Goal: Task Accomplishment & Management: Manage account settings

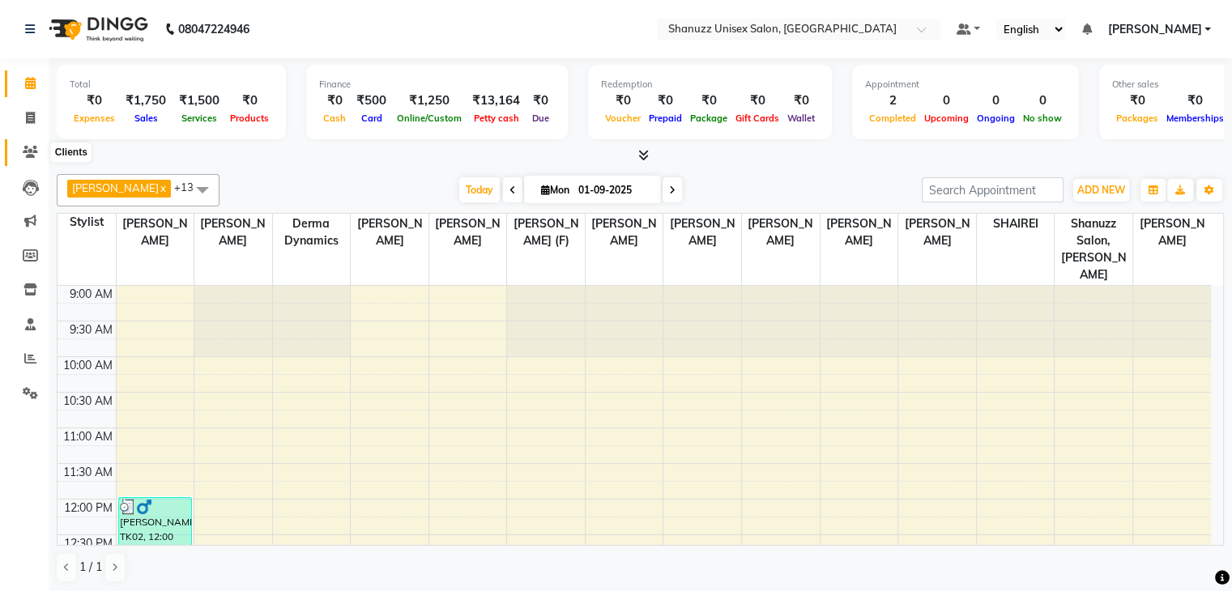
click at [21, 152] on span at bounding box center [30, 152] width 28 height 19
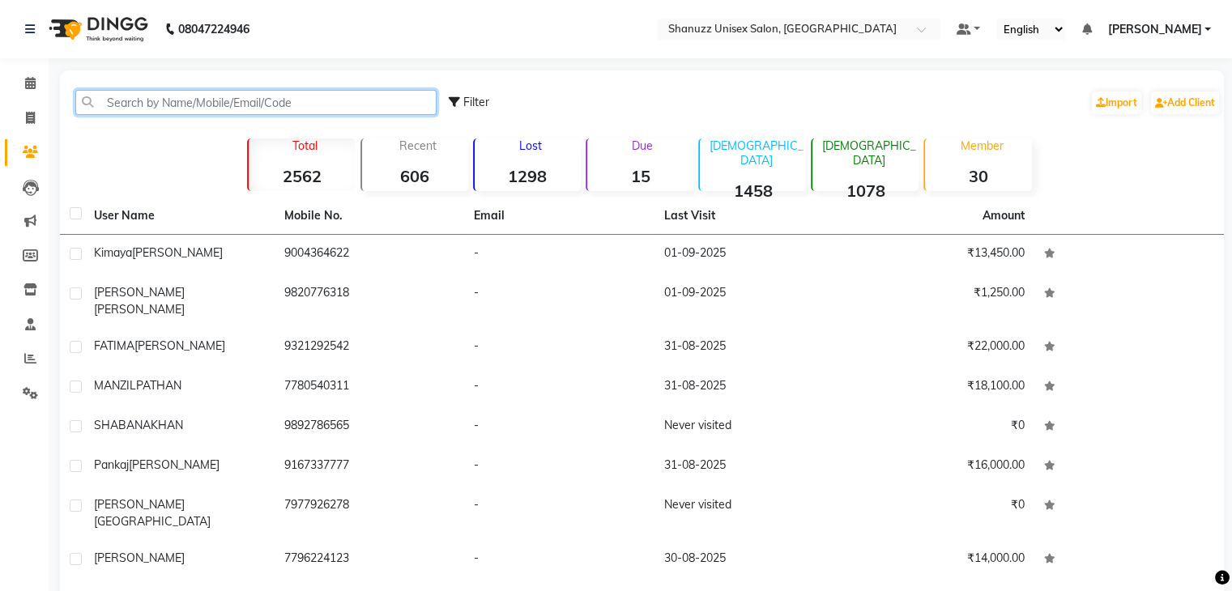
click at [135, 109] on input "text" at bounding box center [255, 102] width 361 height 25
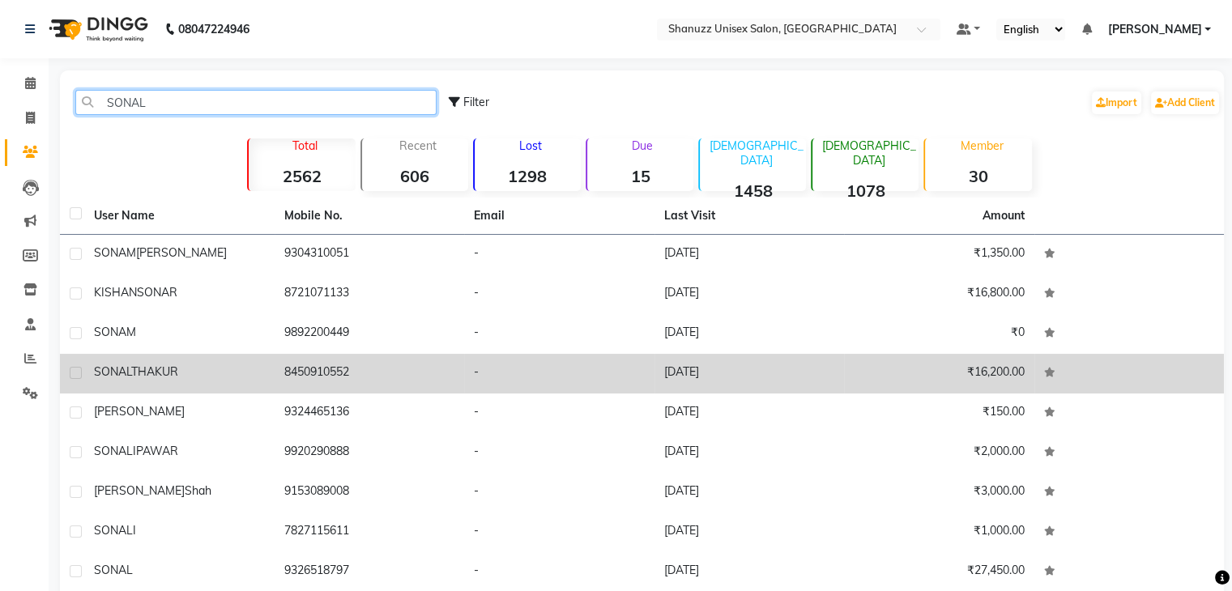
type input "SONAL"
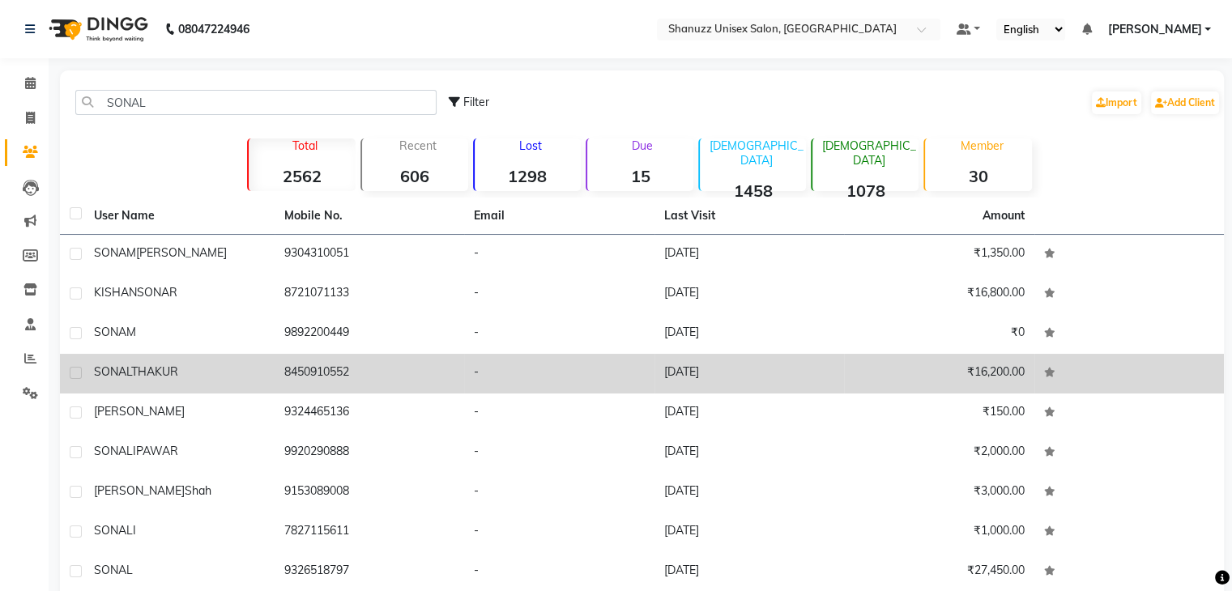
click at [192, 367] on div "SONAL THAKUR" at bounding box center [179, 372] width 171 height 17
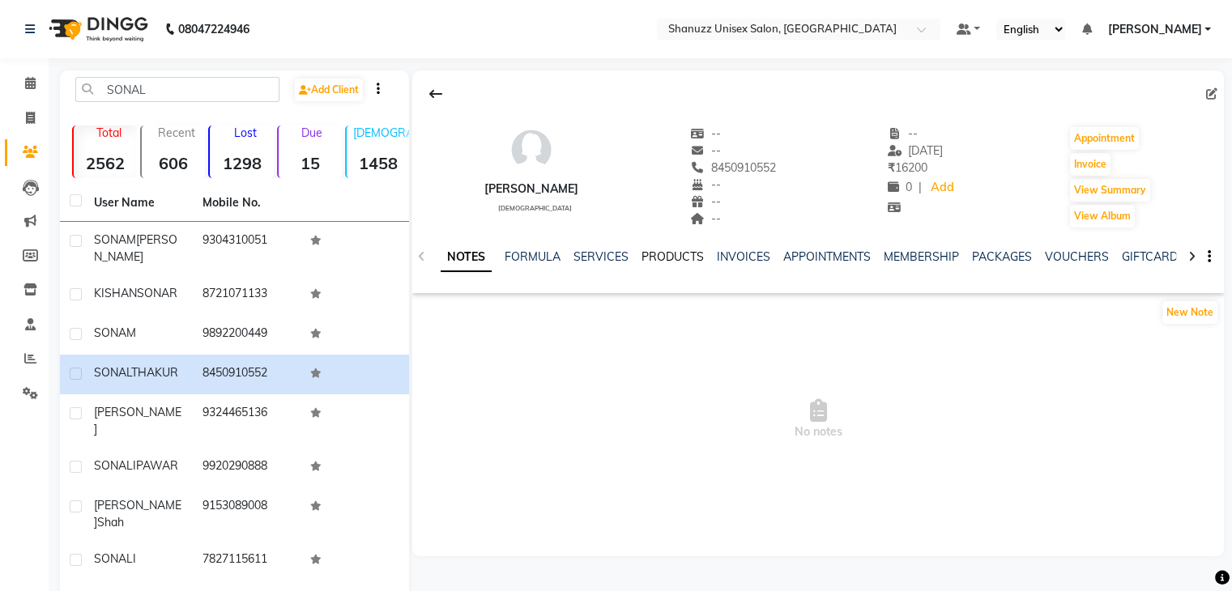
click at [663, 253] on link "PRODUCTS" at bounding box center [673, 257] width 62 height 15
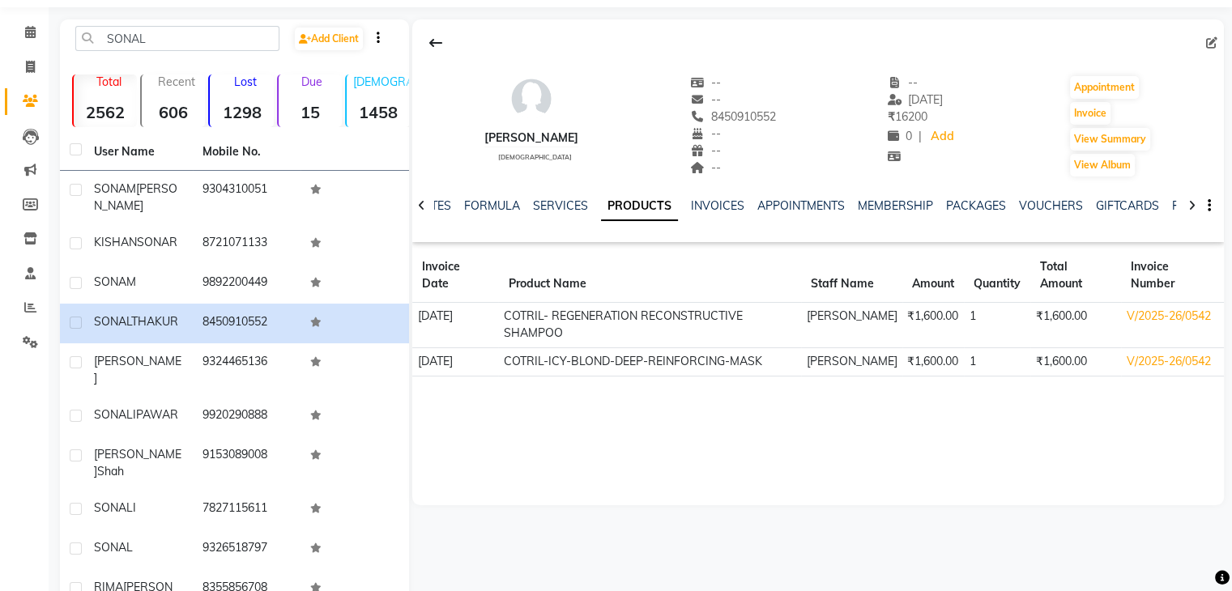
scroll to position [53, 0]
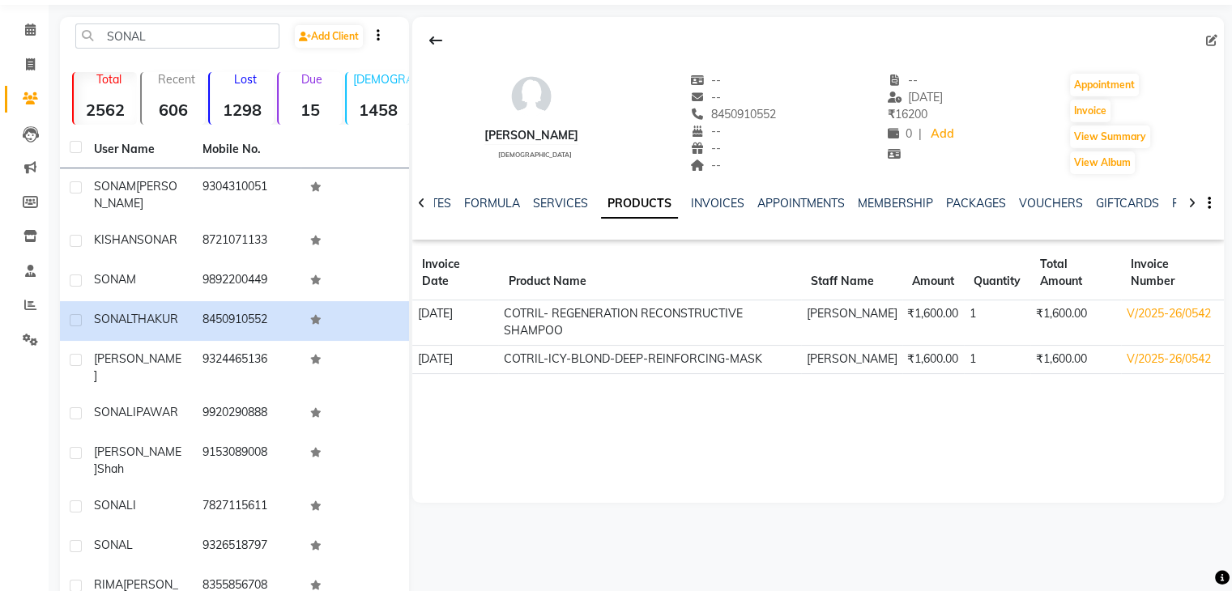
click at [597, 568] on div "SONAL THAKUR female -- -- 8450910552 -- -- -- -- 25-05-2025 ₹ 16200 0 | Add App…" at bounding box center [816, 341] width 815 height 649
click at [20, 29] on span at bounding box center [30, 30] width 28 height 19
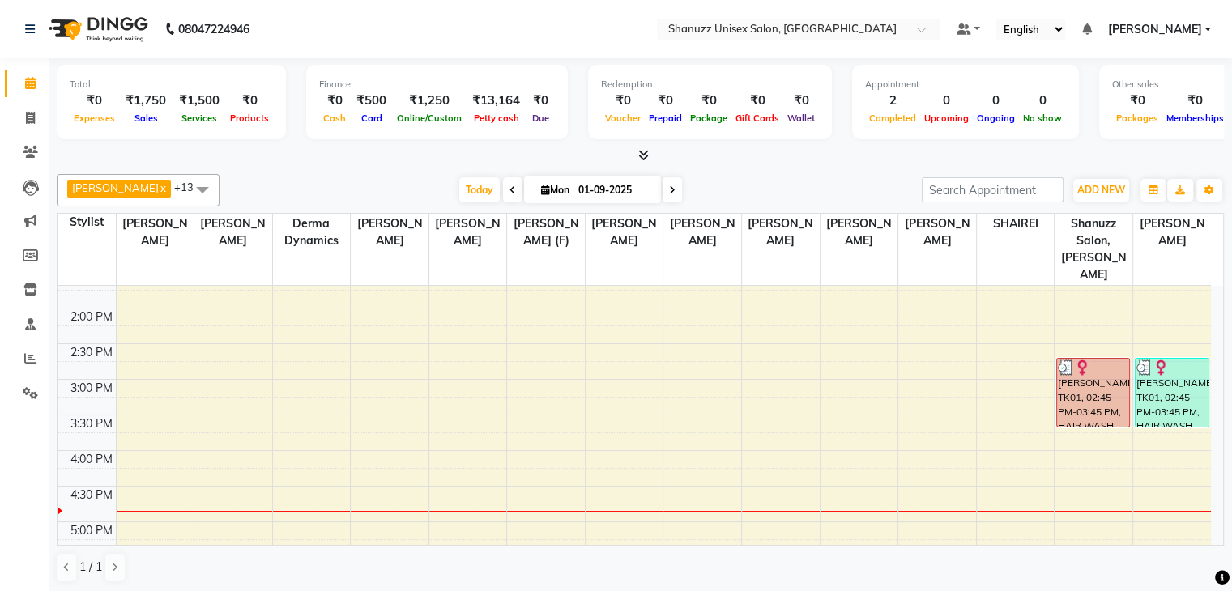
scroll to position [335, 0]
click at [674, 464] on div "9:00 AM 9:30 AM 10:00 AM 10:30 AM 11:00 AM 11:30 AM 12:00 PM 12:30 PM 1:00 PM 1…" at bounding box center [635, 378] width 1154 height 855
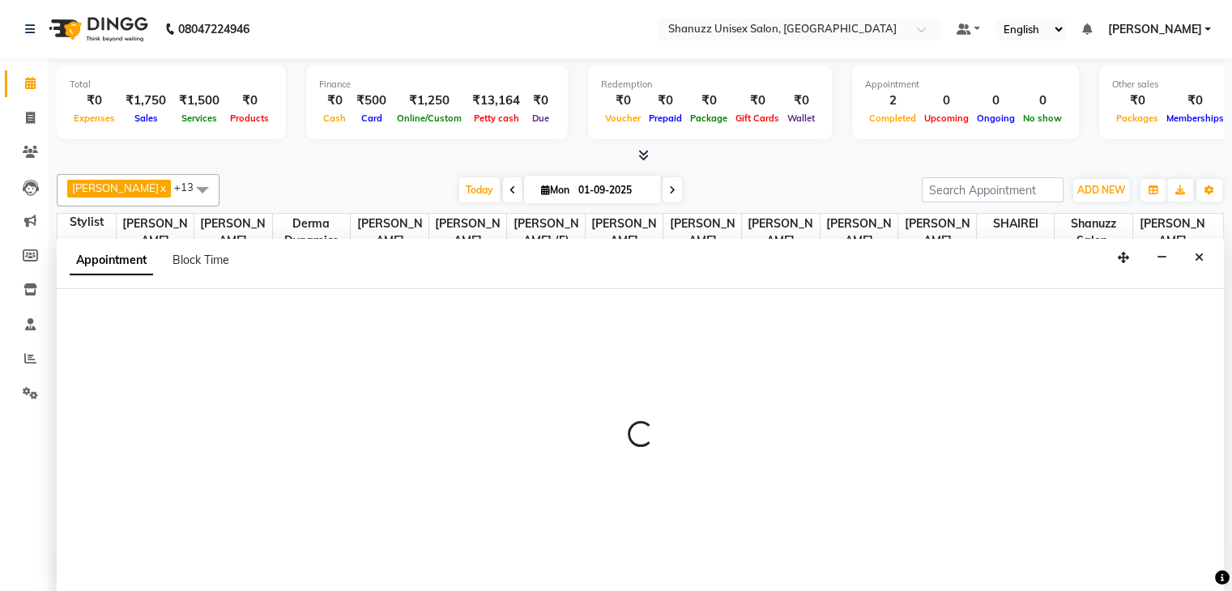
scroll to position [1, 0]
select select "85364"
select select "tentative"
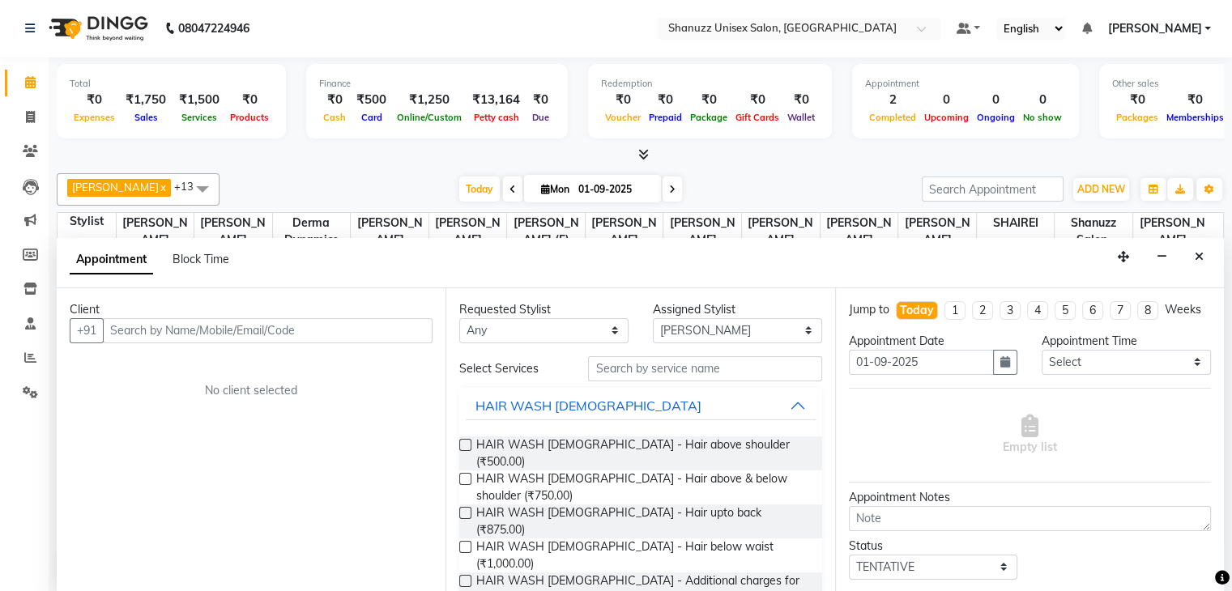
click at [193, 328] on input "text" at bounding box center [268, 330] width 330 height 25
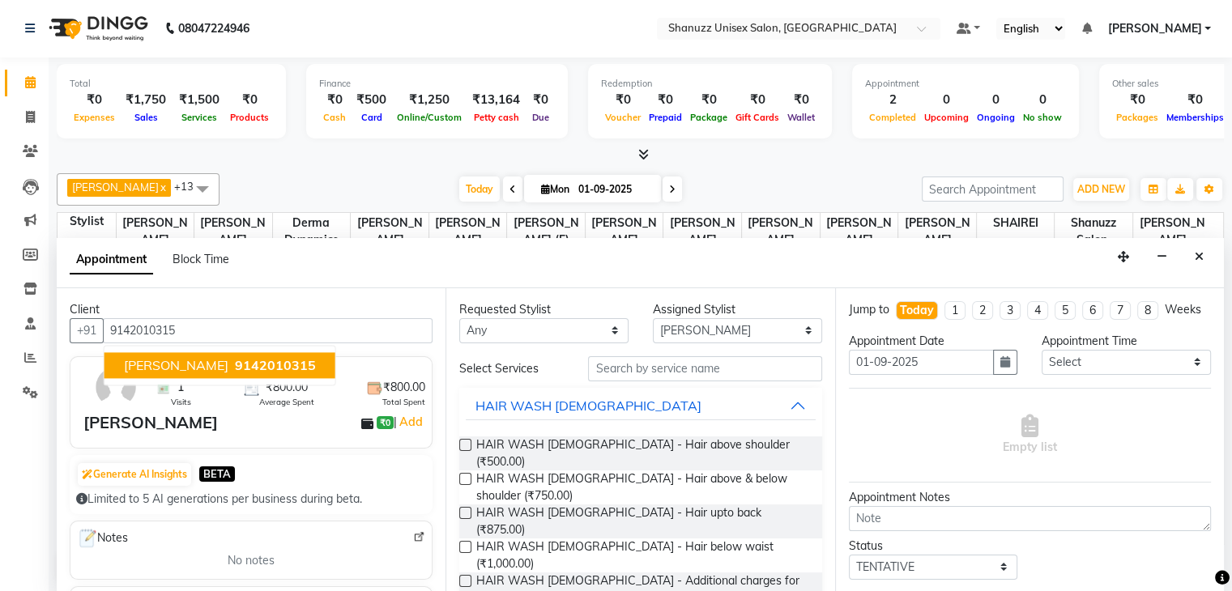
click at [181, 357] on span "[PERSON_NAME]" at bounding box center [176, 365] width 105 height 16
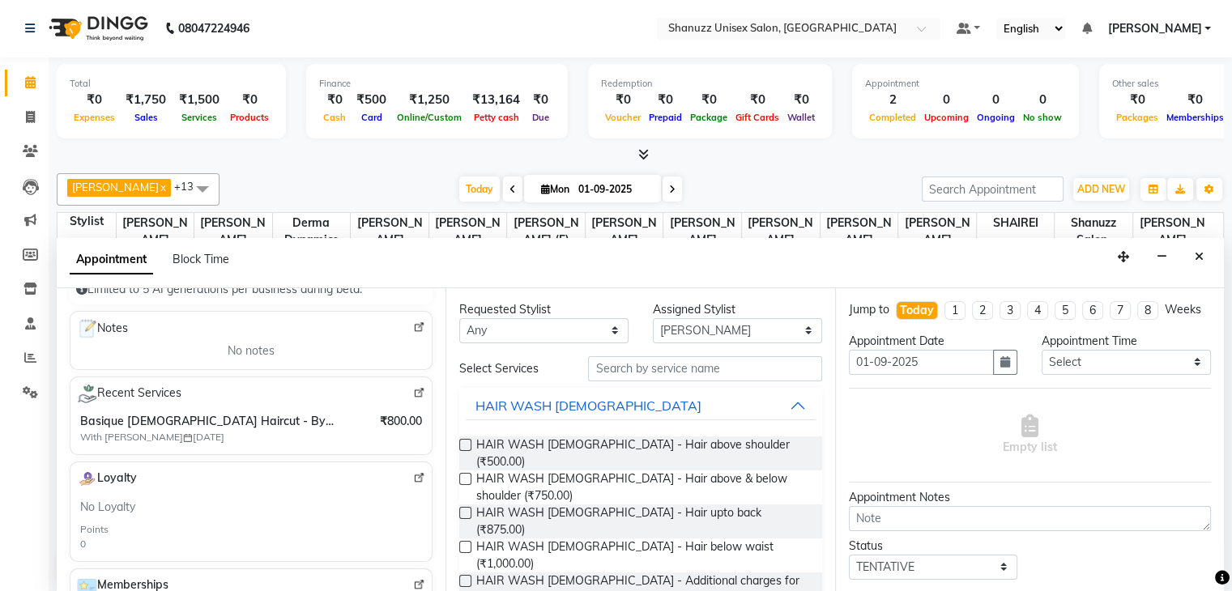
scroll to position [208, 0]
type input "9142010315"
click at [651, 368] on input "text" at bounding box center [704, 369] width 233 height 25
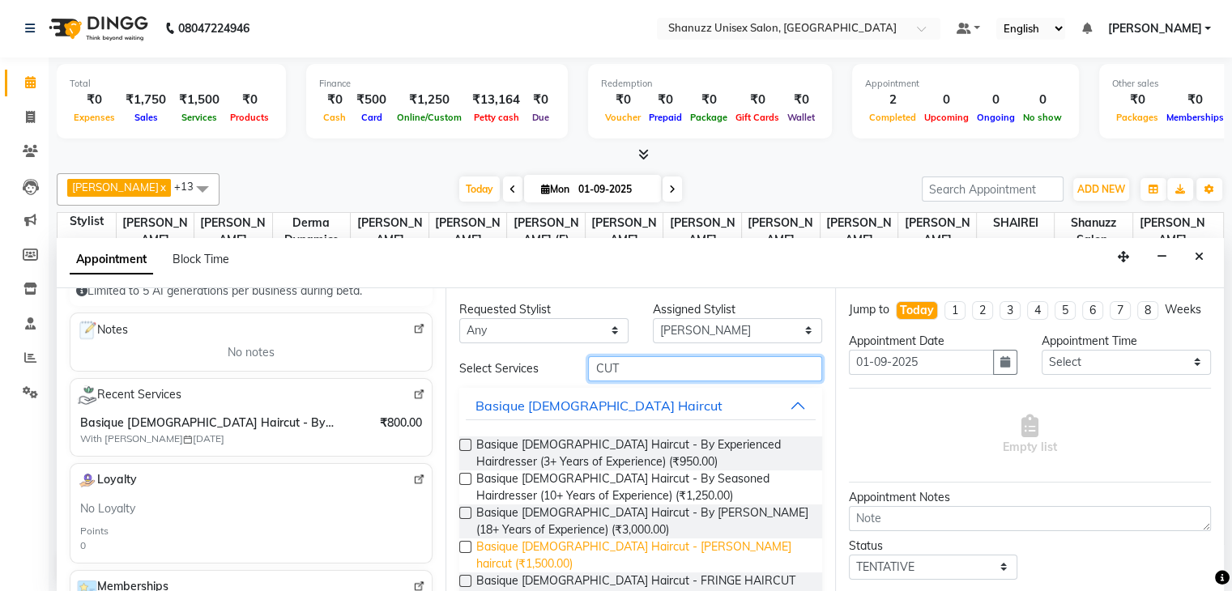
scroll to position [104, 0]
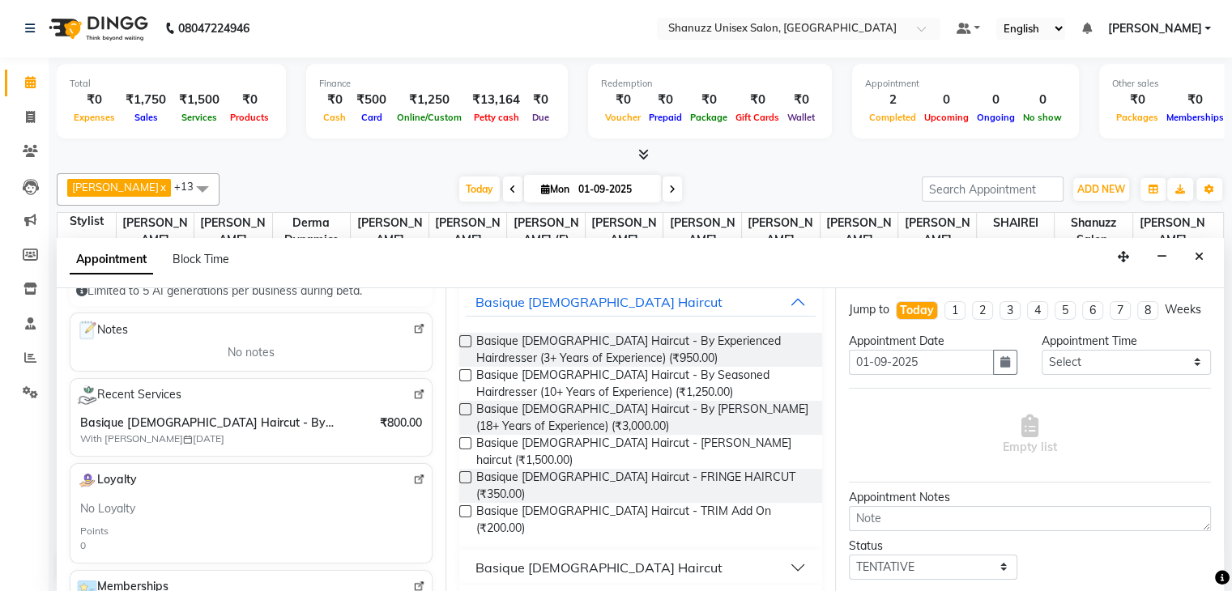
type input "CUT"
click at [617, 553] on button "Basique [DEMOGRAPHIC_DATA] Haircut" at bounding box center [640, 567] width 349 height 29
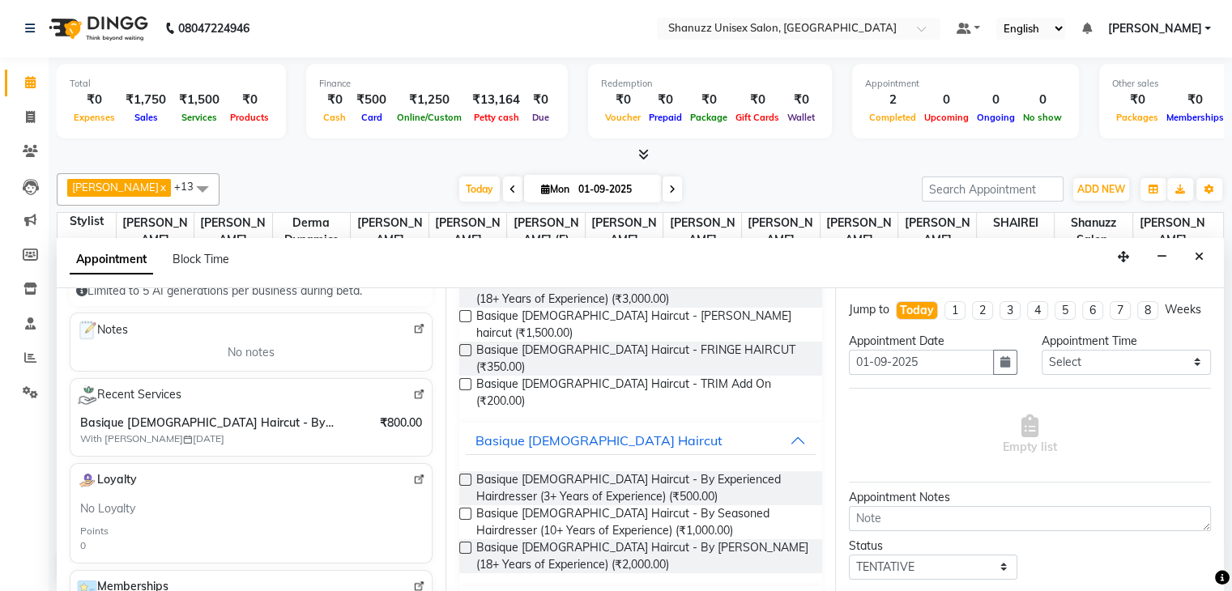
drag, startPoint x: 477, startPoint y: 436, endPoint x: 463, endPoint y: 435, distance: 13.8
click at [463, 474] on label at bounding box center [465, 480] width 12 height 12
click at [463, 476] on input "checkbox" at bounding box center [464, 481] width 11 height 11
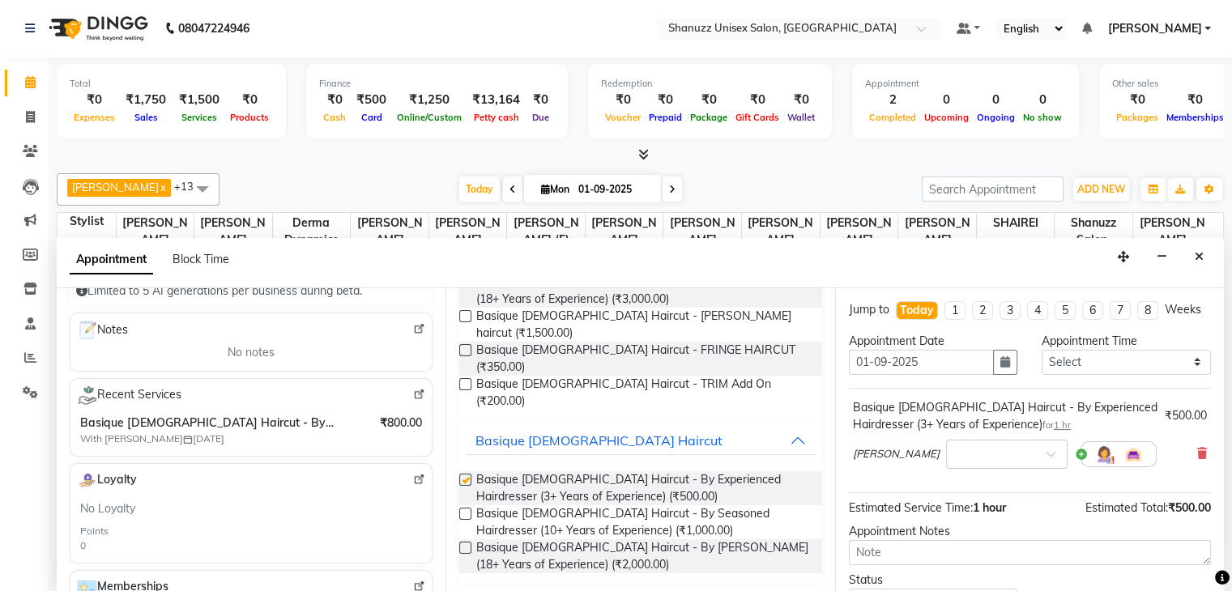
checkbox input "false"
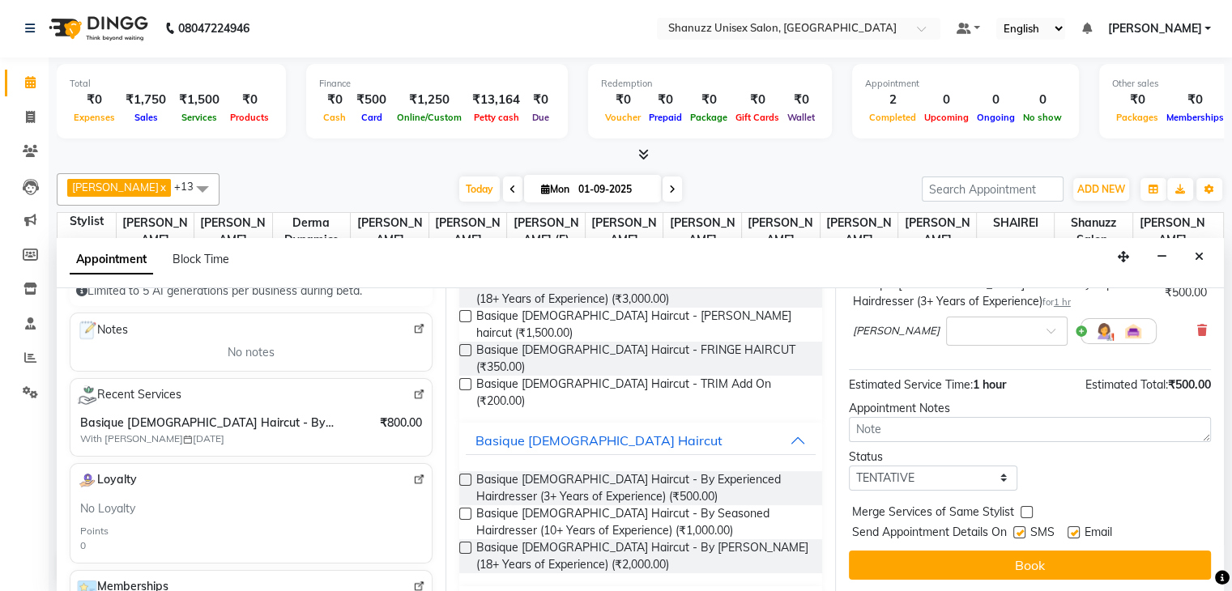
click at [1019, 530] on label at bounding box center [1020, 533] width 12 height 12
click at [1019, 530] on input "checkbox" at bounding box center [1019, 534] width 11 height 11
checkbox input "false"
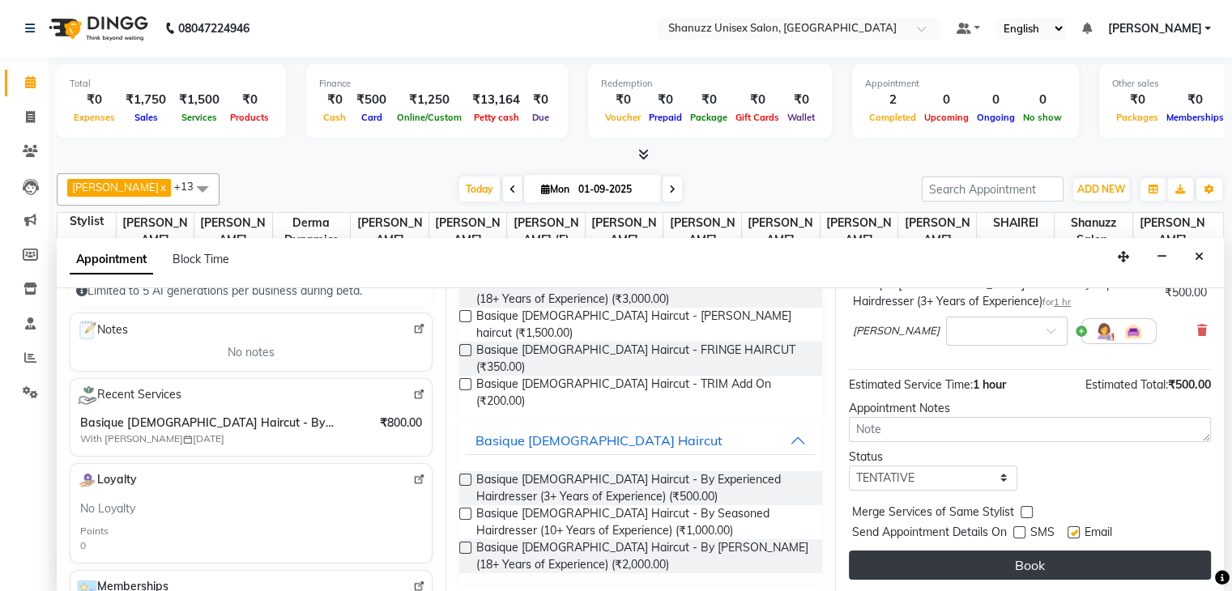
click at [995, 561] on button "Book" at bounding box center [1030, 565] width 362 height 29
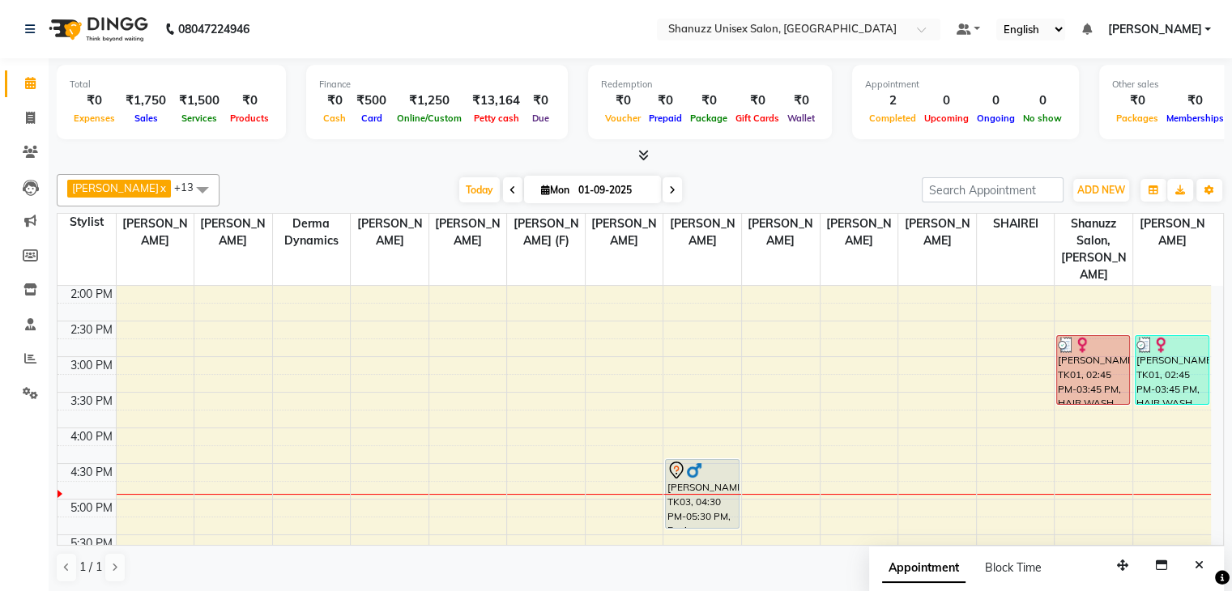
scroll to position [357, 0]
click at [759, 303] on div "9:00 AM 9:30 AM 10:00 AM 10:30 AM 11:00 AM 11:30 AM 12:00 PM 12:30 PM 1:00 PM 1…" at bounding box center [635, 356] width 1154 height 855
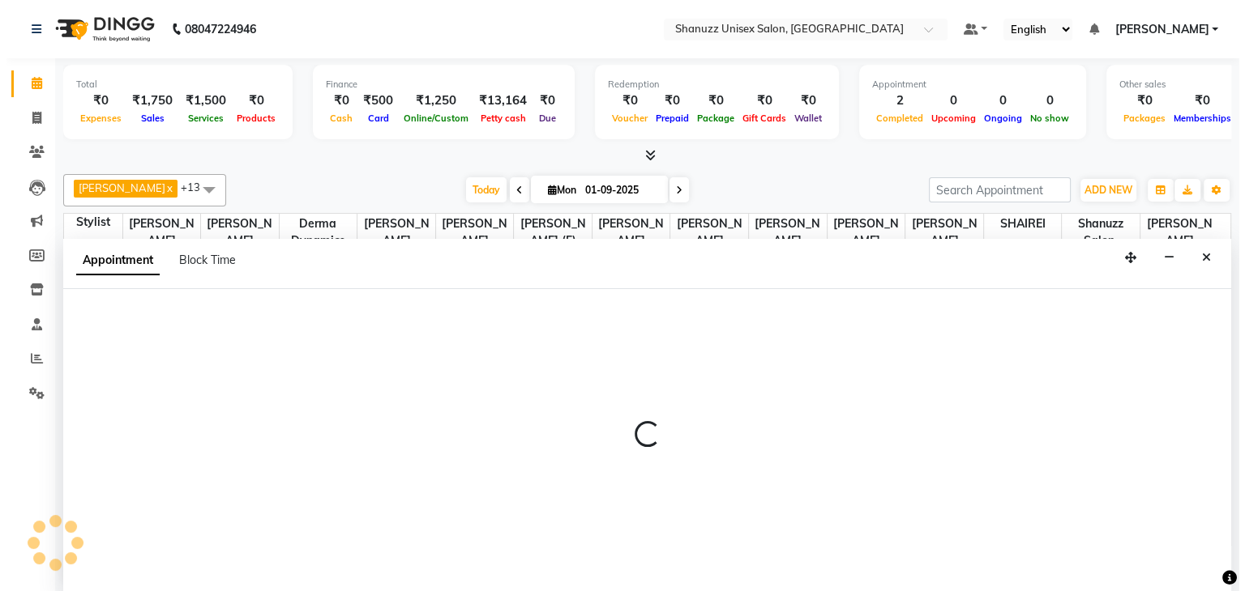
scroll to position [1, 0]
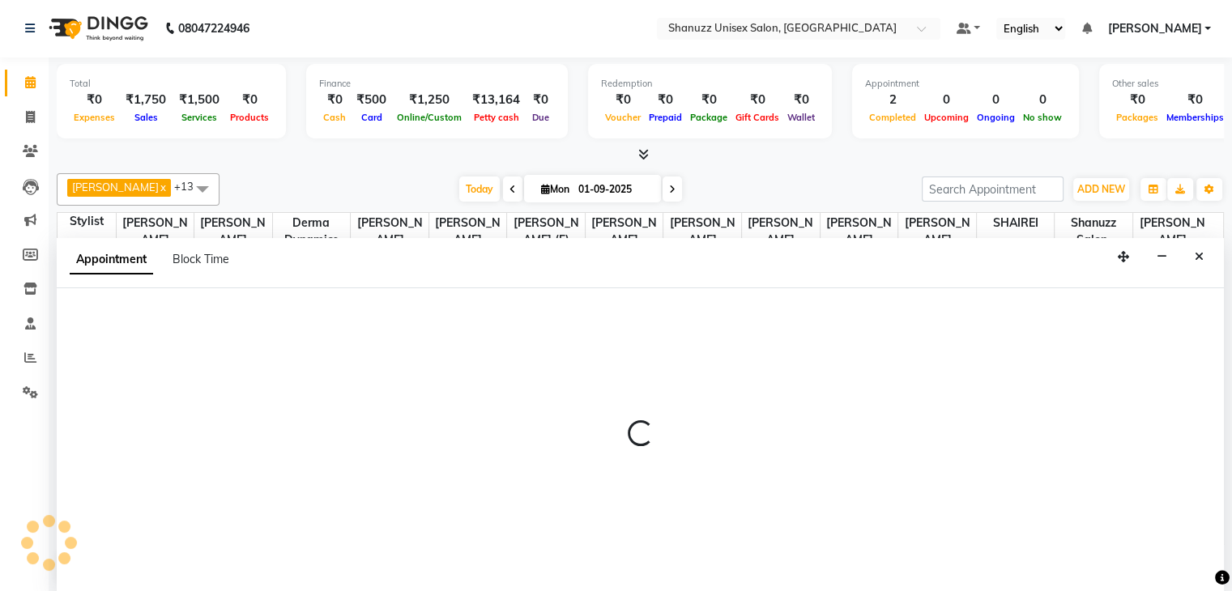
select select "71126"
select select "tentative"
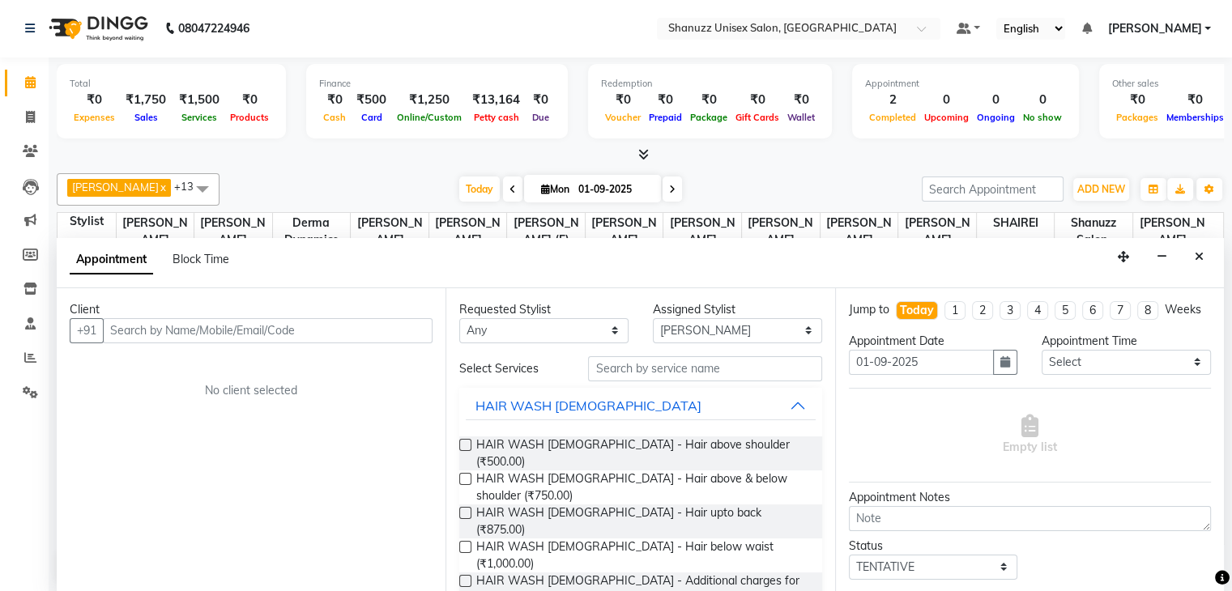
click at [243, 331] on input "text" at bounding box center [268, 330] width 330 height 25
click at [233, 325] on input "text" at bounding box center [268, 330] width 330 height 25
type input "8101245136"
click at [392, 318] on button "Add Client" at bounding box center [398, 330] width 67 height 25
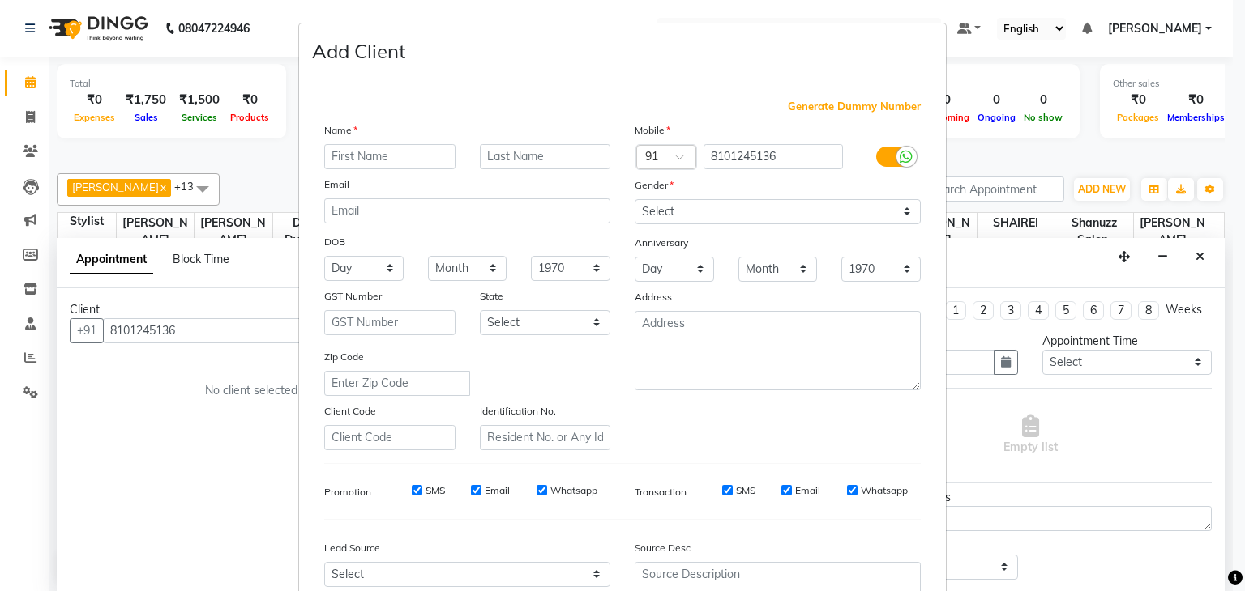
click at [324, 157] on input "text" at bounding box center [389, 156] width 131 height 25
type input "NANDINI"
click at [684, 207] on select "Select Male Female Other Prefer Not To Say" at bounding box center [777, 211] width 286 height 25
select select "female"
click at [634, 200] on select "Select Male Female Other Prefer Not To Say" at bounding box center [777, 211] width 286 height 25
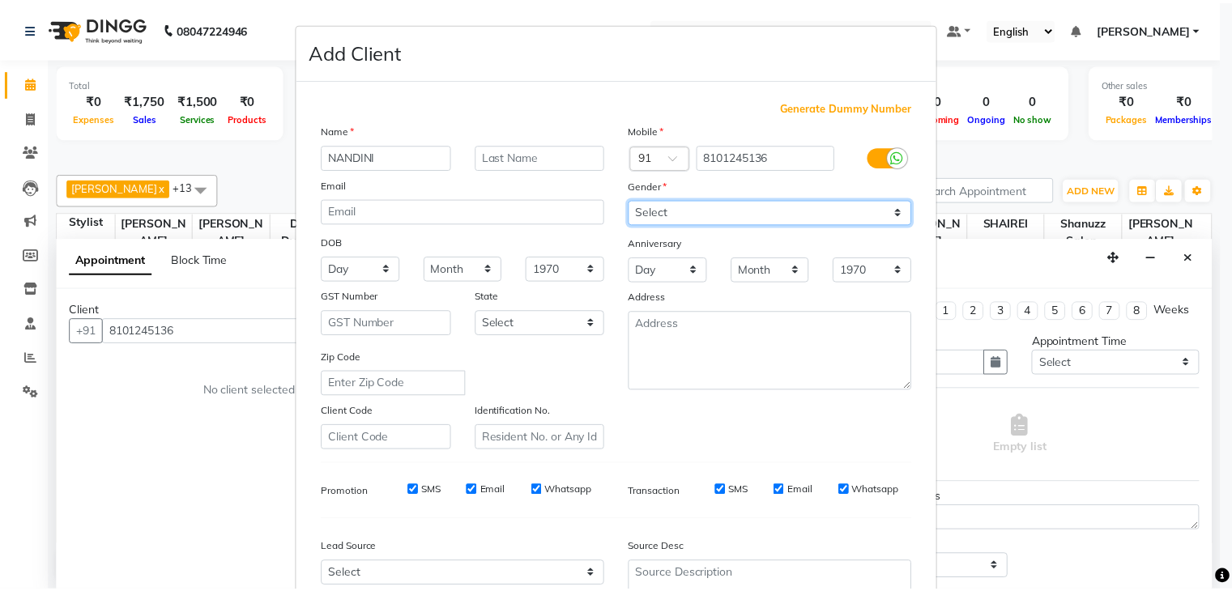
scroll to position [164, 0]
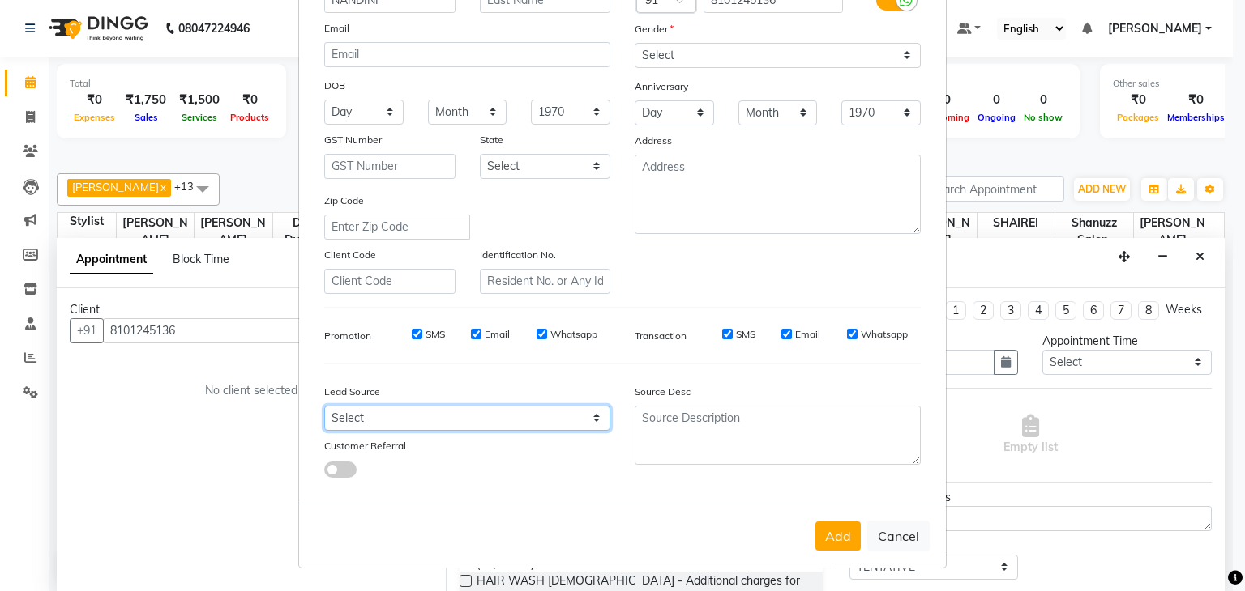
click at [537, 421] on select "Select Walk-in Referral Internet Friend Word of Mouth Advertisement Facebook Ju…" at bounding box center [467, 418] width 286 height 25
select select "49174"
click at [324, 406] on select "Select Walk-in Referral Internet Friend Word of Mouth Advertisement Facebook Ju…" at bounding box center [467, 418] width 286 height 25
click at [841, 543] on button "Add" at bounding box center [837, 536] width 45 height 29
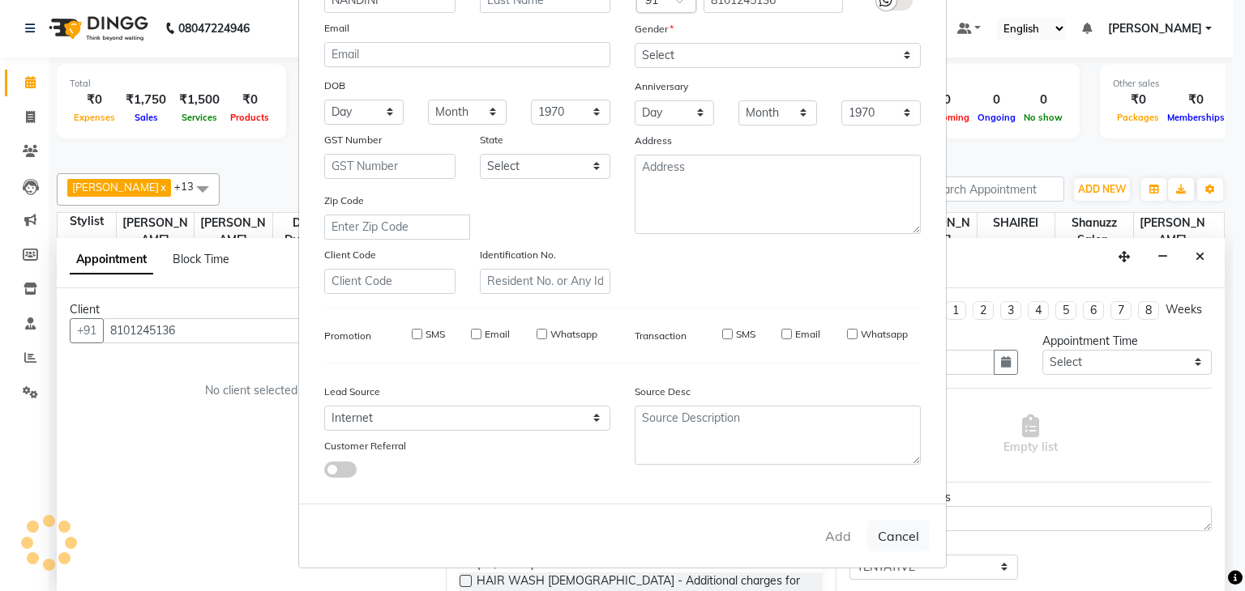
select select
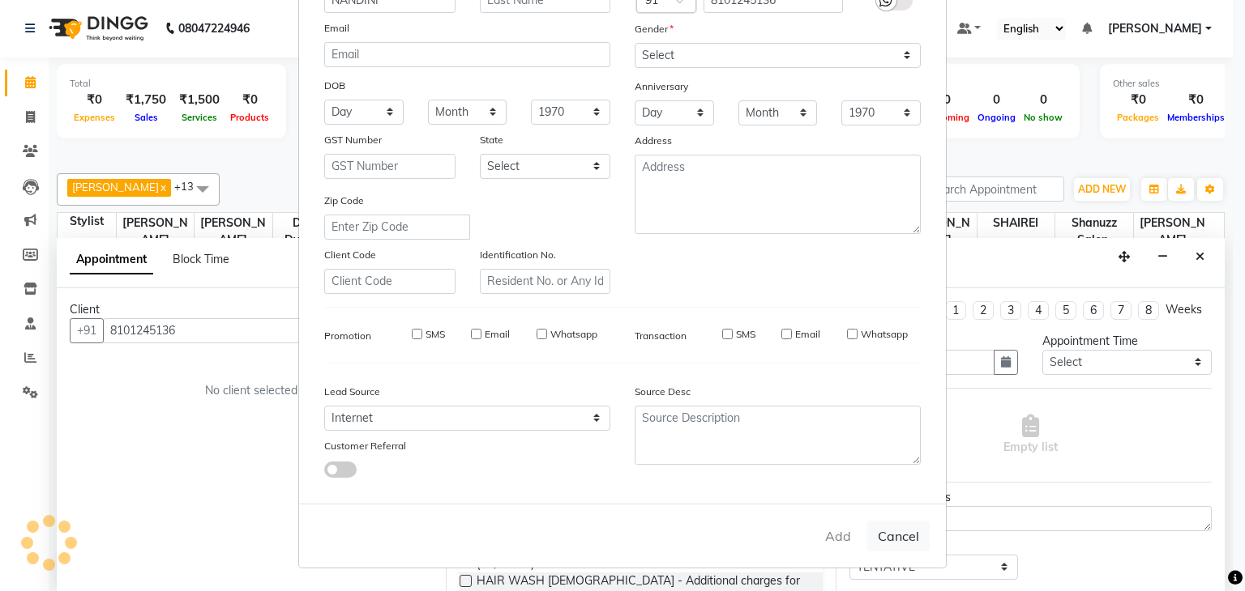
select select
checkbox input "false"
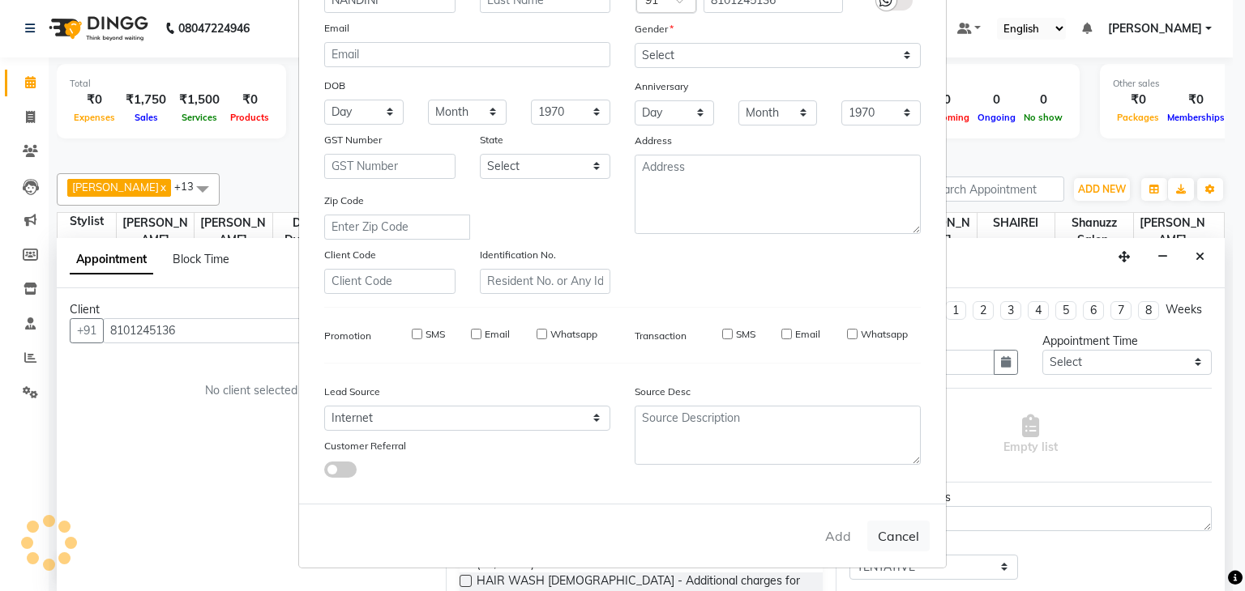
checkbox input "false"
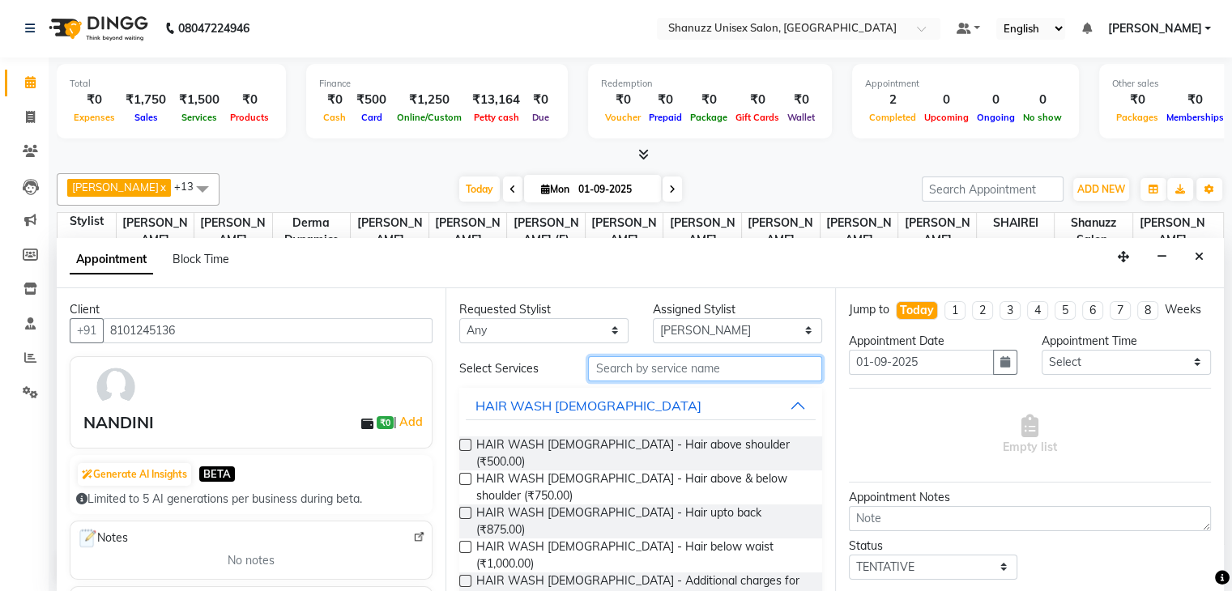
click at [600, 369] on input "text" at bounding box center [704, 369] width 233 height 25
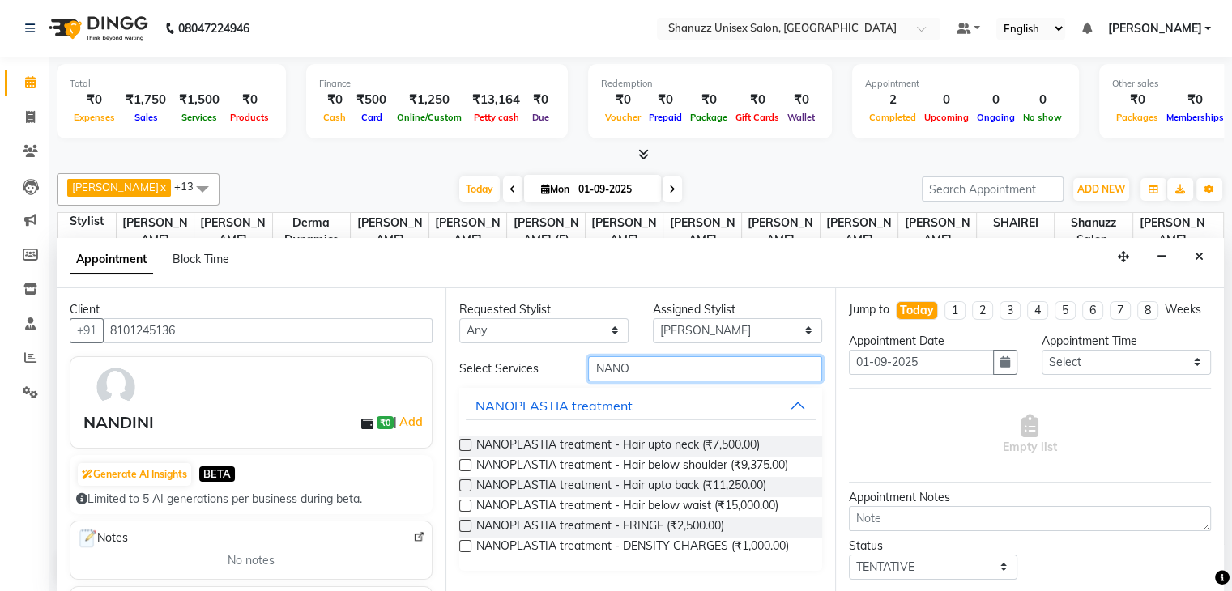
type input "NANO"
click at [462, 440] on label at bounding box center [465, 445] width 12 height 12
click at [462, 442] on input "checkbox" at bounding box center [464, 447] width 11 height 11
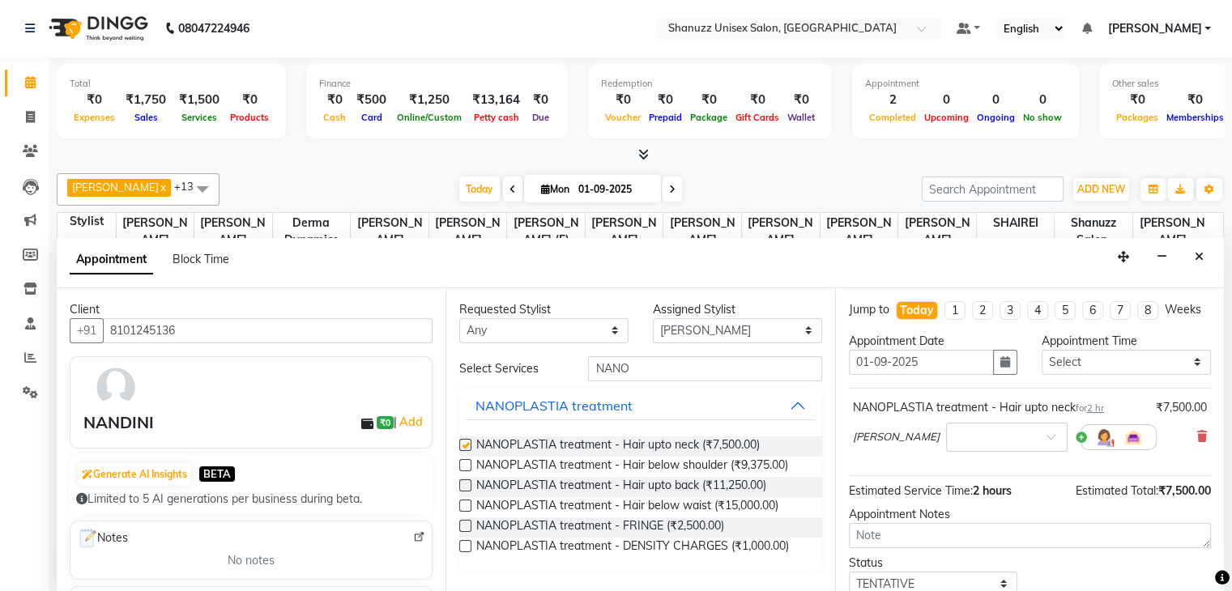
checkbox input "false"
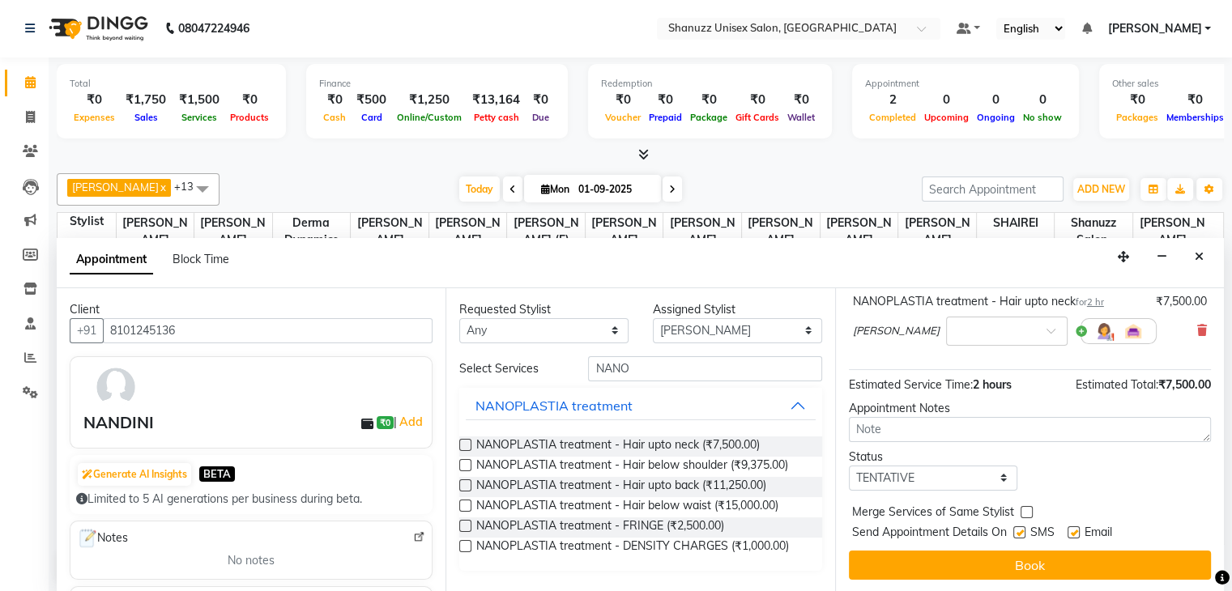
click at [1018, 527] on label at bounding box center [1020, 533] width 12 height 12
click at [1018, 529] on input "checkbox" at bounding box center [1019, 534] width 11 height 11
checkbox input "false"
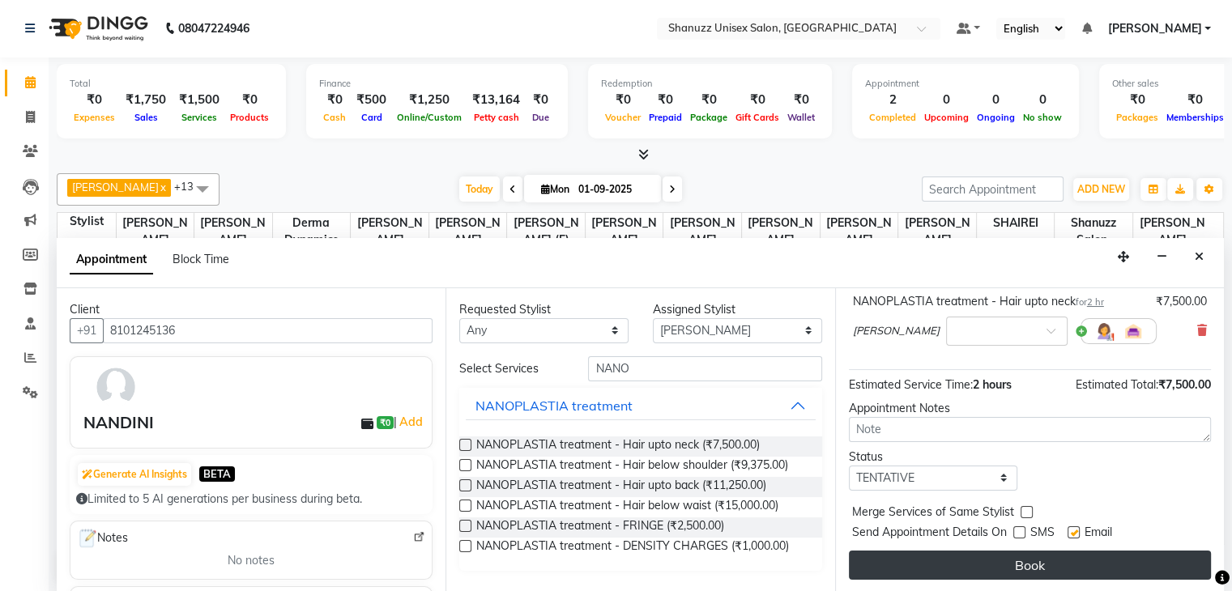
click at [967, 568] on button "Book" at bounding box center [1030, 565] width 362 height 29
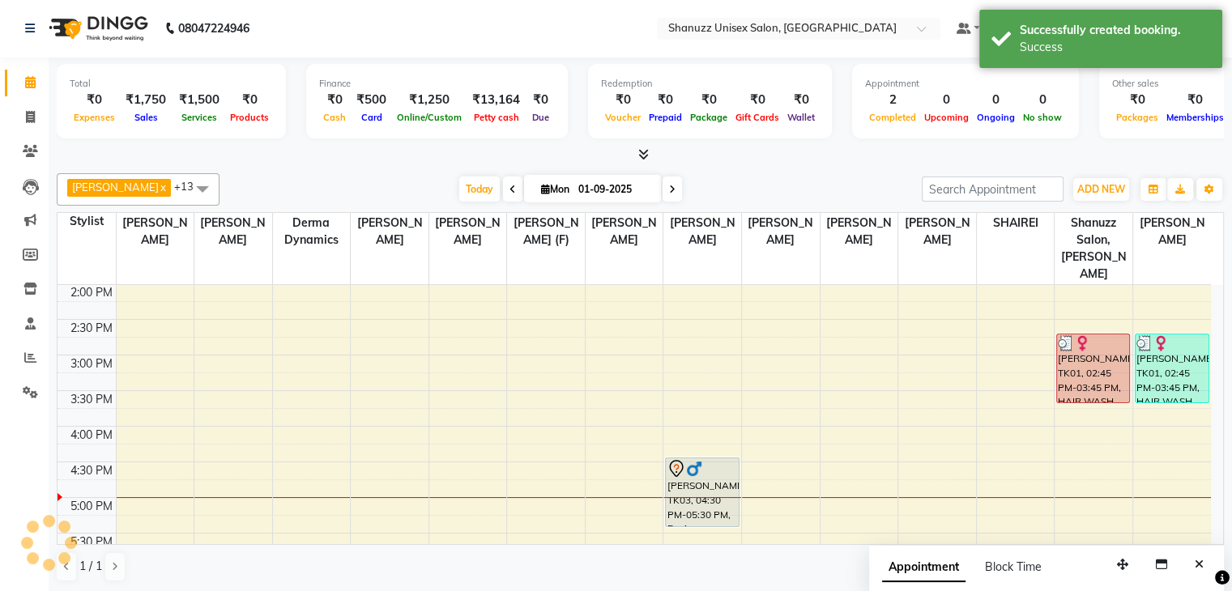
scroll to position [0, 0]
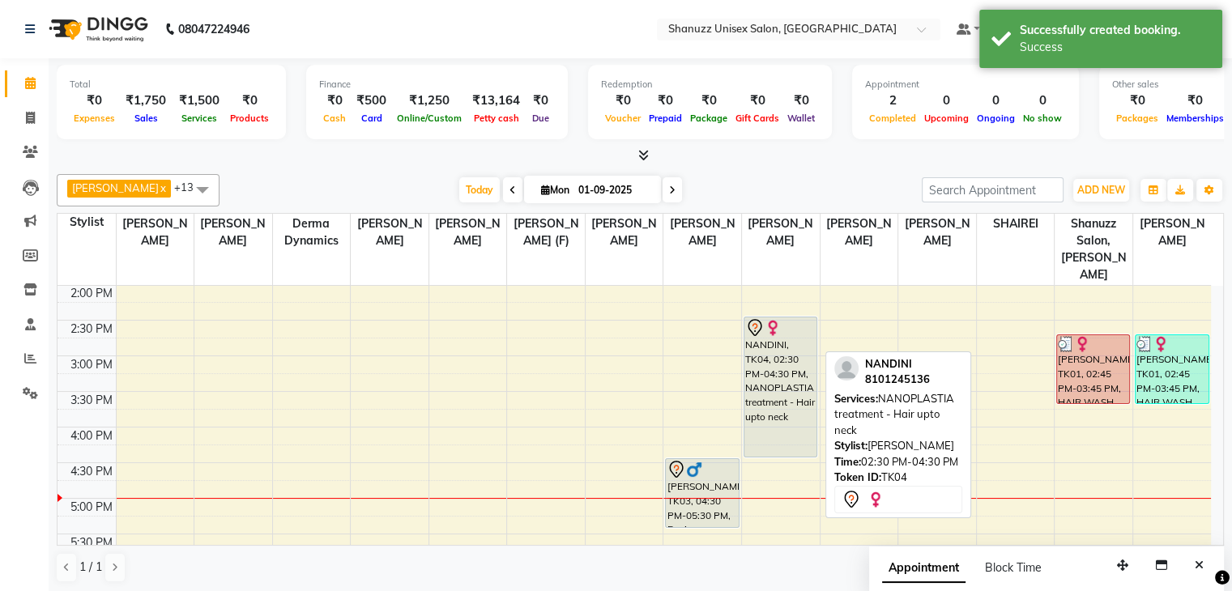
click at [779, 368] on div "NANDINI, TK04, 02:30 PM-04:30 PM, NANOPLASTIA treatment - Hair upto neck" at bounding box center [781, 387] width 72 height 139
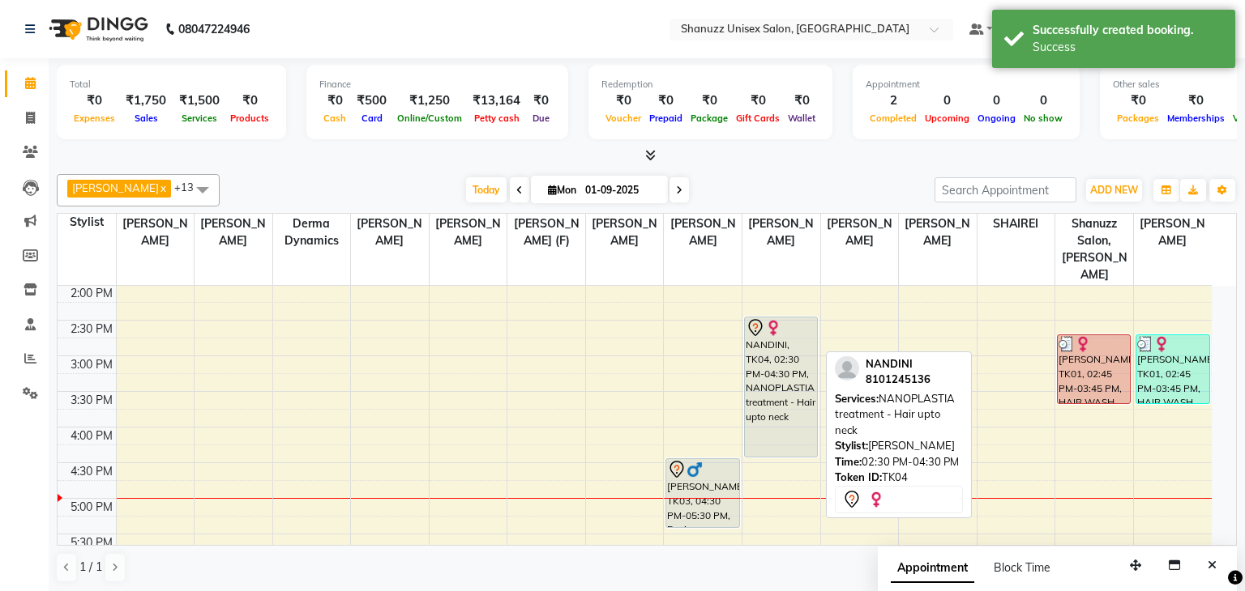
select select "7"
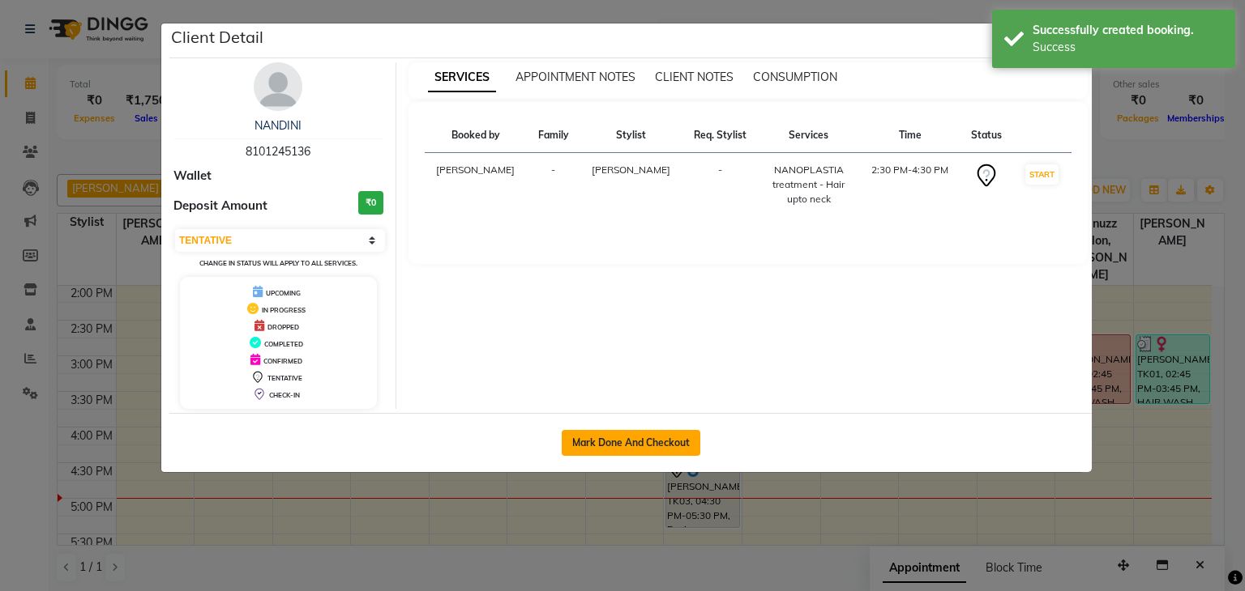
click at [594, 437] on button "Mark Done And Checkout" at bounding box center [630, 443] width 139 height 26
select select "service"
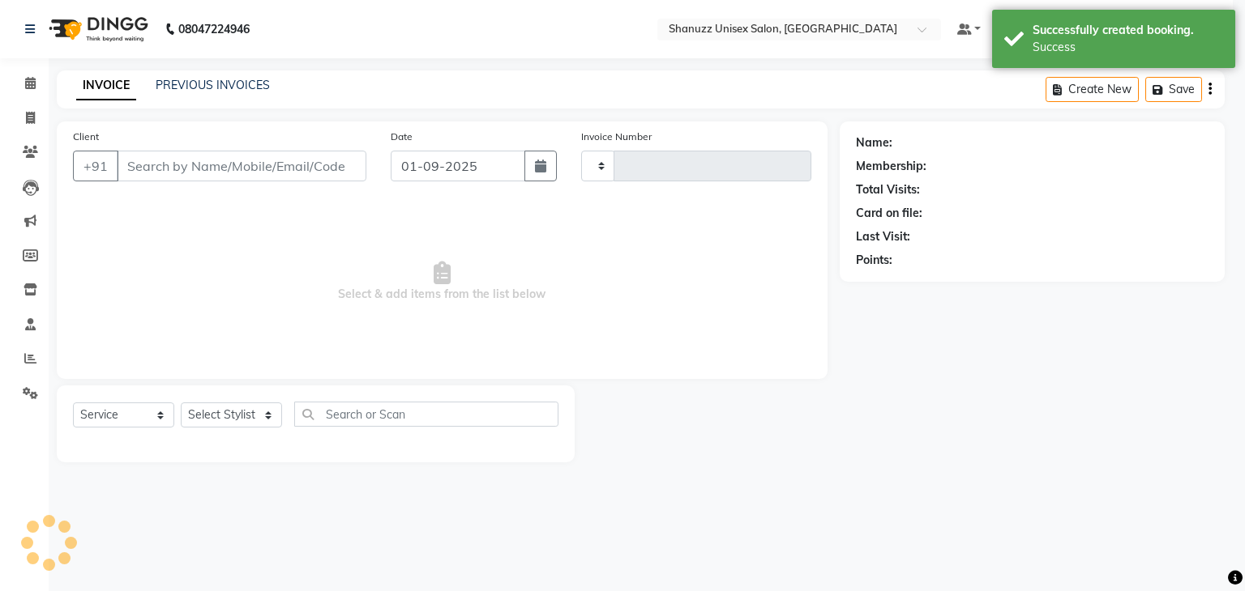
type input "1457"
select select "7102"
type input "8101245136"
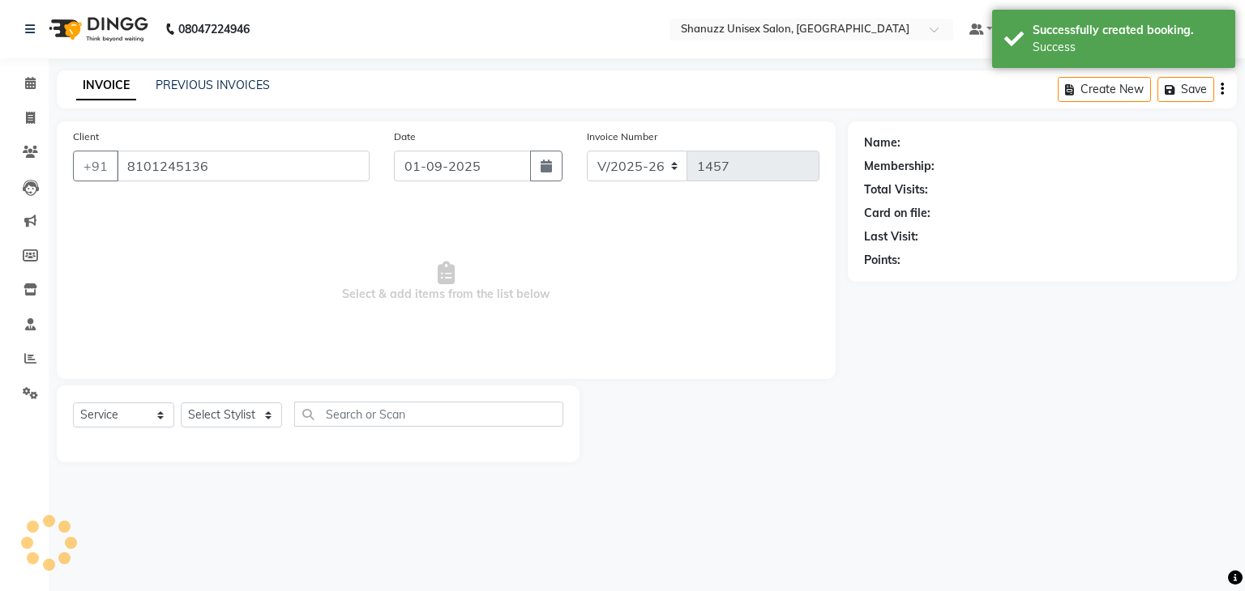
select select "71126"
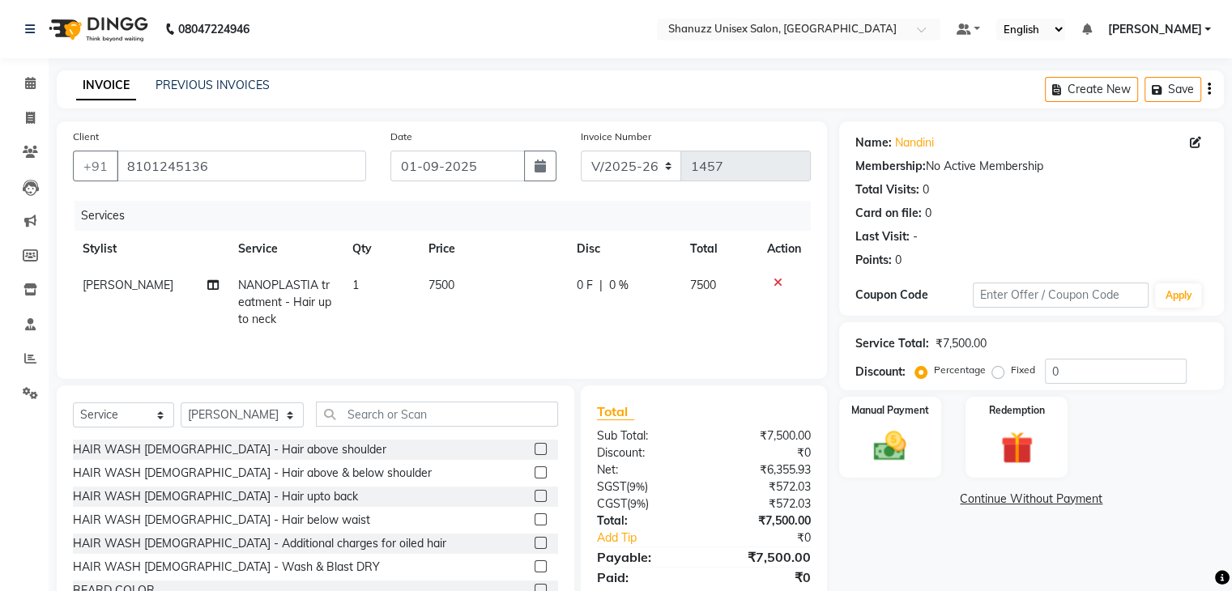
click at [444, 293] on td "7500" at bounding box center [493, 302] width 148 height 70
select select "71126"
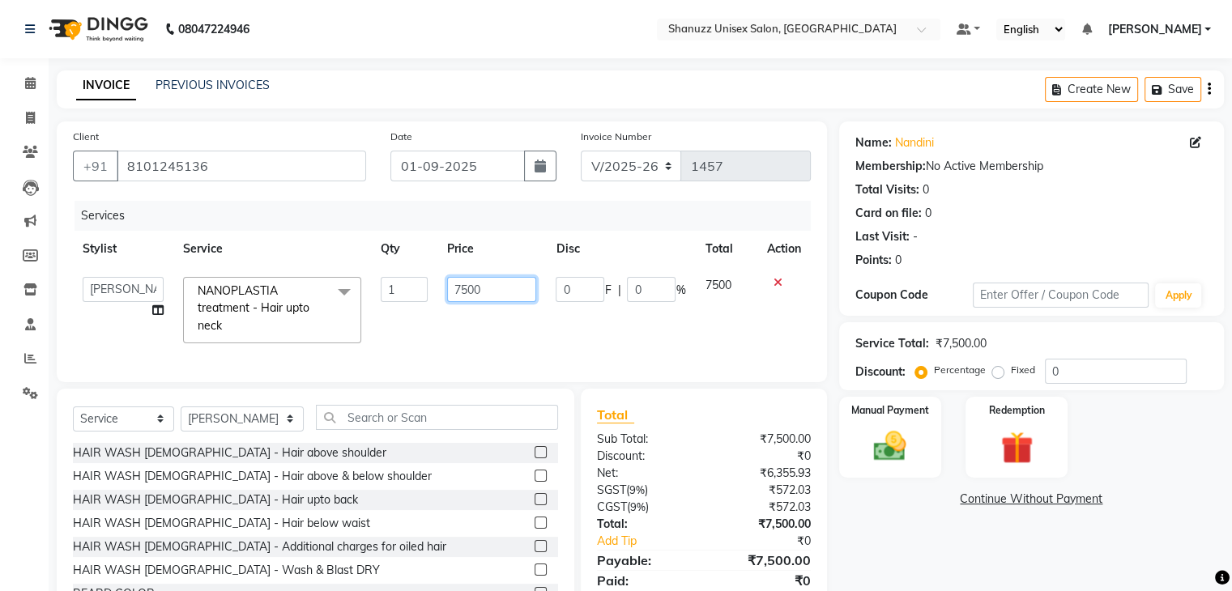
click at [485, 296] on input "7500" at bounding box center [491, 289] width 89 height 25
type input "7"
type input "6500"
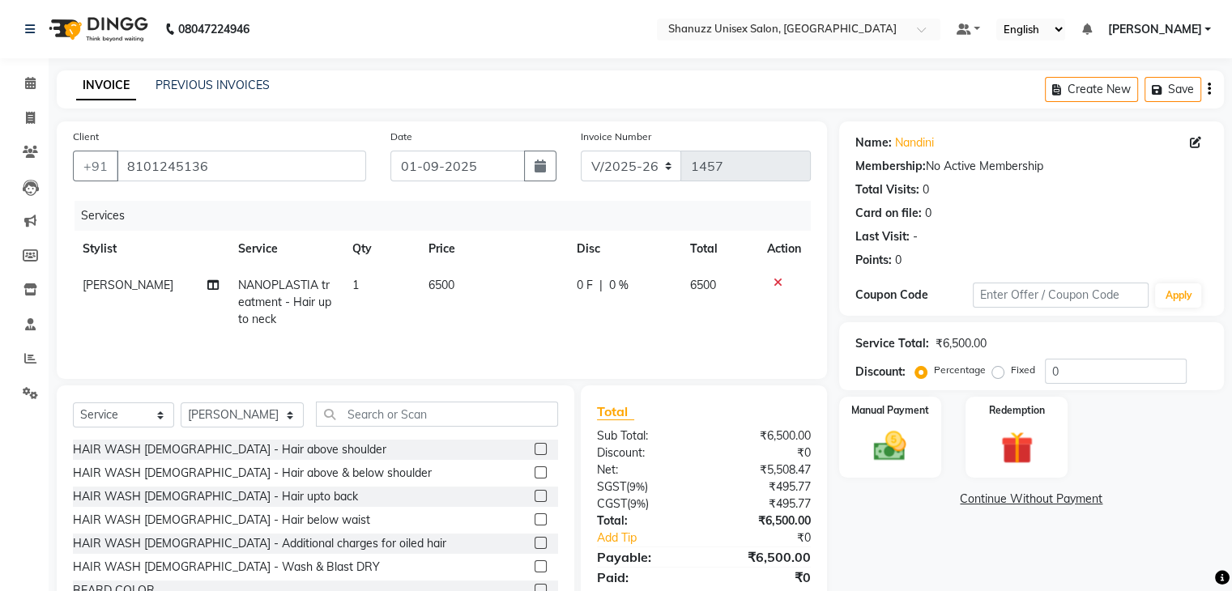
click at [499, 348] on div "Services Stylist Service Qty Price Disc Total Action HARSH PAWAR NANOPLASTIA tr…" at bounding box center [442, 282] width 738 height 162
click at [211, 283] on icon at bounding box center [212, 285] width 11 height 11
select select "71126"
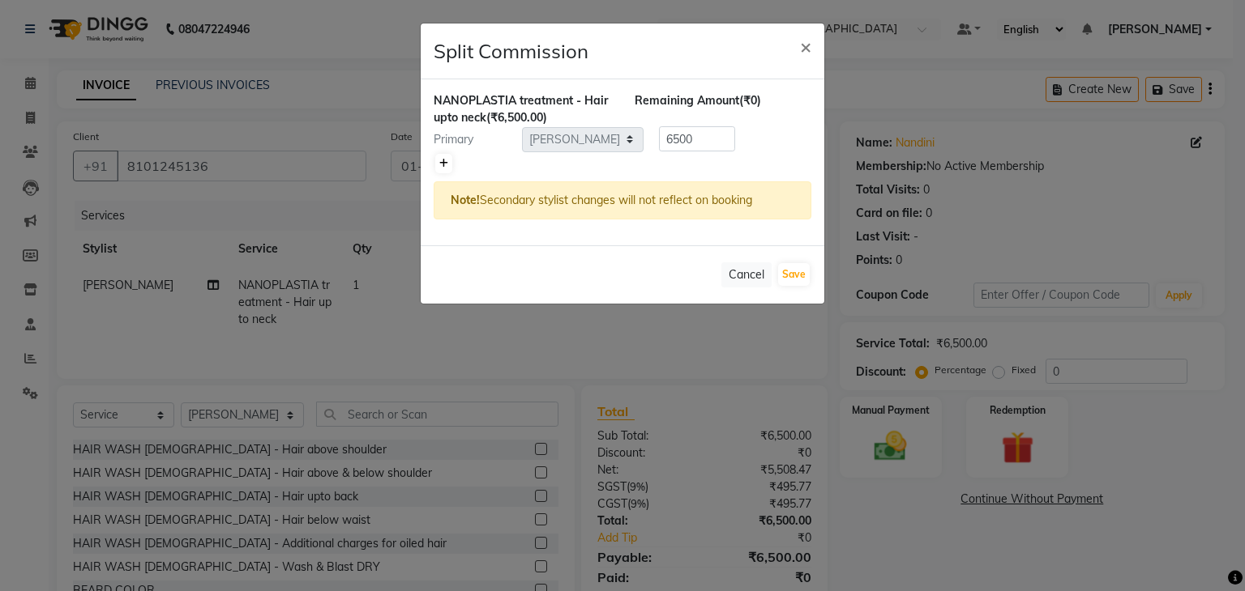
click at [441, 163] on icon at bounding box center [443, 164] width 9 height 10
type input "3250"
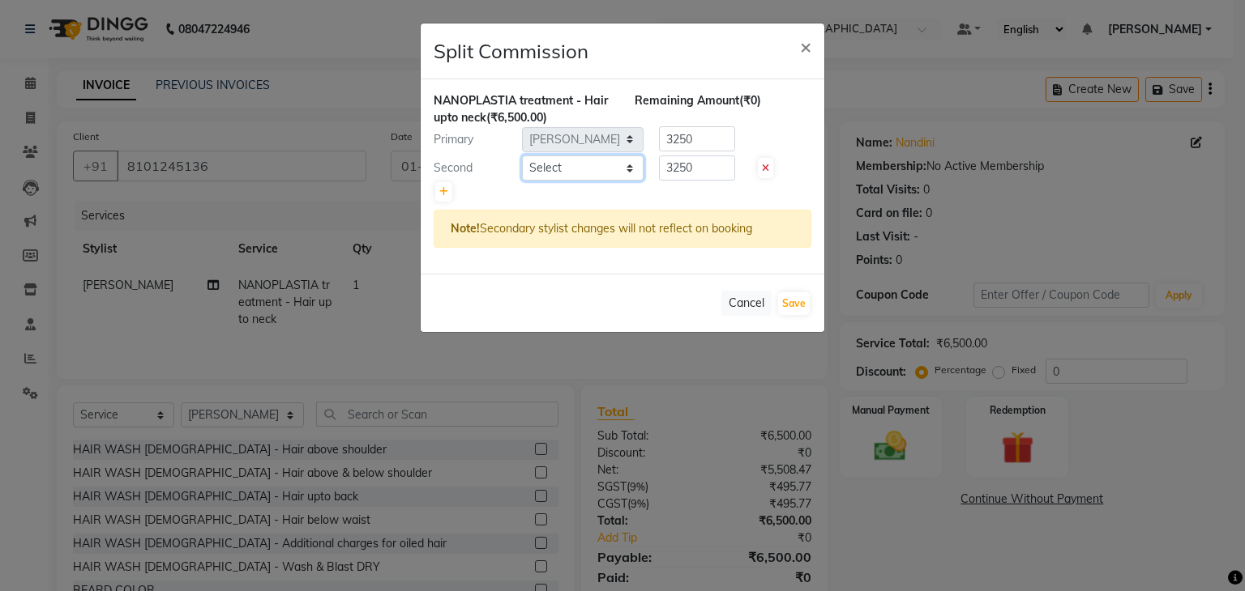
click at [556, 171] on select "Select ADNAN ANSARI AFZAN ANSARI ARVIND SURYAWANSHI ASMA SHAIKH Derma Dynamics …" at bounding box center [583, 168] width 122 height 25
select select "84401"
click at [522, 156] on select "Select ADNAN ANSARI AFZAN ANSARI ARVIND SURYAWANSHI ASMA SHAIKH Derma Dynamics …" at bounding box center [583, 168] width 122 height 25
click at [792, 309] on button "Save" at bounding box center [794, 303] width 32 height 23
select select "Select"
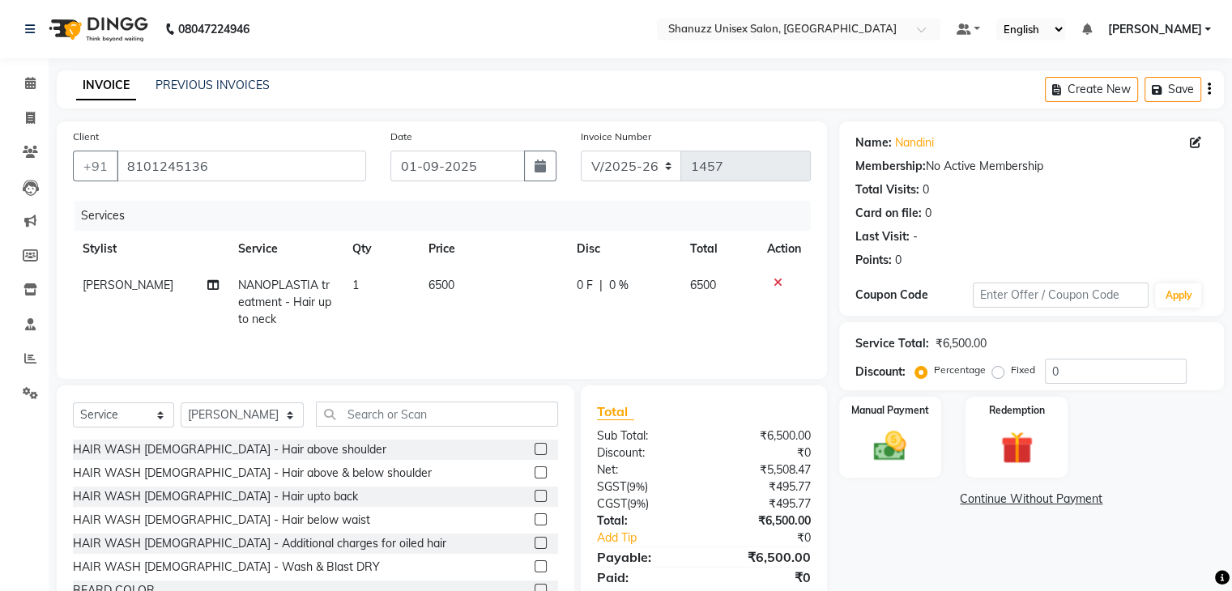
scroll to position [58, 0]
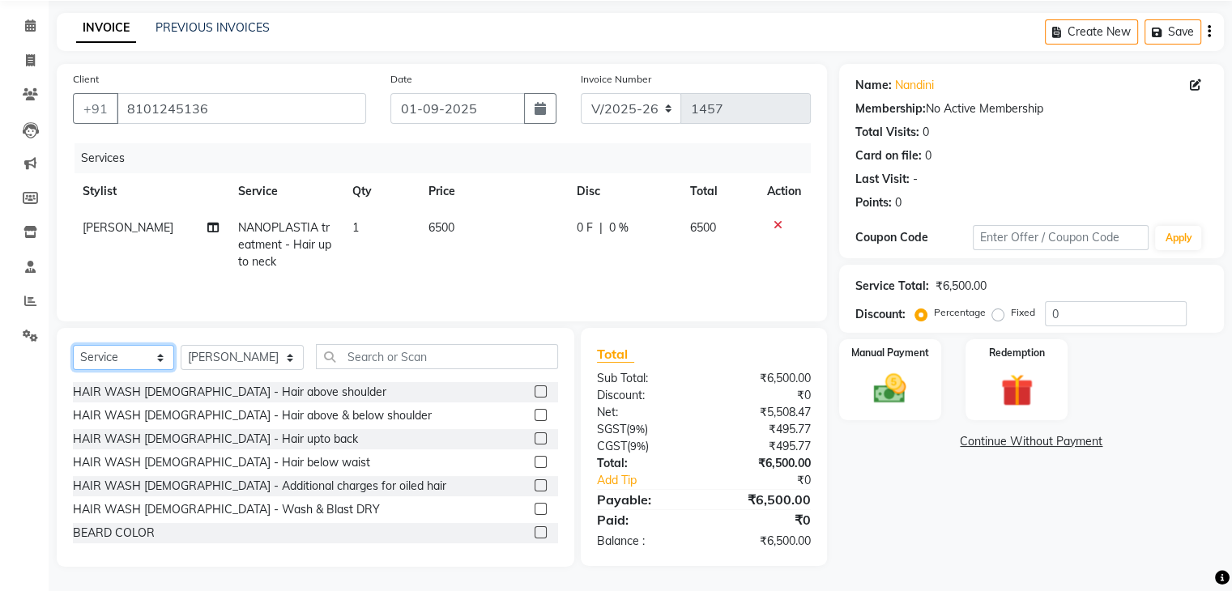
click at [143, 352] on select "Select Service Product Membership Package Voucher Prepaid Gift Card" at bounding box center [123, 357] width 101 height 25
select select "product"
click at [73, 345] on select "Select Service Product Membership Package Voucher Prepaid Gift Card" at bounding box center [123, 357] width 101 height 25
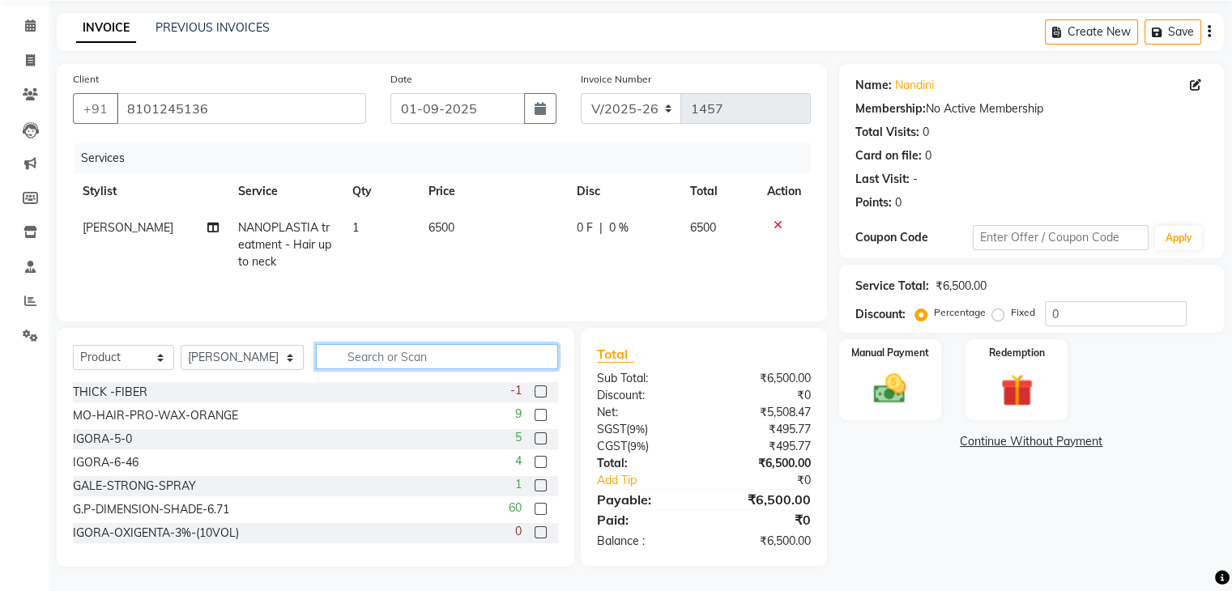
click at [335, 359] on input "text" at bounding box center [437, 356] width 242 height 25
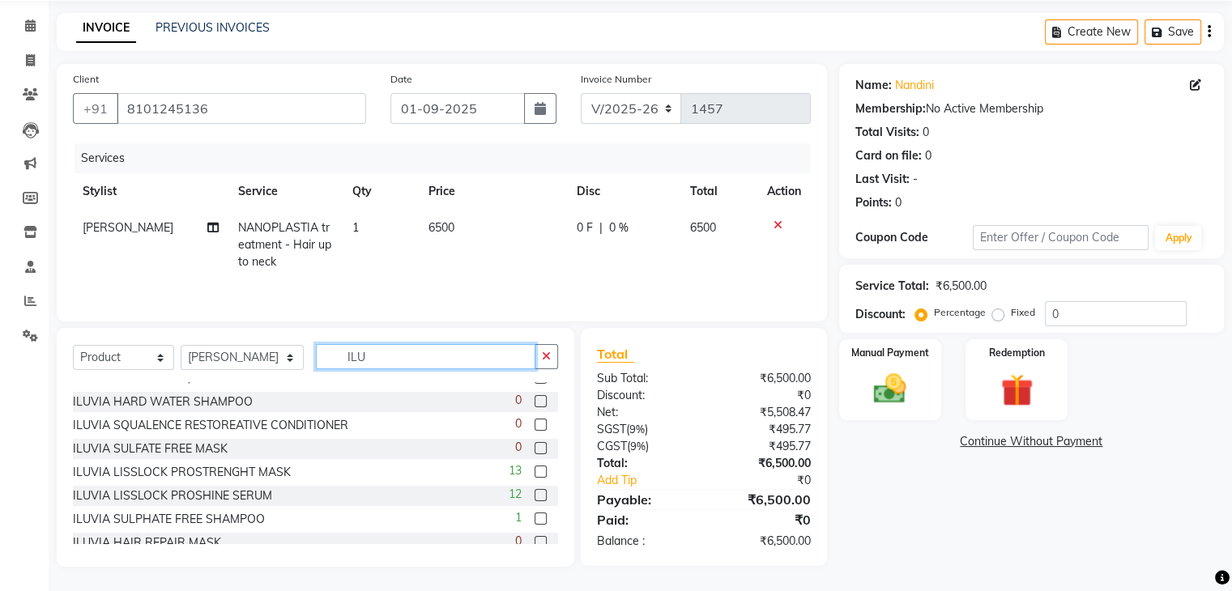
scroll to position [41, 0]
type input "ILU"
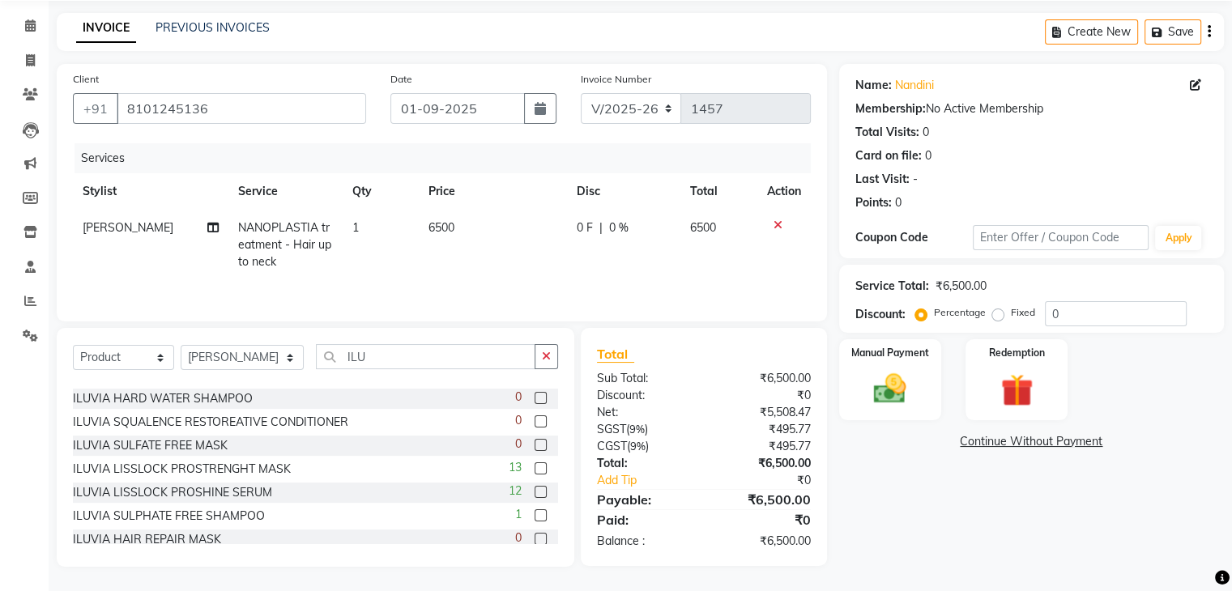
click at [535, 489] on label at bounding box center [541, 492] width 12 height 12
click at [535, 489] on input "checkbox" at bounding box center [540, 493] width 11 height 11
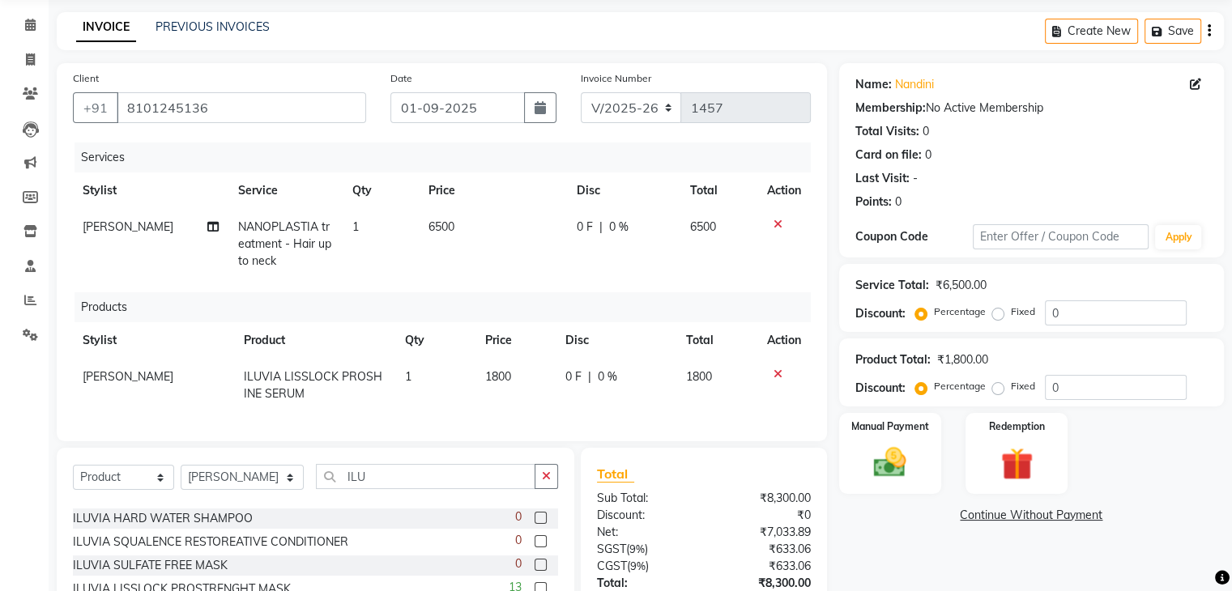
checkbox input "false"
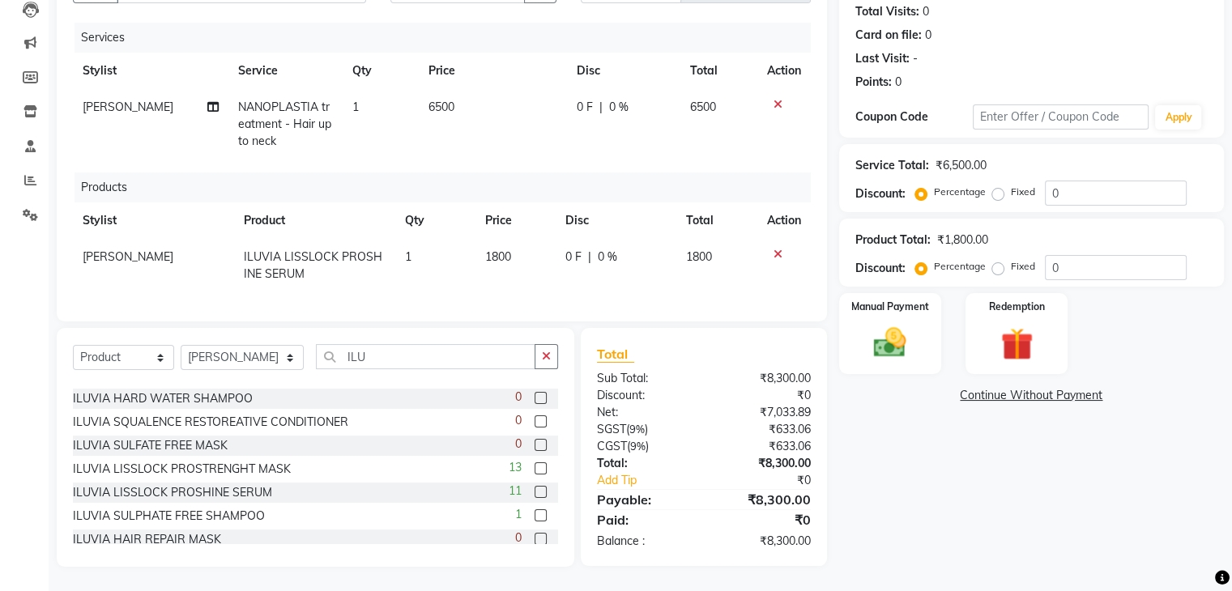
click at [535, 464] on label at bounding box center [541, 469] width 12 height 12
click at [535, 464] on input "checkbox" at bounding box center [540, 469] width 11 height 11
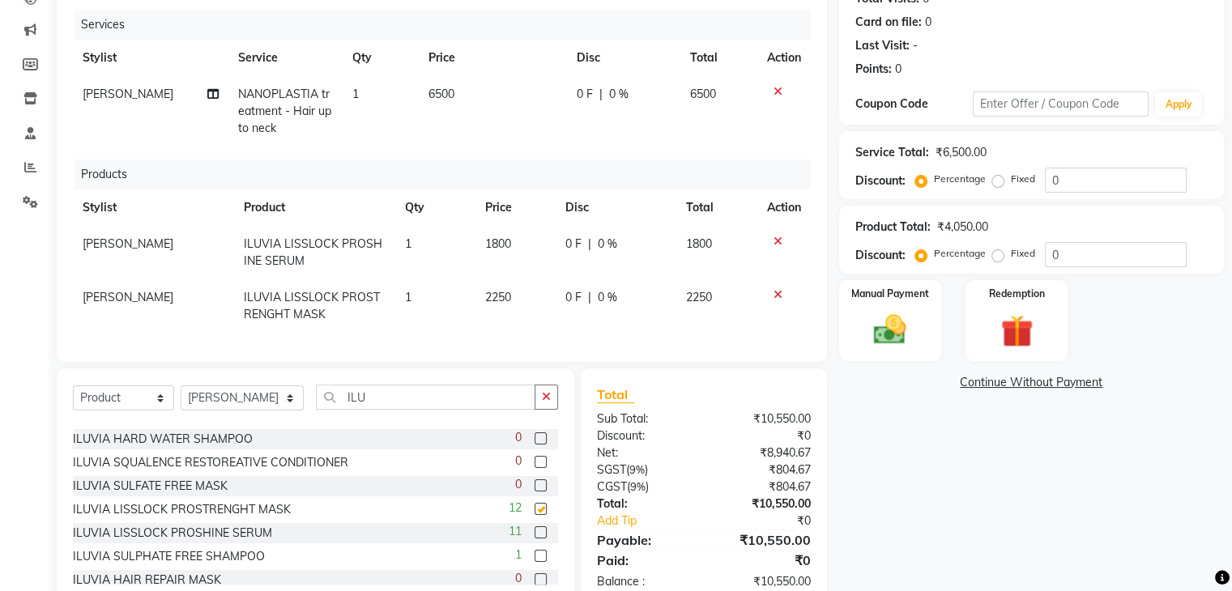
checkbox input "false"
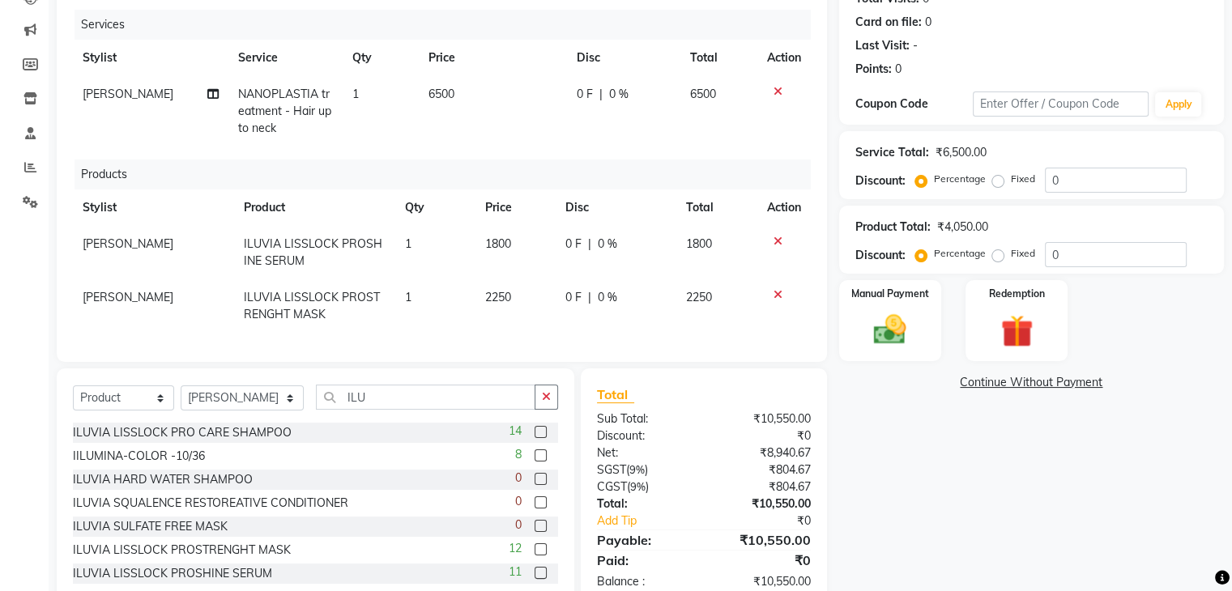
scroll to position [5, 0]
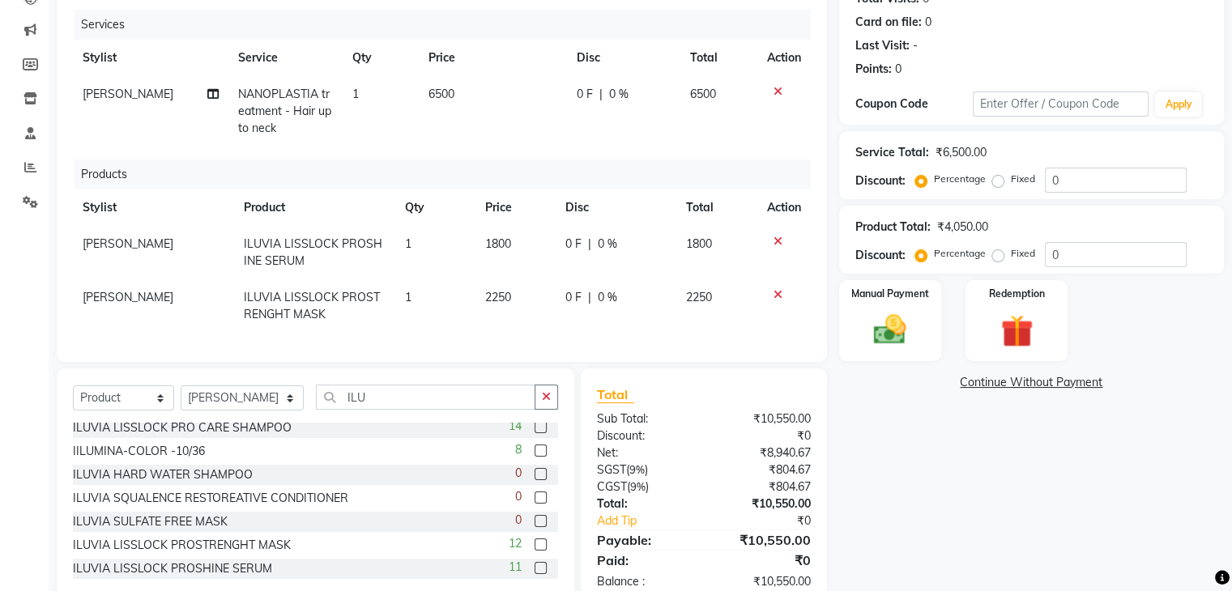
click at [535, 433] on label at bounding box center [541, 427] width 12 height 12
click at [535, 433] on input "checkbox" at bounding box center [540, 428] width 11 height 11
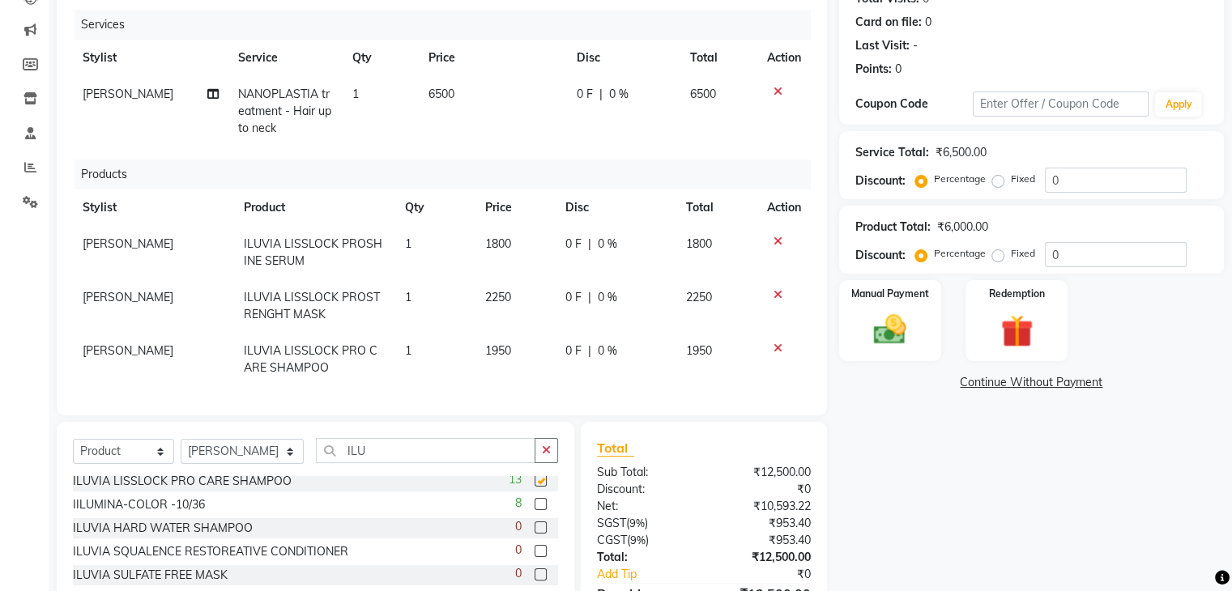
checkbox input "false"
click at [106, 301] on span "[PERSON_NAME]" at bounding box center [128, 297] width 91 height 15
select select "71126"
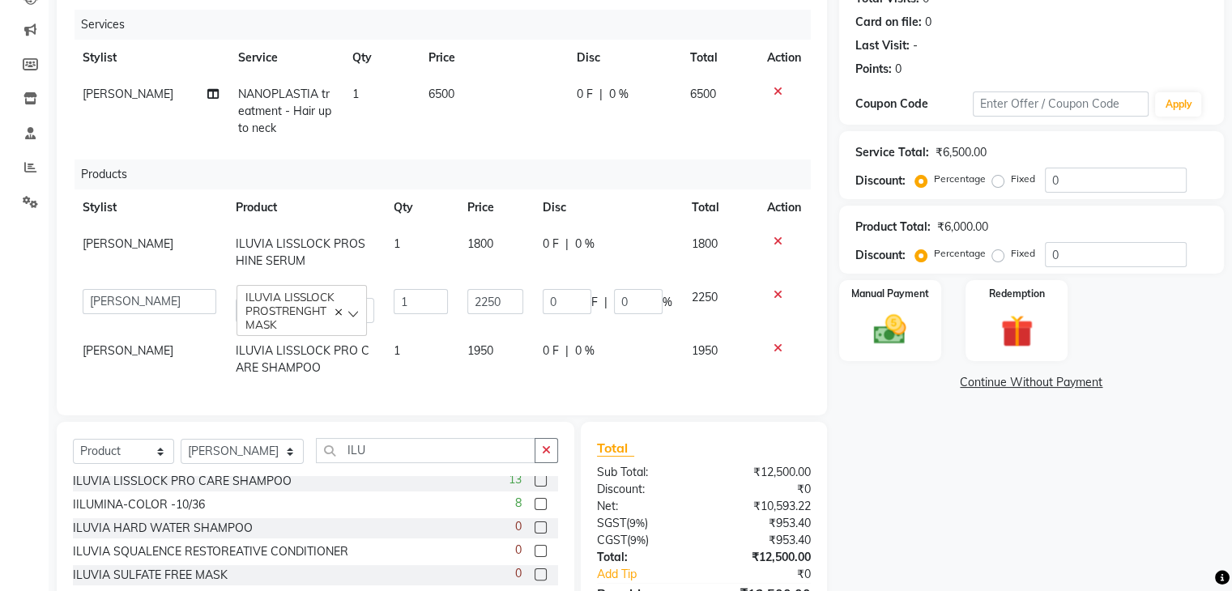
click at [106, 301] on select "ADNAN ANSARI AFZAN ANSARI ARVIND SURYAWANSHI ASMA SHAIKH Derma Dynamics Francis…" at bounding box center [150, 301] width 134 height 25
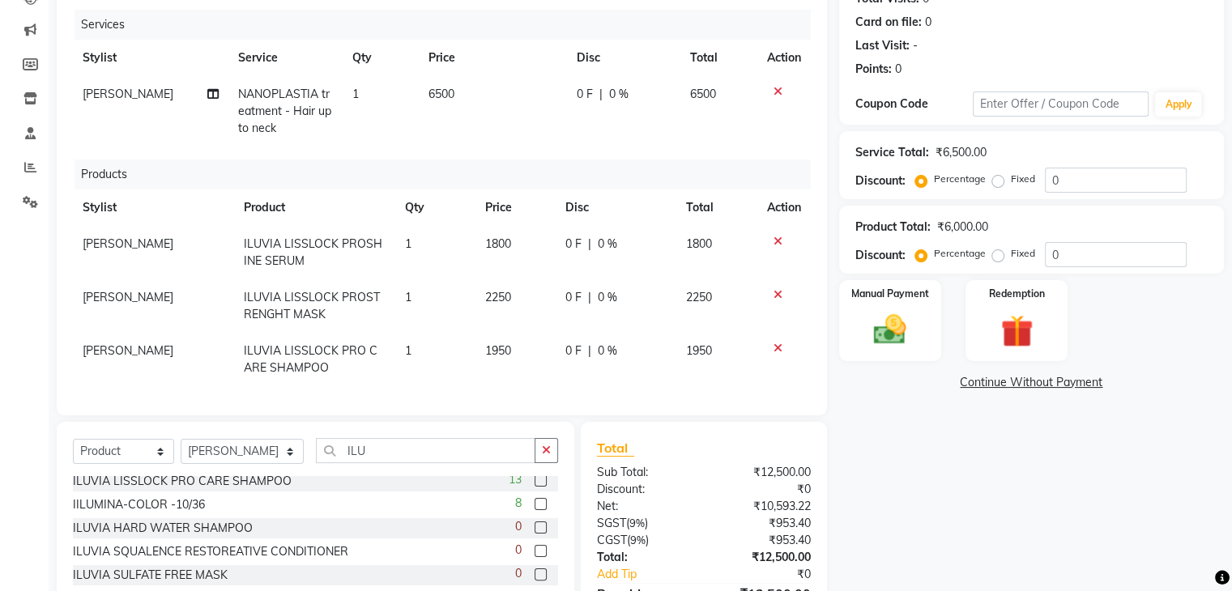
scroll to position [286, 0]
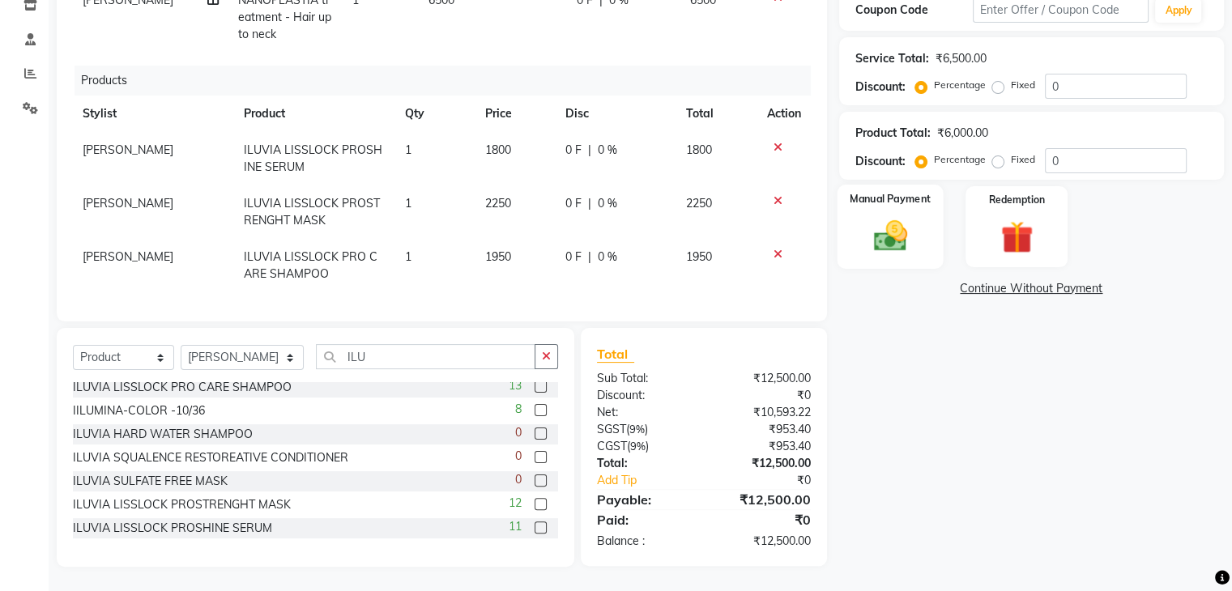
click at [891, 213] on div "Manual Payment" at bounding box center [890, 226] width 106 height 83
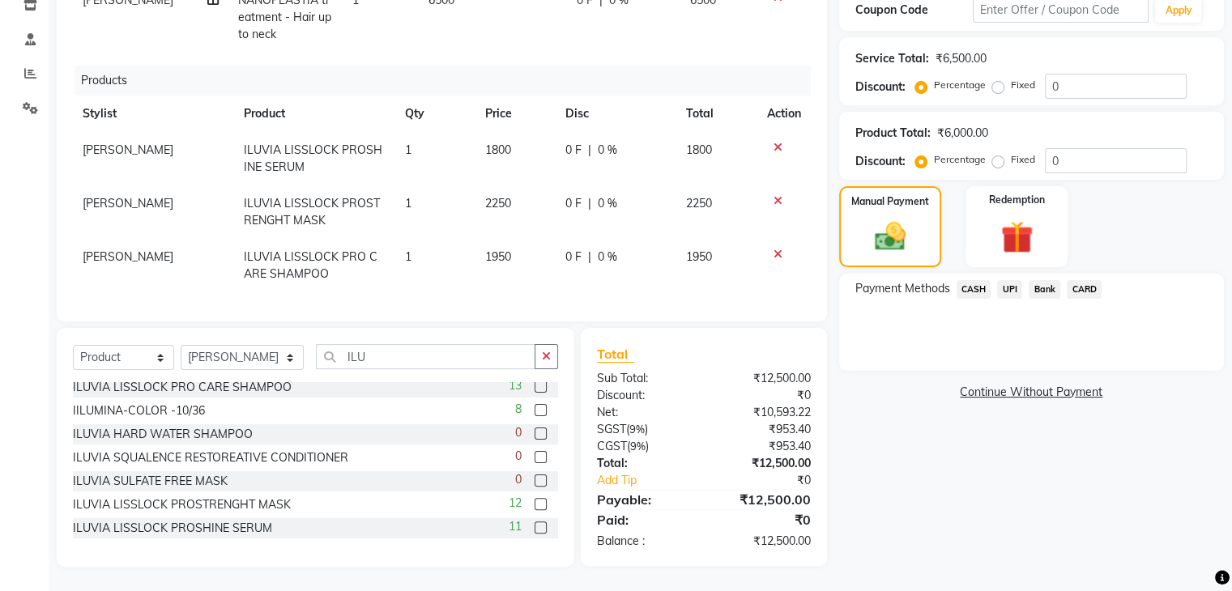
click at [968, 289] on span "CASH" at bounding box center [974, 289] width 35 height 19
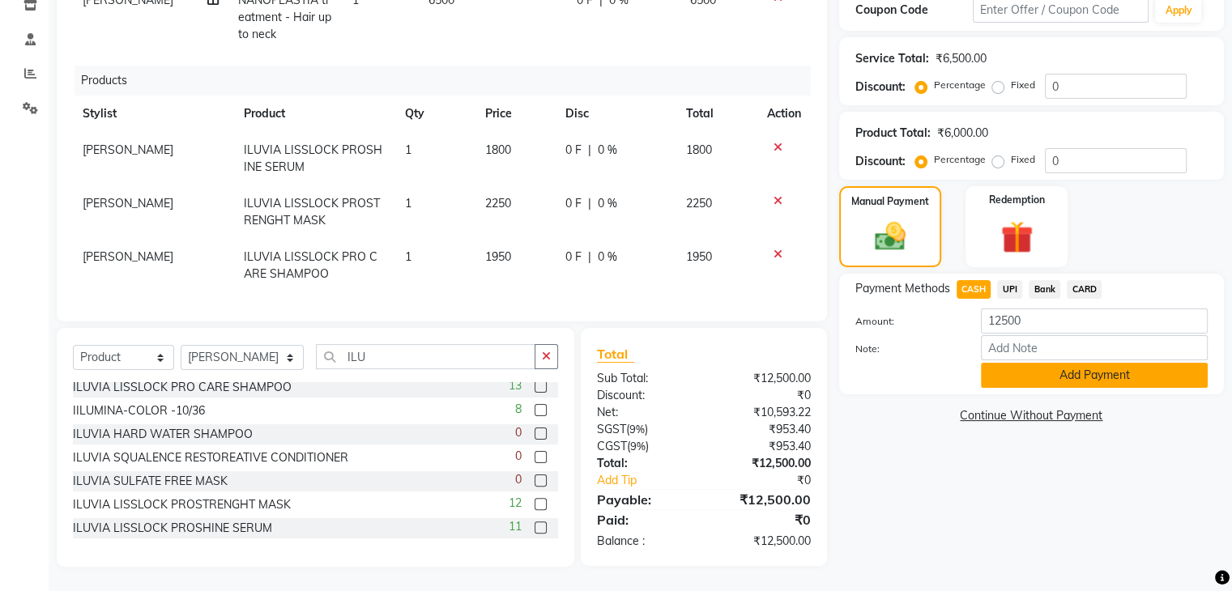
click at [1014, 379] on button "Add Payment" at bounding box center [1094, 375] width 227 height 25
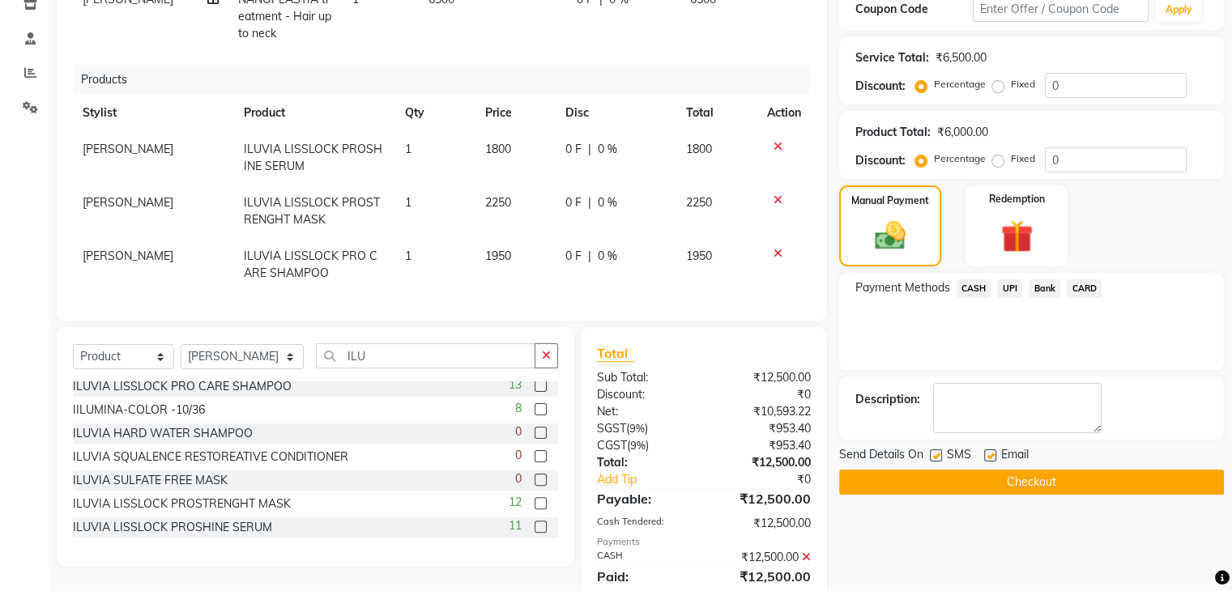
scroll to position [343, 0]
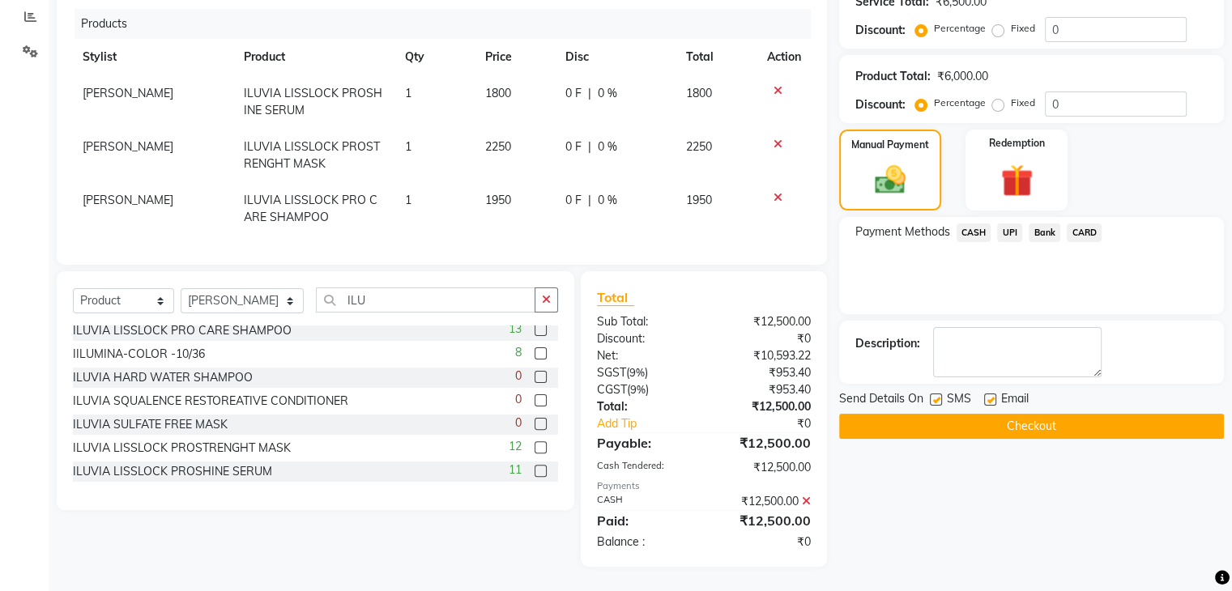
click at [936, 395] on label at bounding box center [936, 400] width 12 height 12
click at [936, 395] on input "checkbox" at bounding box center [935, 400] width 11 height 11
checkbox input "false"
click at [940, 419] on button "Checkout" at bounding box center [1031, 426] width 385 height 25
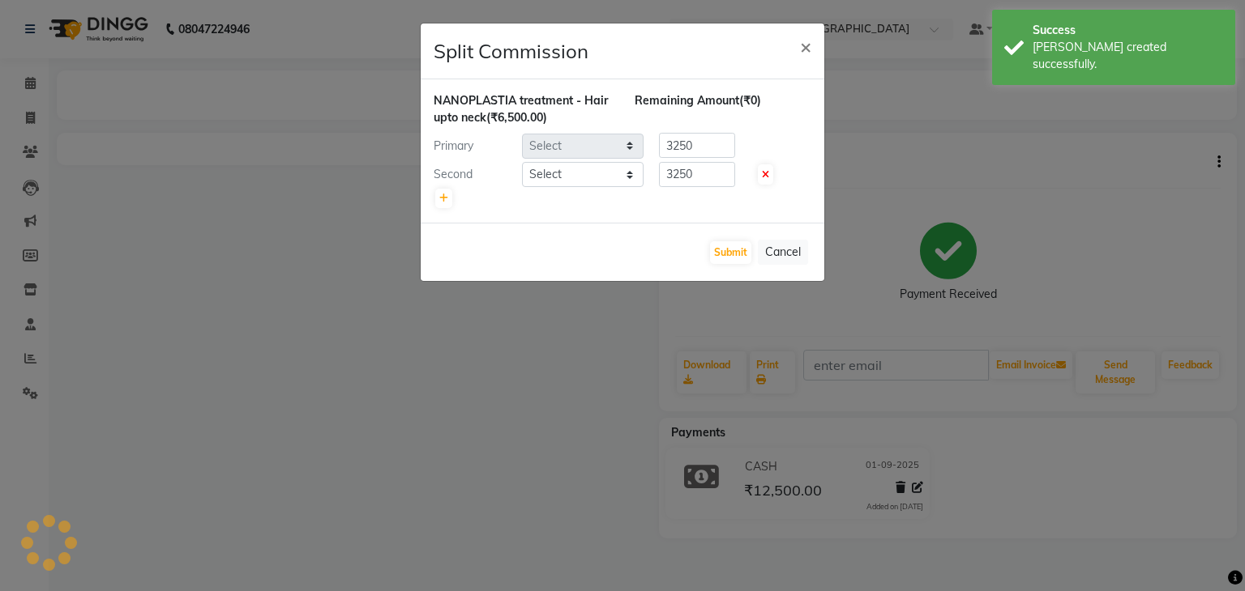
select select "71126"
select select "84401"
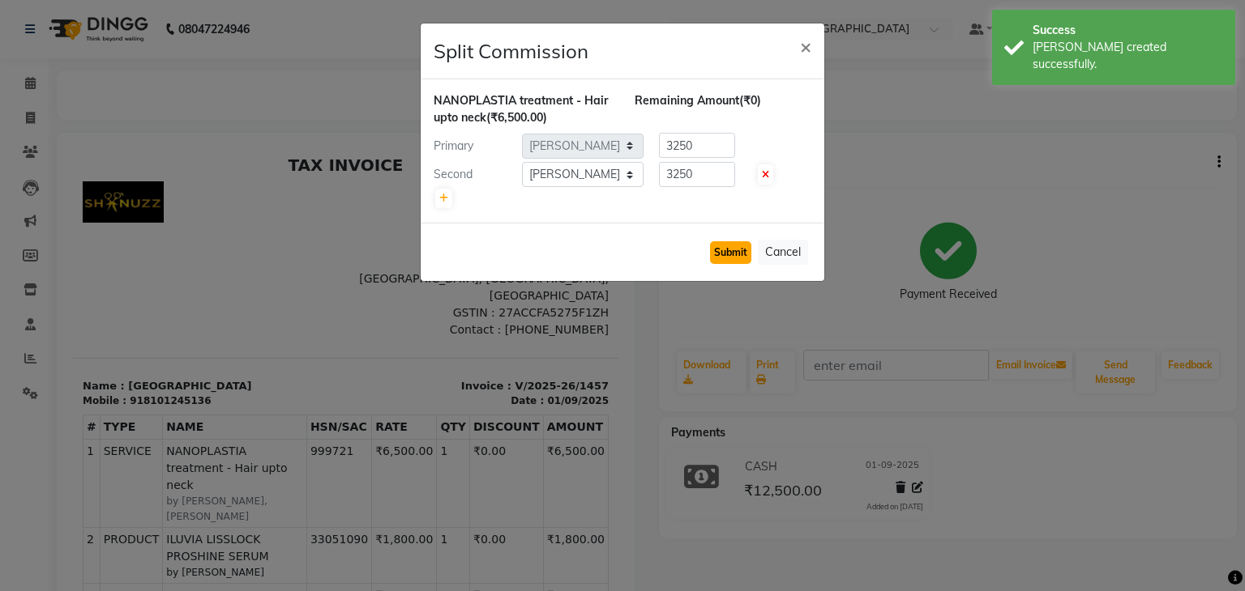
click at [728, 254] on button "Submit" at bounding box center [730, 252] width 41 height 23
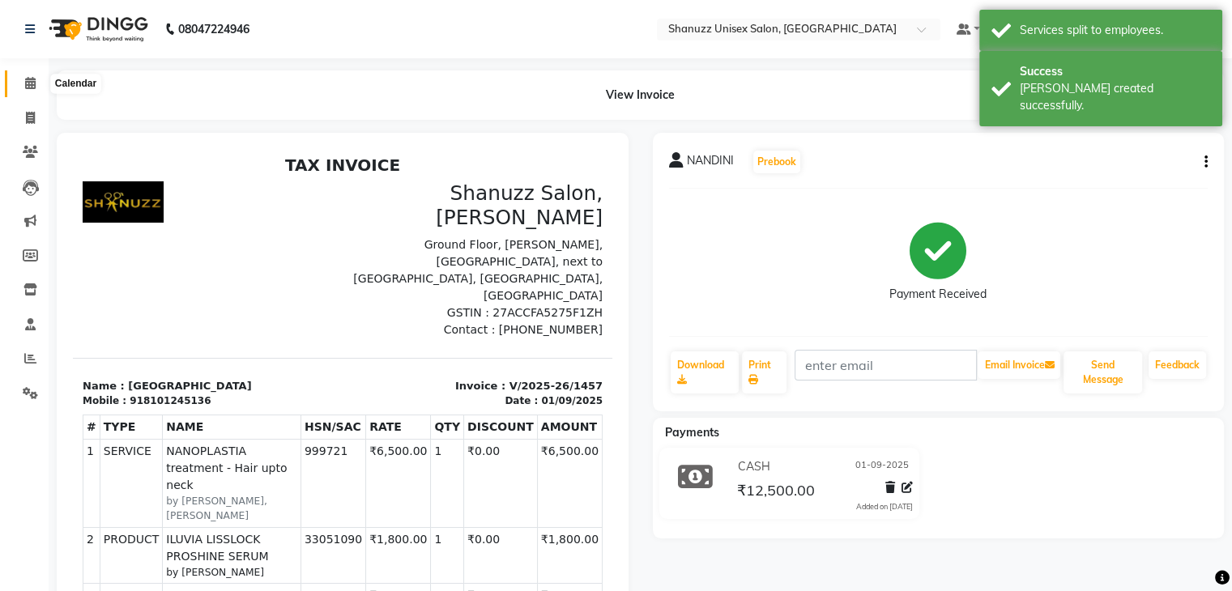
click at [36, 91] on span at bounding box center [30, 84] width 28 height 19
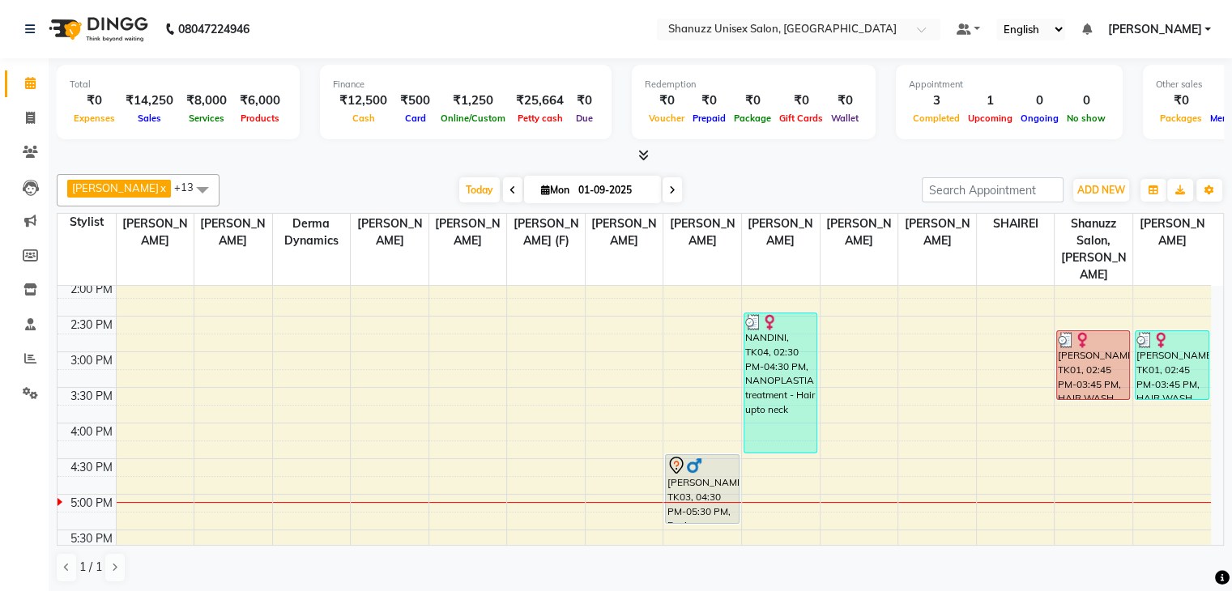
scroll to position [365, 0]
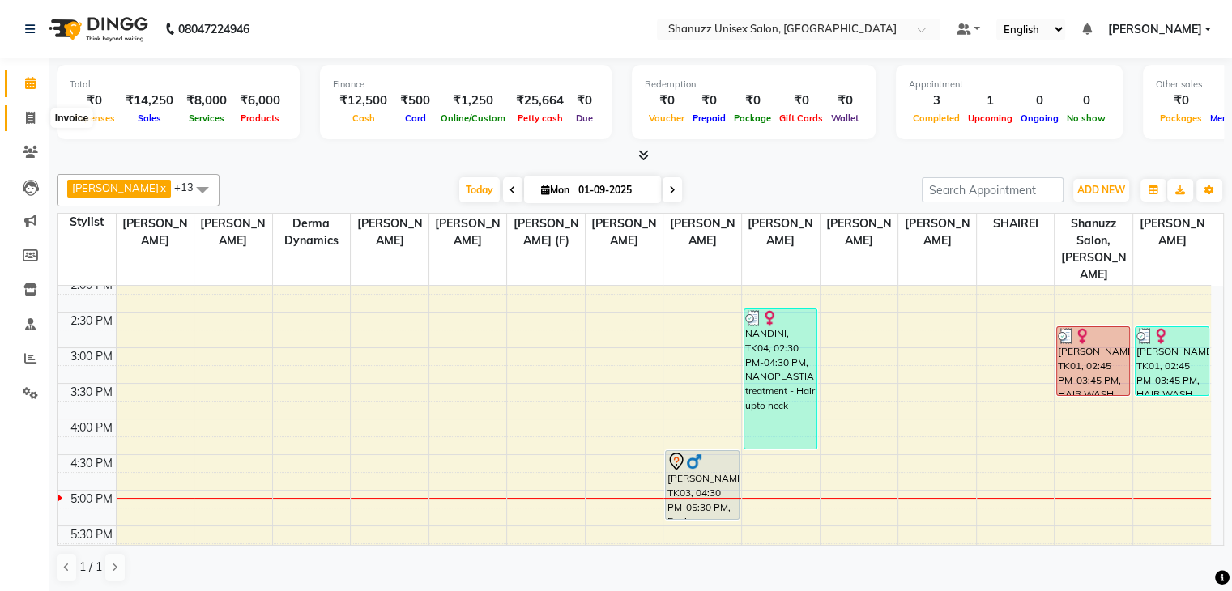
click at [26, 125] on span at bounding box center [30, 118] width 28 height 19
select select "service"
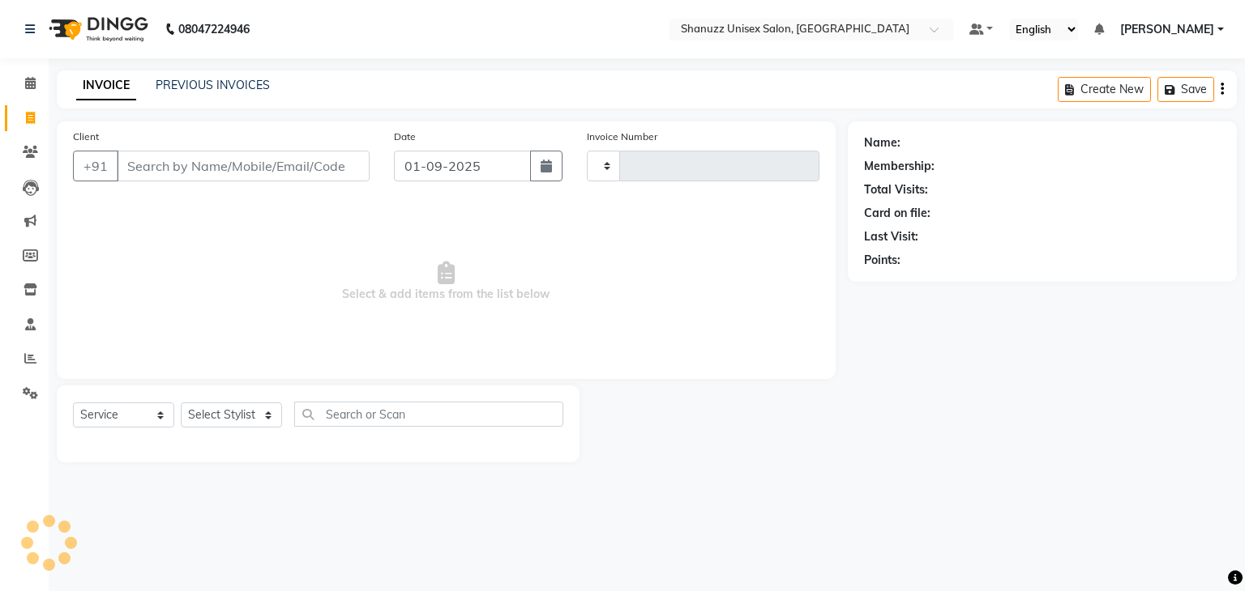
type input "1458"
select select "7102"
click at [38, 145] on span at bounding box center [30, 152] width 28 height 19
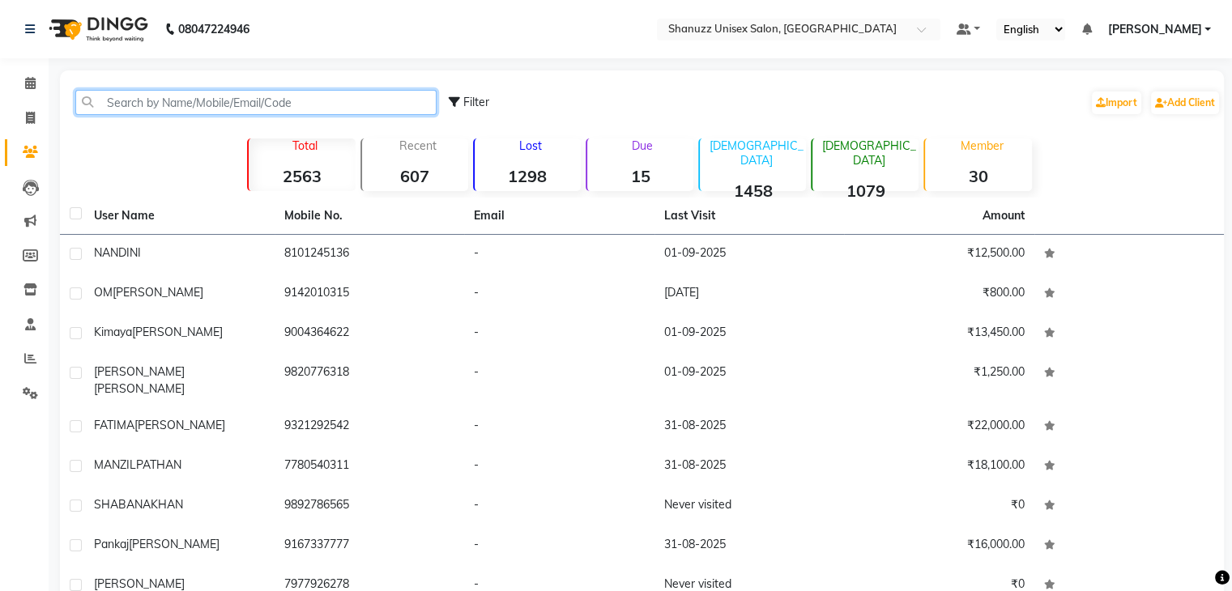
click at [203, 98] on input "text" at bounding box center [255, 102] width 361 height 25
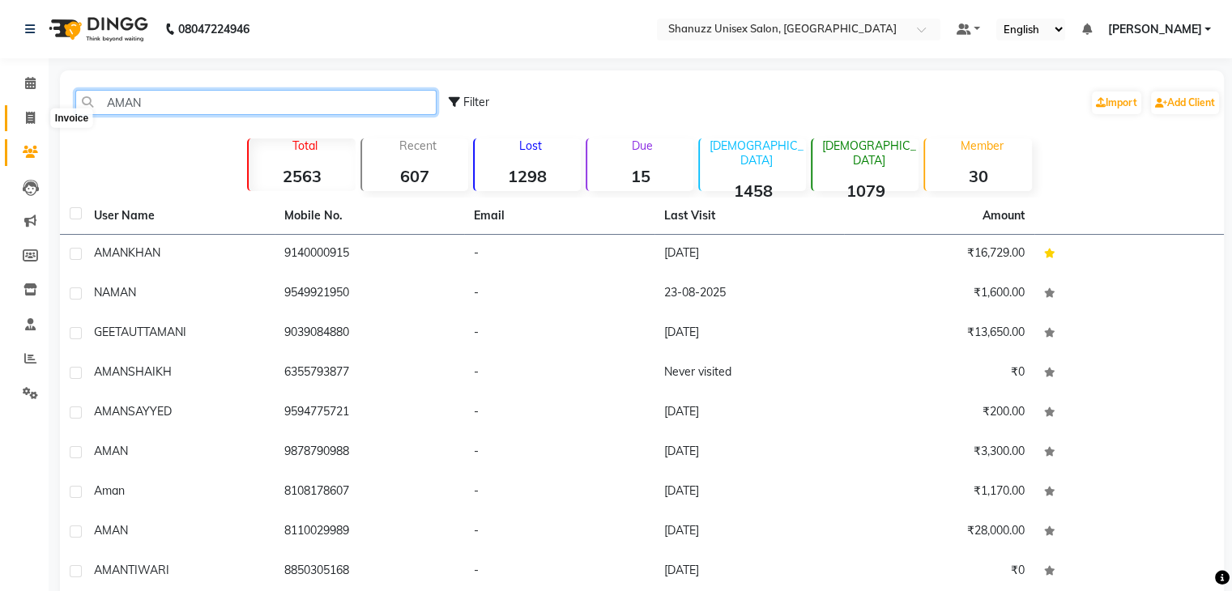
type input "AMAN"
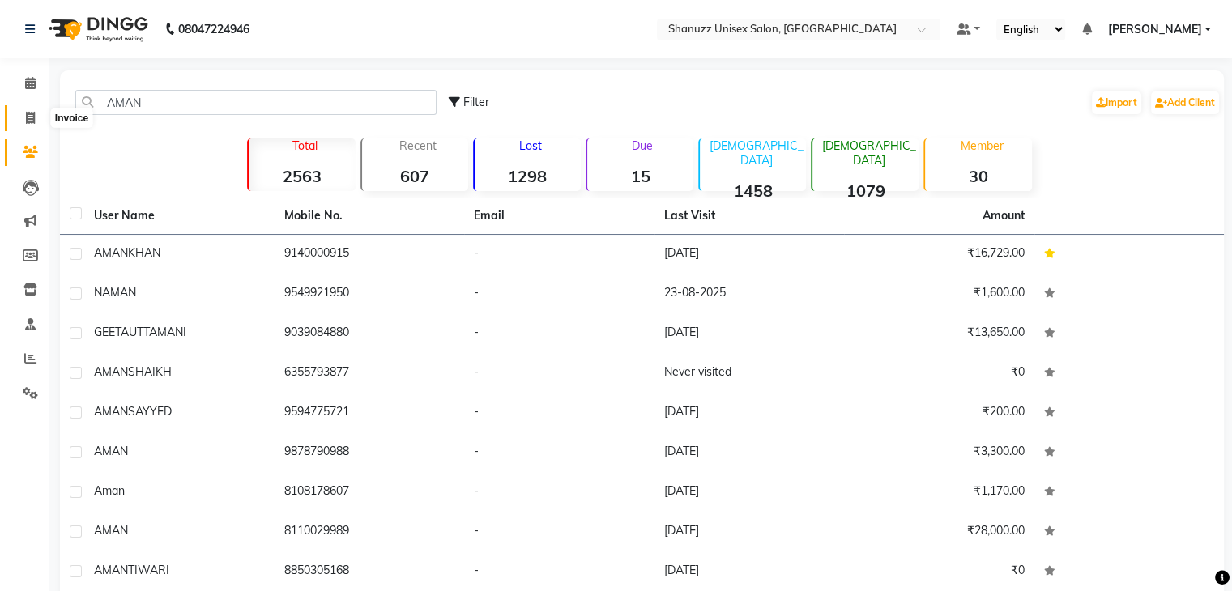
click at [32, 118] on icon at bounding box center [30, 118] width 9 height 12
select select "7102"
select select "service"
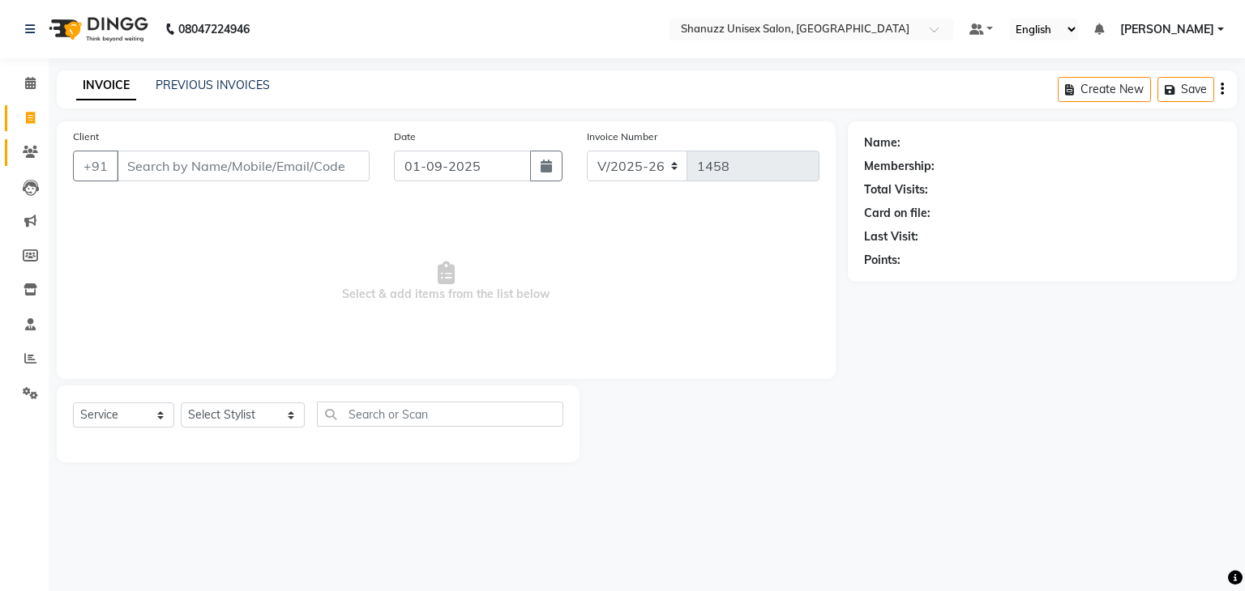
click at [37, 138] on li "Clients" at bounding box center [24, 152] width 49 height 35
click at [32, 149] on icon at bounding box center [30, 152] width 15 height 12
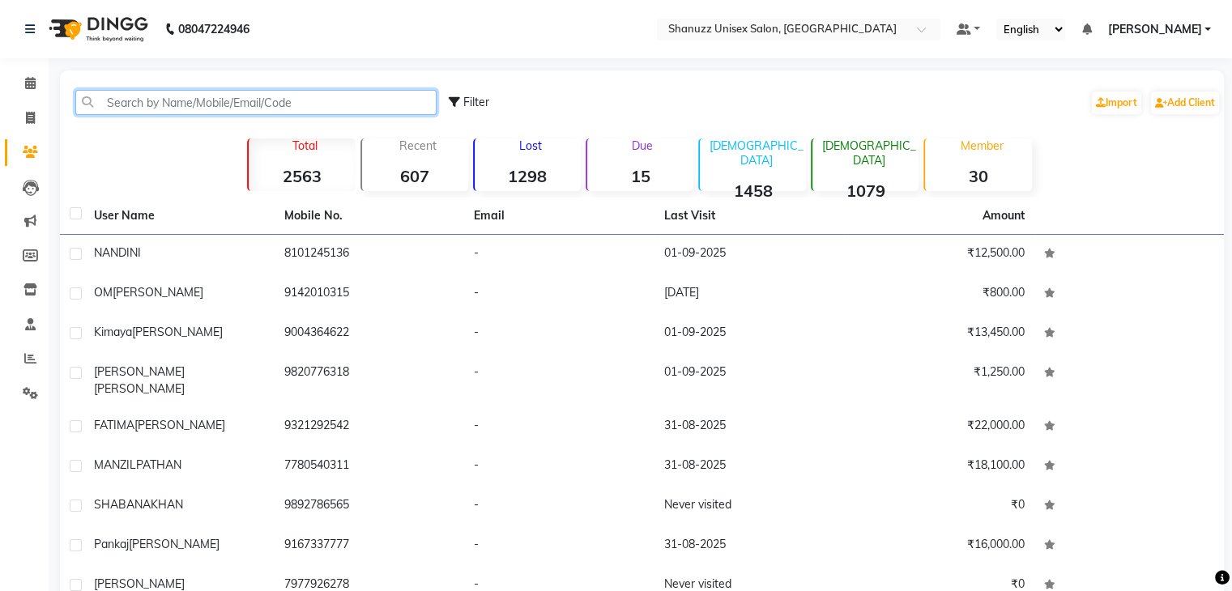
click at [259, 105] on input "text" at bounding box center [255, 102] width 361 height 25
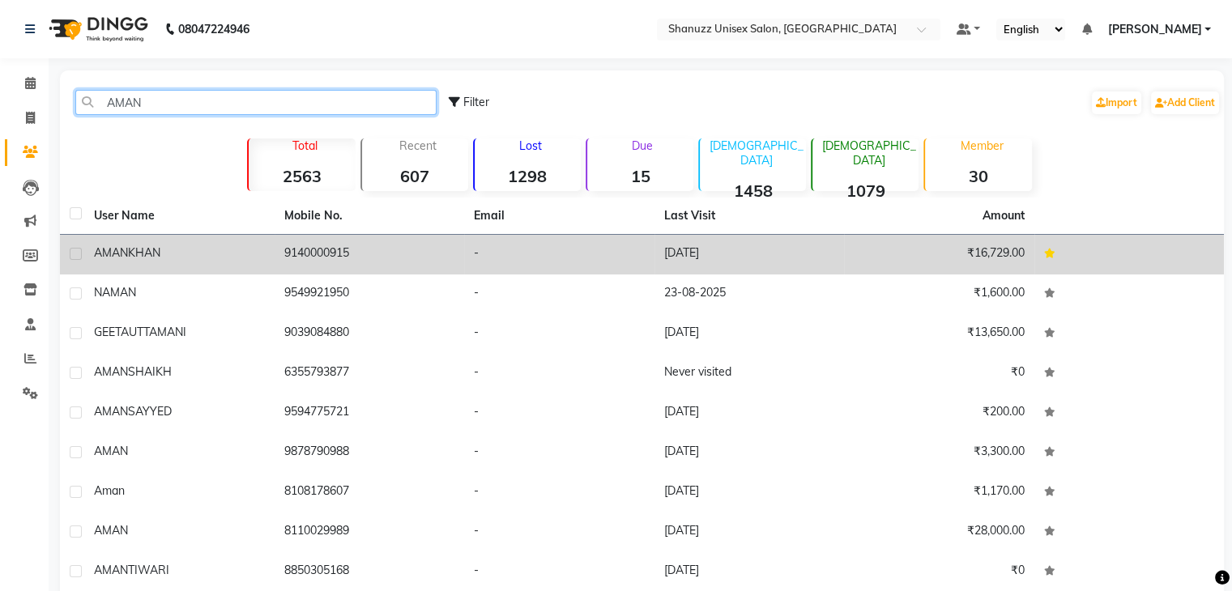
type input "AMAN"
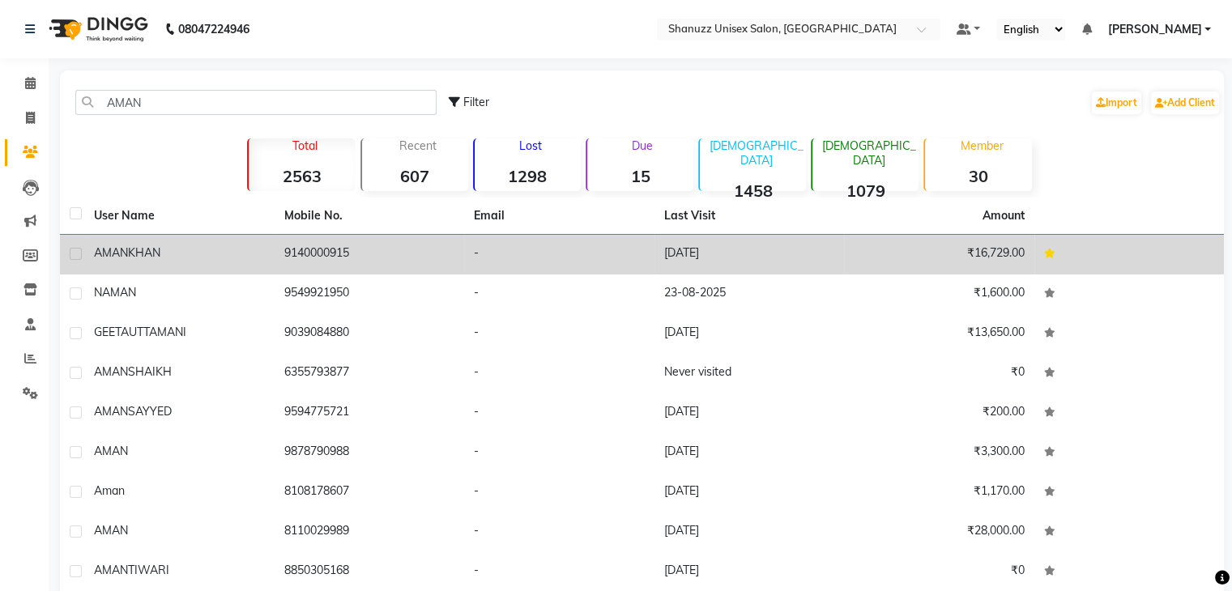
click at [288, 253] on td "9140000915" at bounding box center [370, 255] width 190 height 40
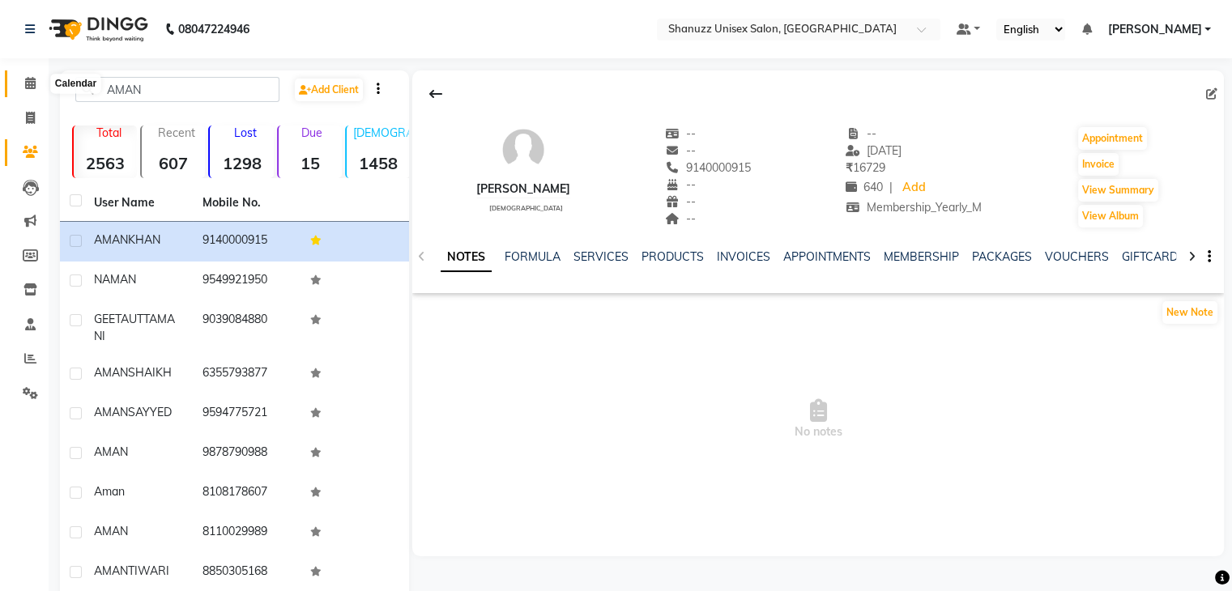
click at [16, 84] on span at bounding box center [30, 84] width 28 height 19
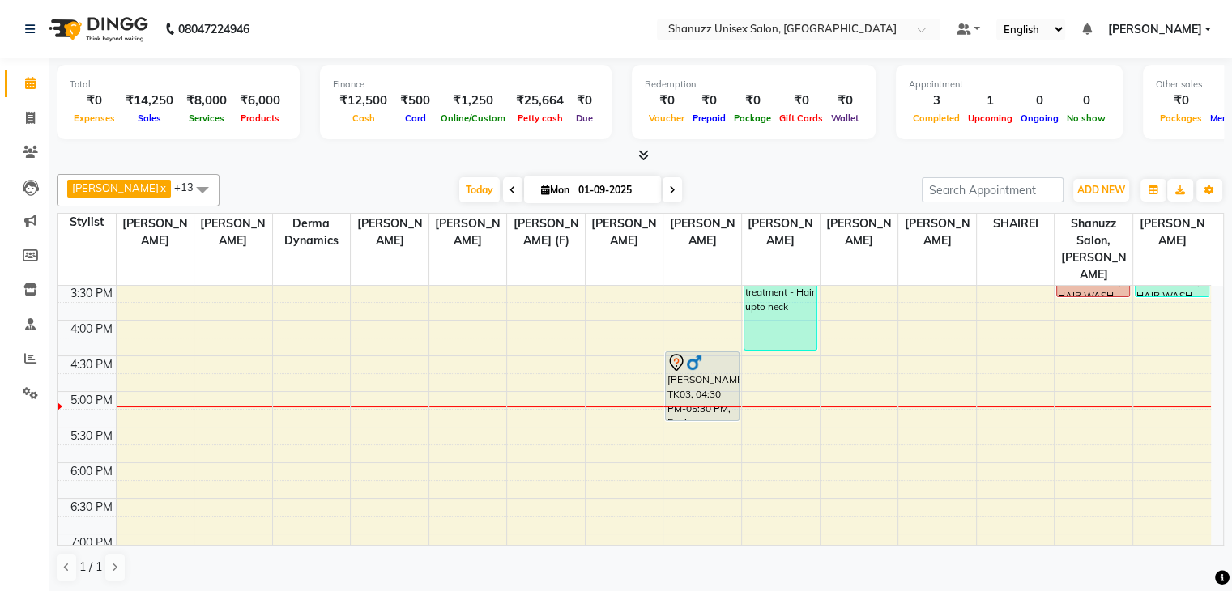
scroll to position [463, 0]
click at [21, 108] on link "Invoice" at bounding box center [24, 118] width 39 height 27
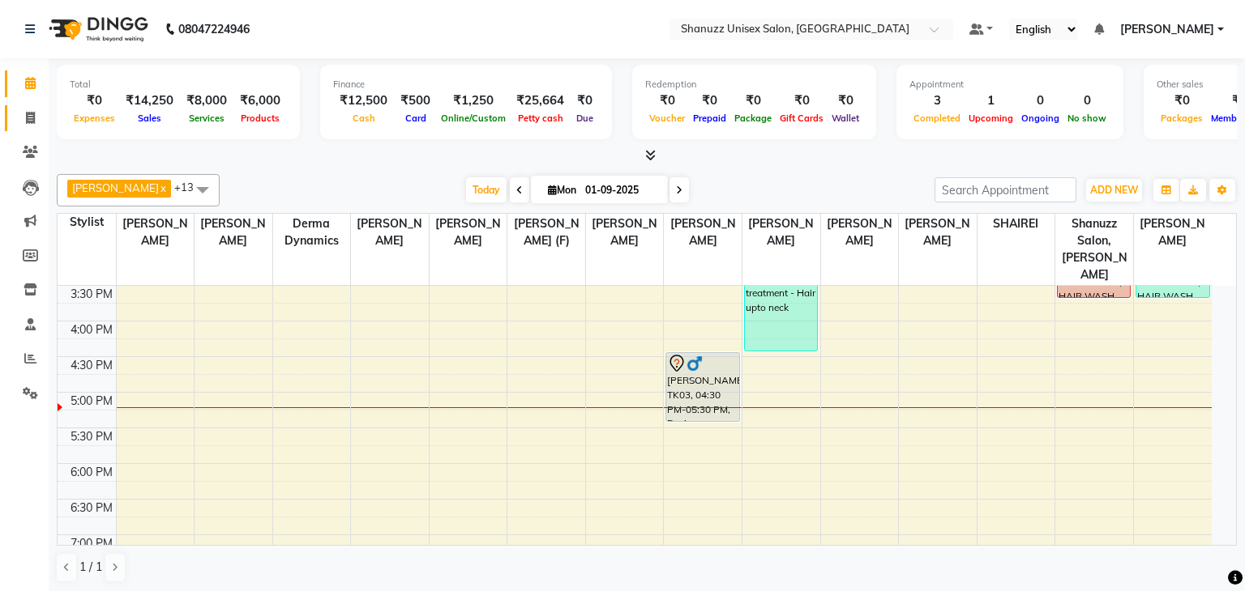
select select "service"
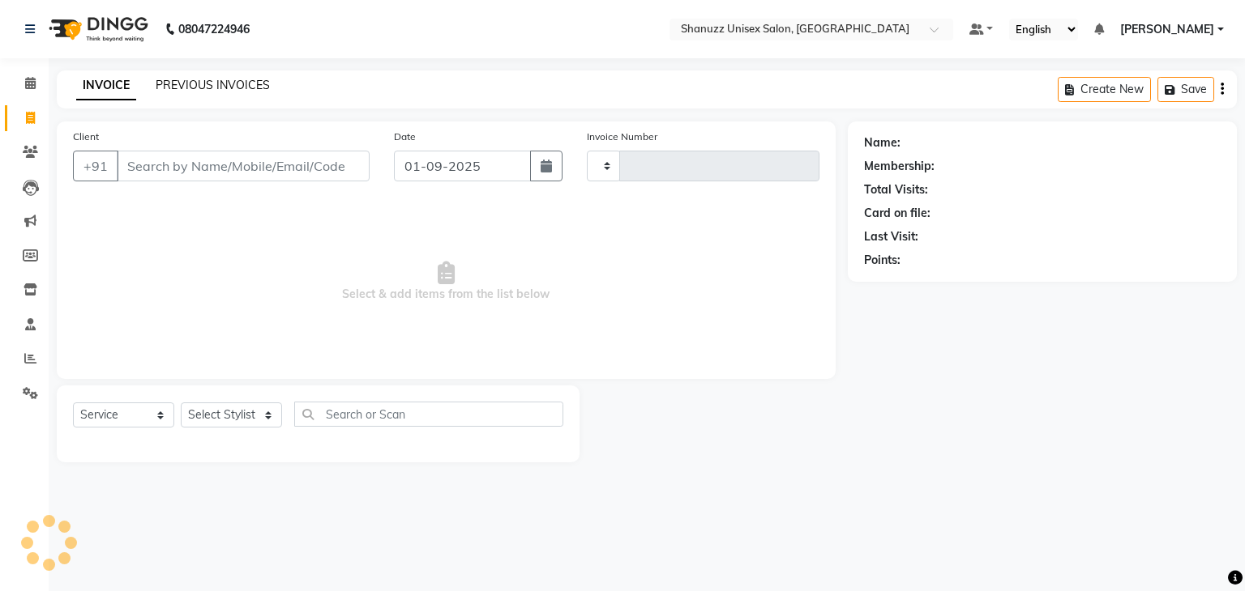
click at [173, 85] on link "PREVIOUS INVOICES" at bounding box center [213, 85] width 114 height 15
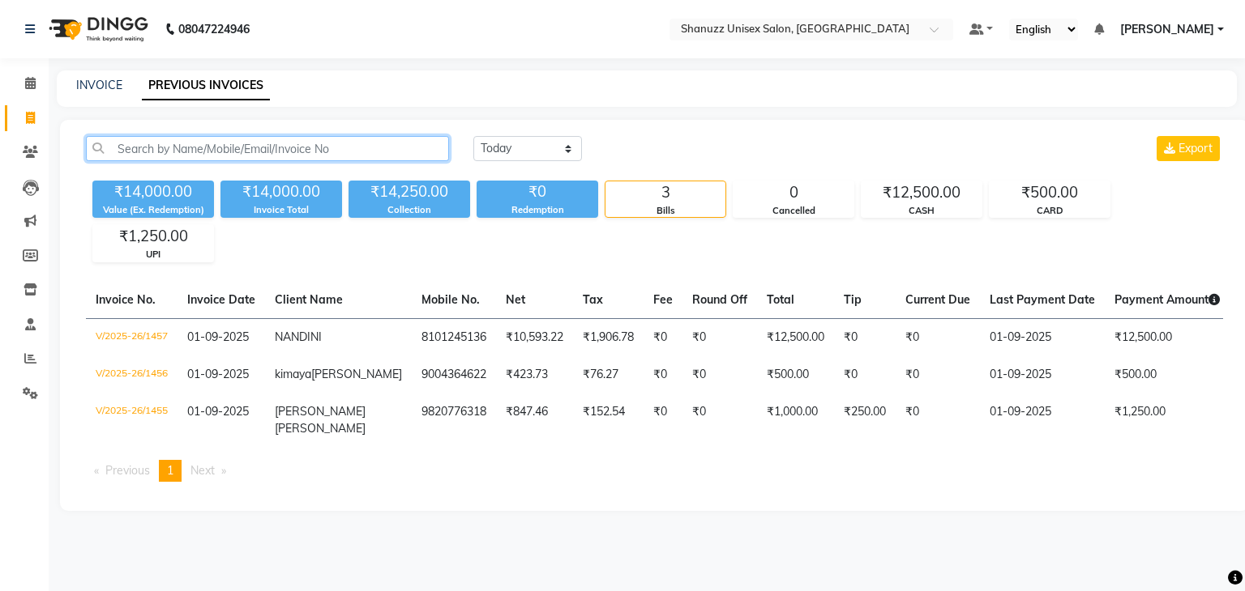
click at [167, 147] on input "text" at bounding box center [267, 148] width 363 height 25
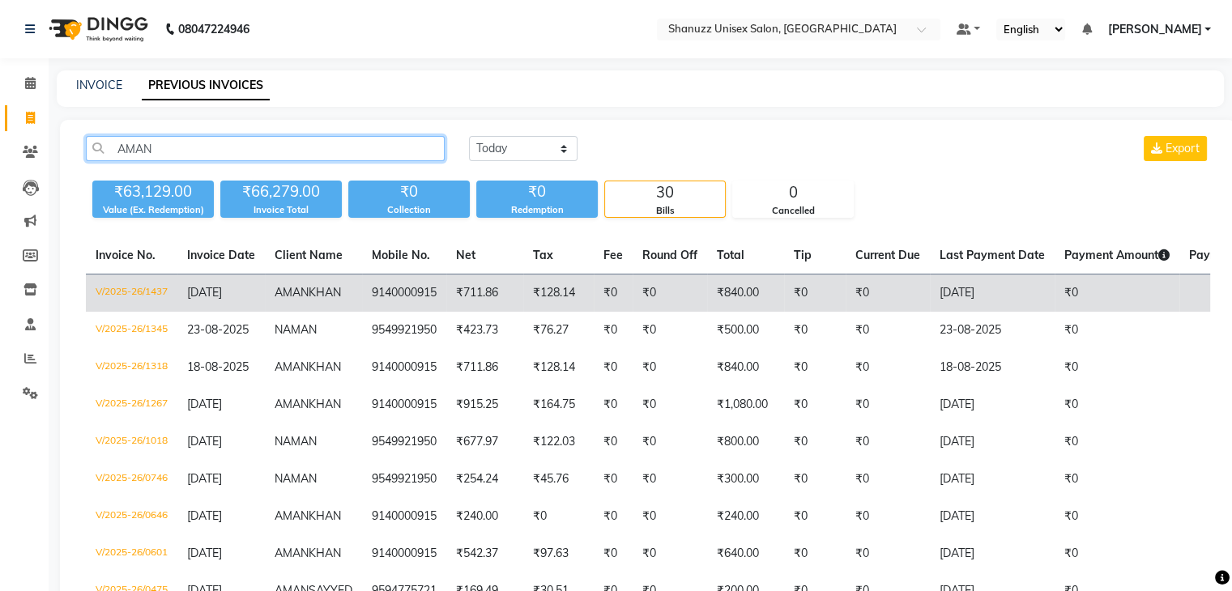
type input "AMAN"
click at [324, 291] on td "AMAN KHAN" at bounding box center [313, 294] width 97 height 38
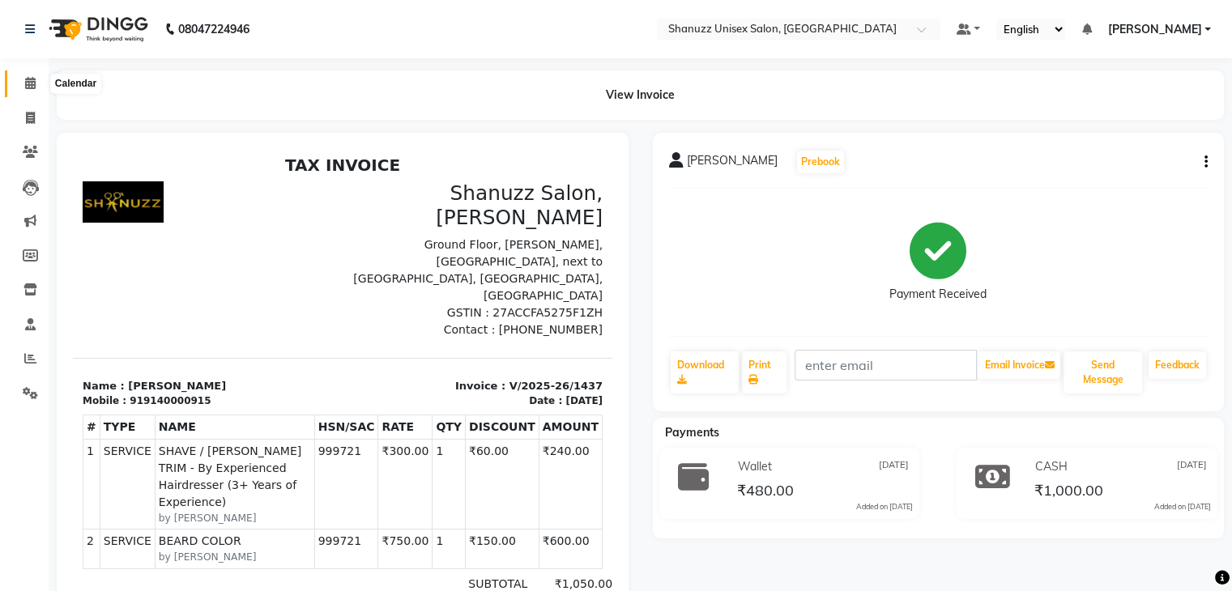
click at [27, 88] on icon at bounding box center [30, 83] width 11 height 12
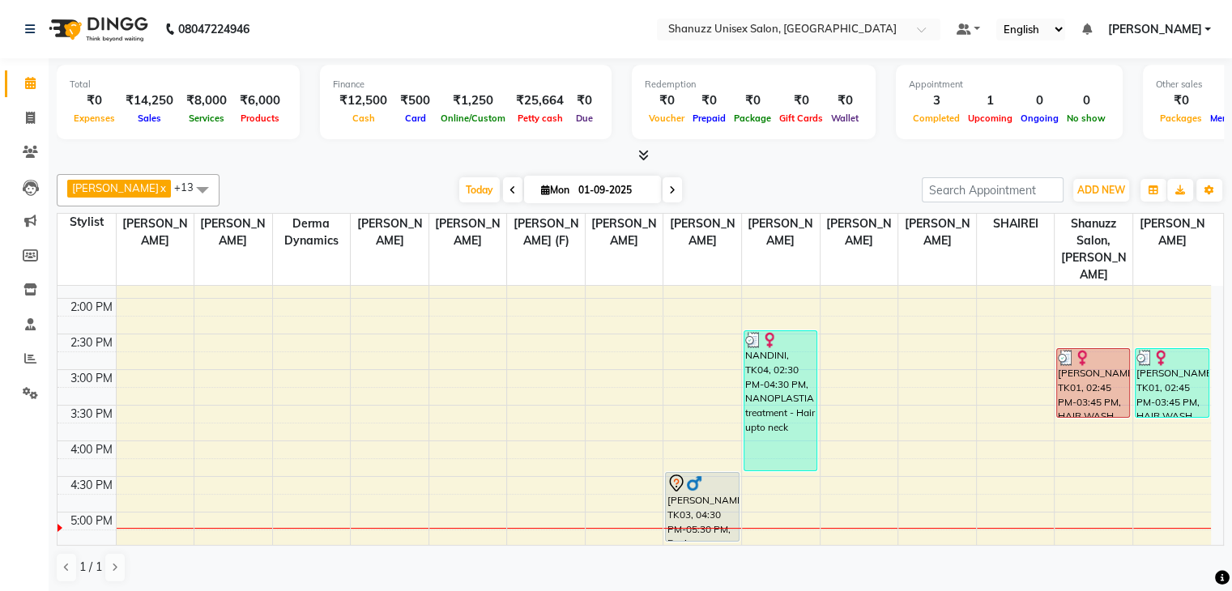
scroll to position [350, 0]
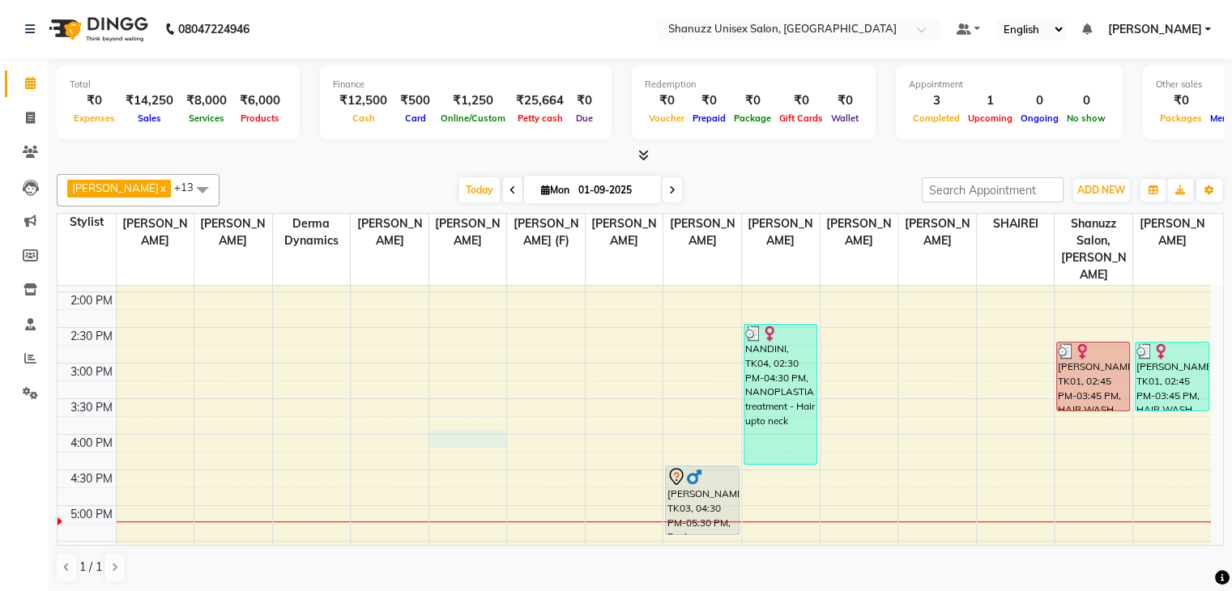
click at [434, 421] on div "9:00 AM 9:30 AM 10:00 AM 10:30 AM 11:00 AM 11:30 AM 12:00 PM 12:30 PM 1:00 PM 1…" at bounding box center [635, 363] width 1154 height 855
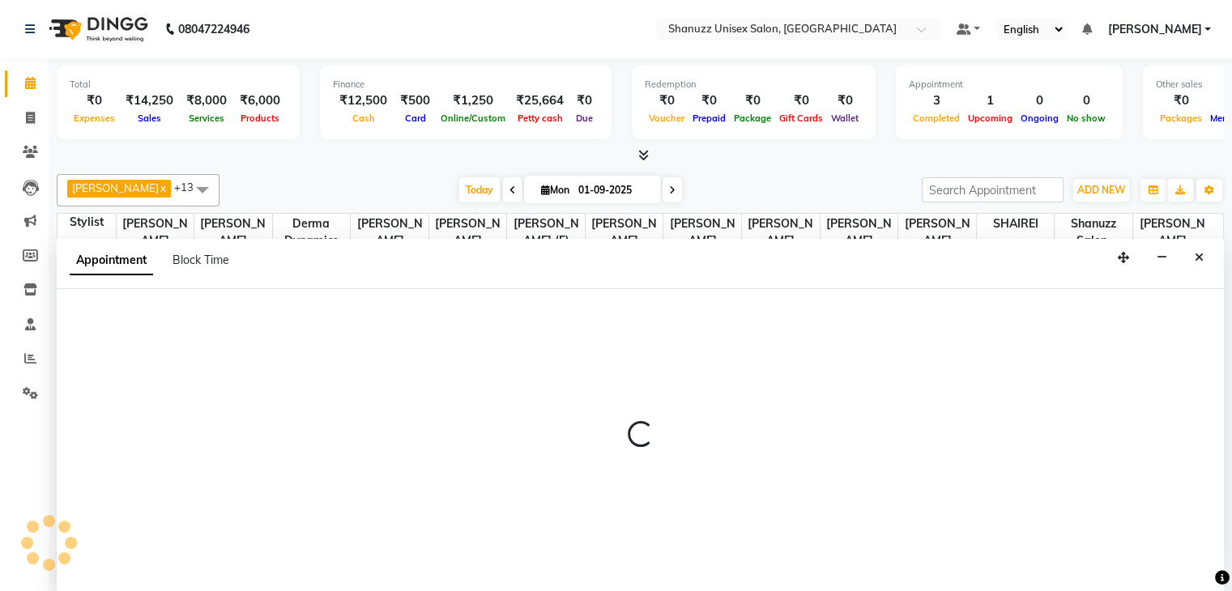
scroll to position [1, 0]
select select "59231"
select select "960"
select select "tentative"
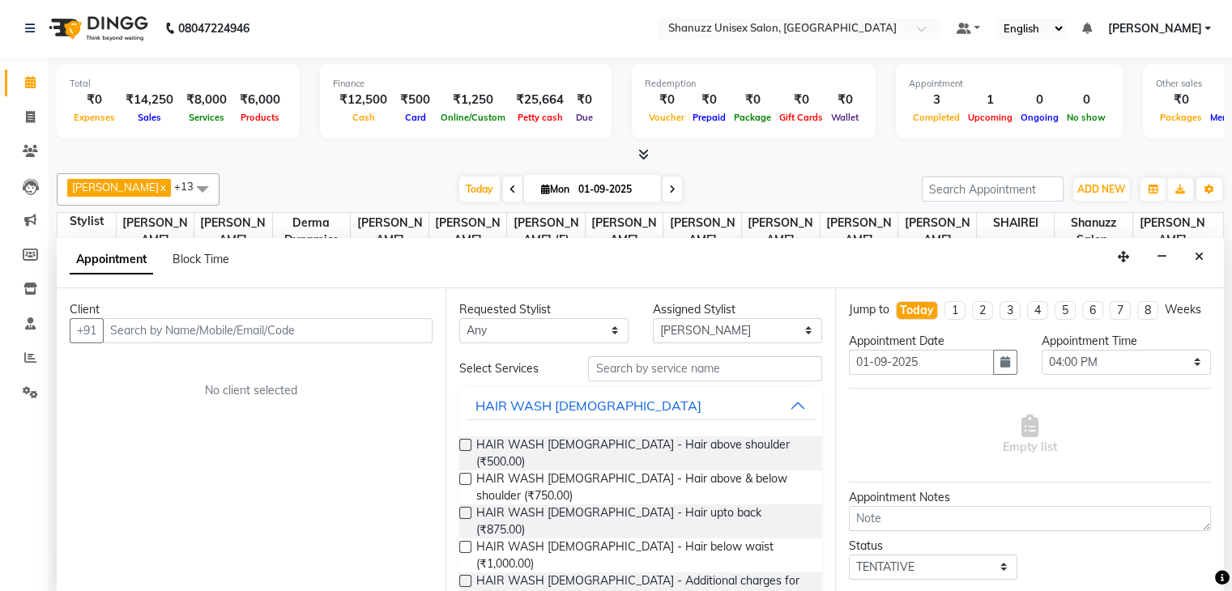
click at [177, 322] on input "text" at bounding box center [268, 330] width 330 height 25
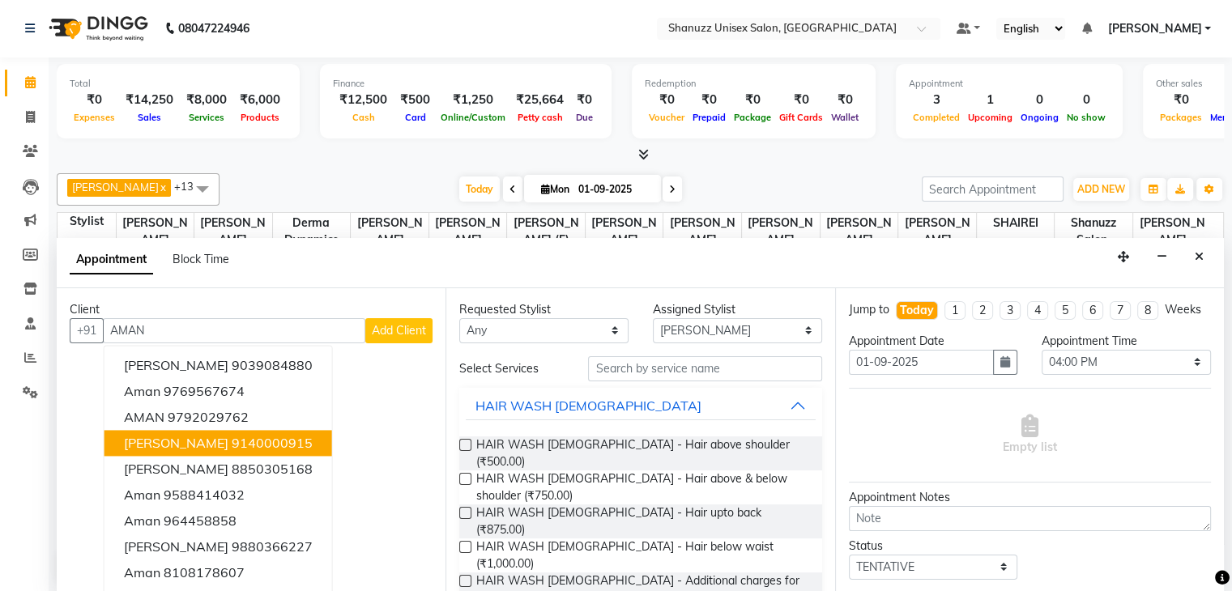
click at [207, 431] on button "[PERSON_NAME] 9140000915" at bounding box center [219, 443] width 228 height 26
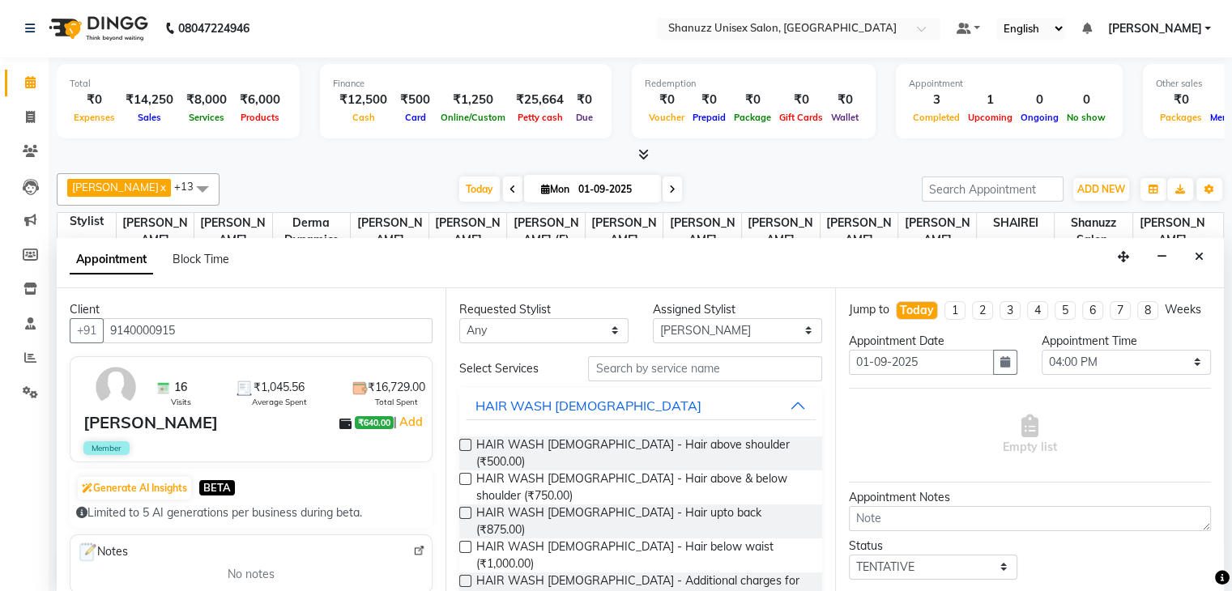
type input "9140000915"
click at [645, 367] on input "text" at bounding box center [704, 369] width 233 height 25
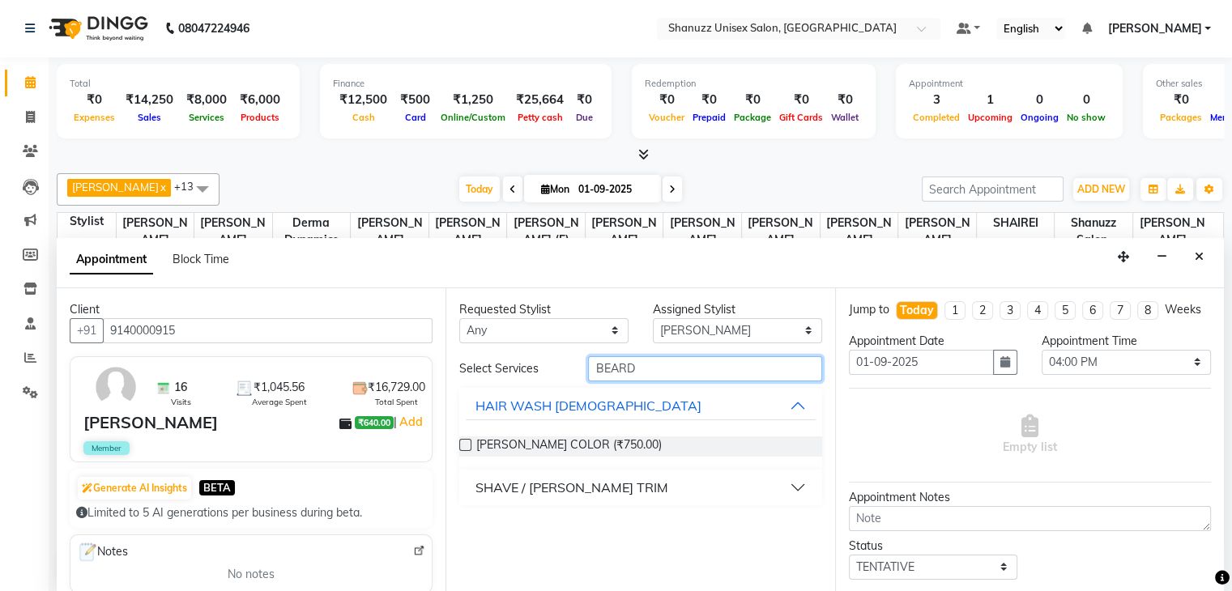
type input "BEARD"
click at [513, 482] on div "SHAVE / [PERSON_NAME] TRIM" at bounding box center [572, 487] width 193 height 19
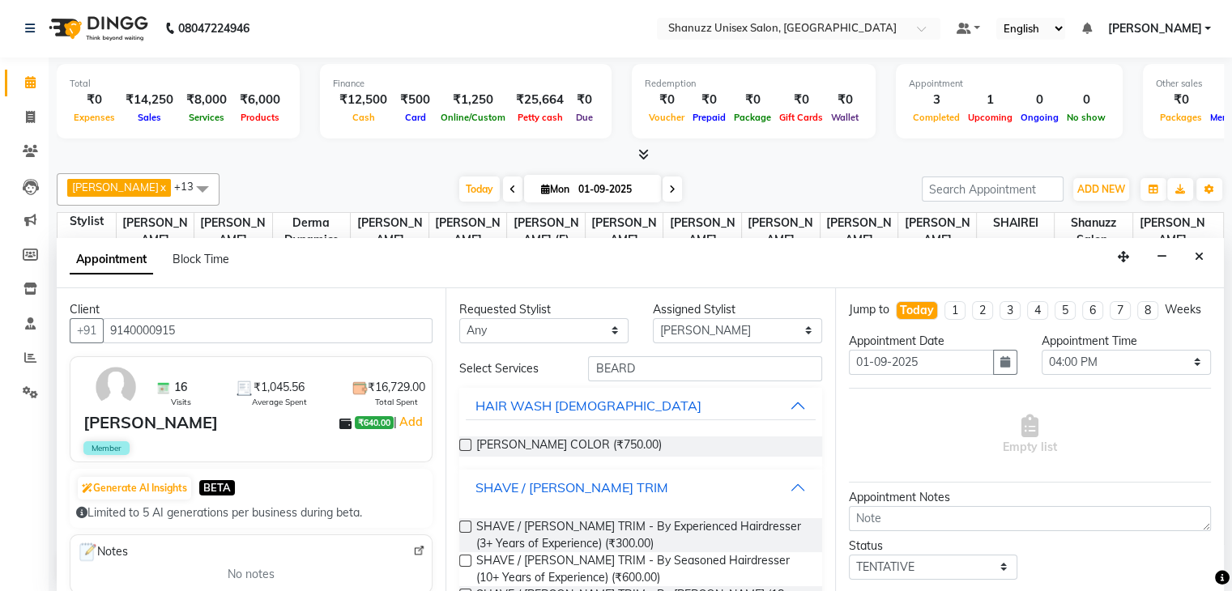
scroll to position [53, 0]
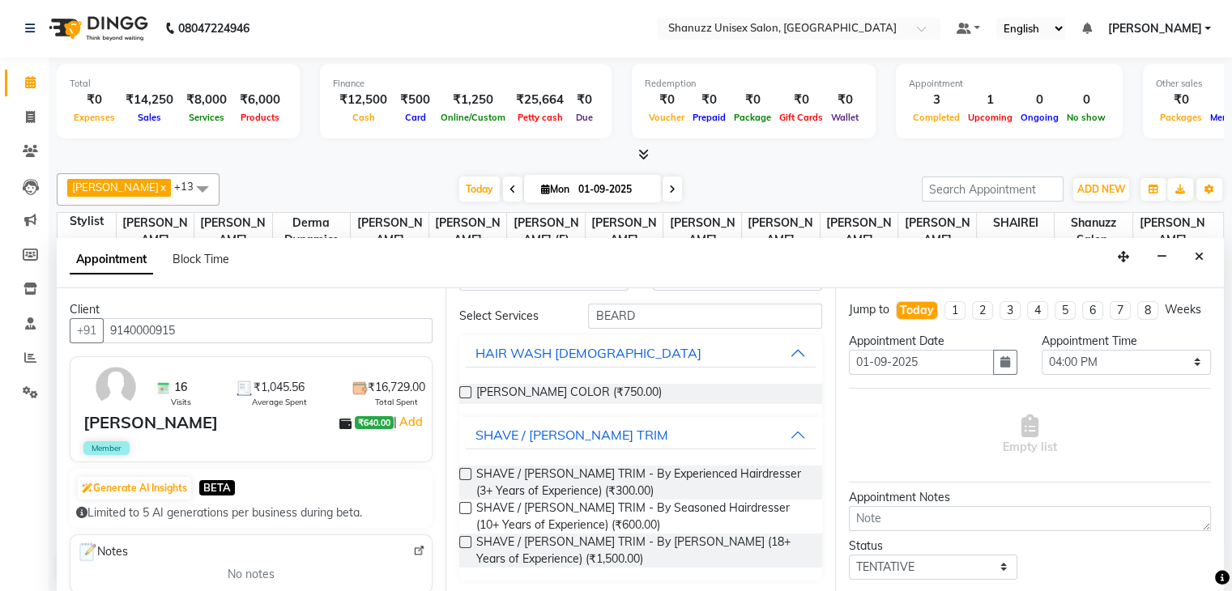
click at [463, 472] on label at bounding box center [465, 474] width 12 height 12
click at [463, 472] on input "checkbox" at bounding box center [464, 476] width 11 height 11
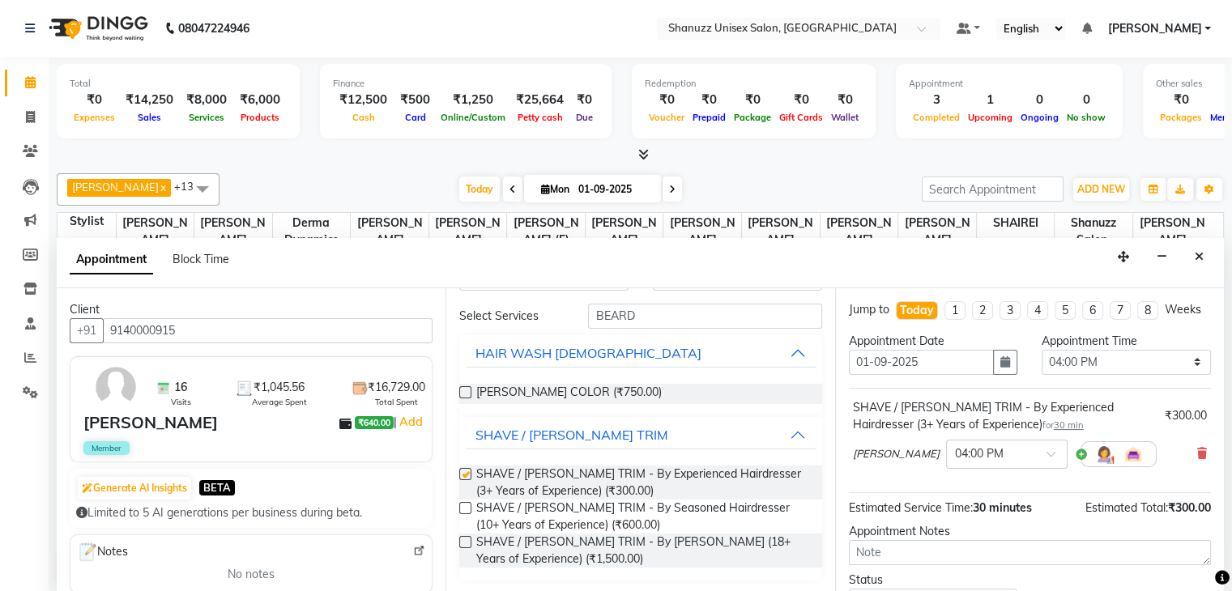
checkbox input "false"
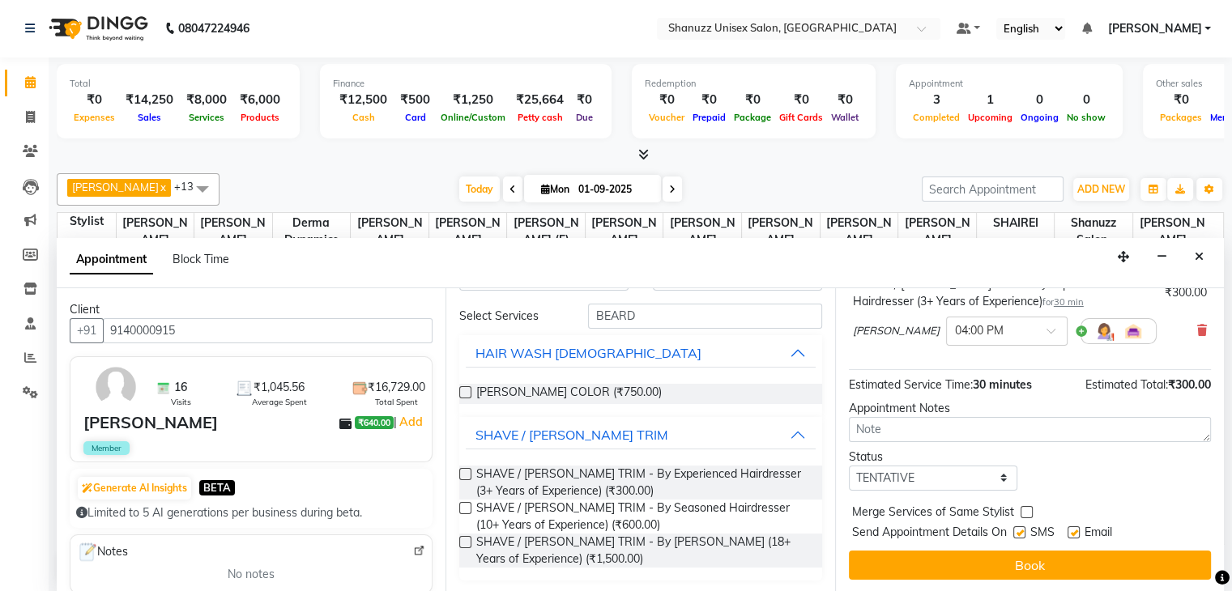
click at [1024, 532] on label at bounding box center [1020, 533] width 12 height 12
click at [1024, 532] on input "checkbox" at bounding box center [1019, 534] width 11 height 11
checkbox input "false"
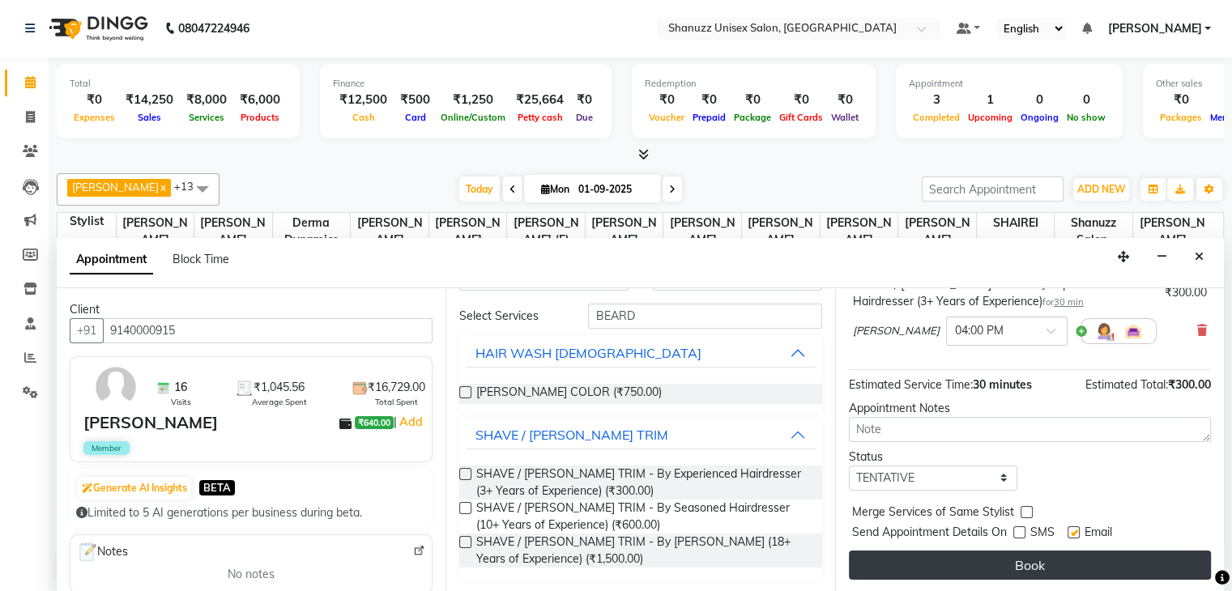
click at [1007, 557] on button "Book" at bounding box center [1030, 565] width 362 height 29
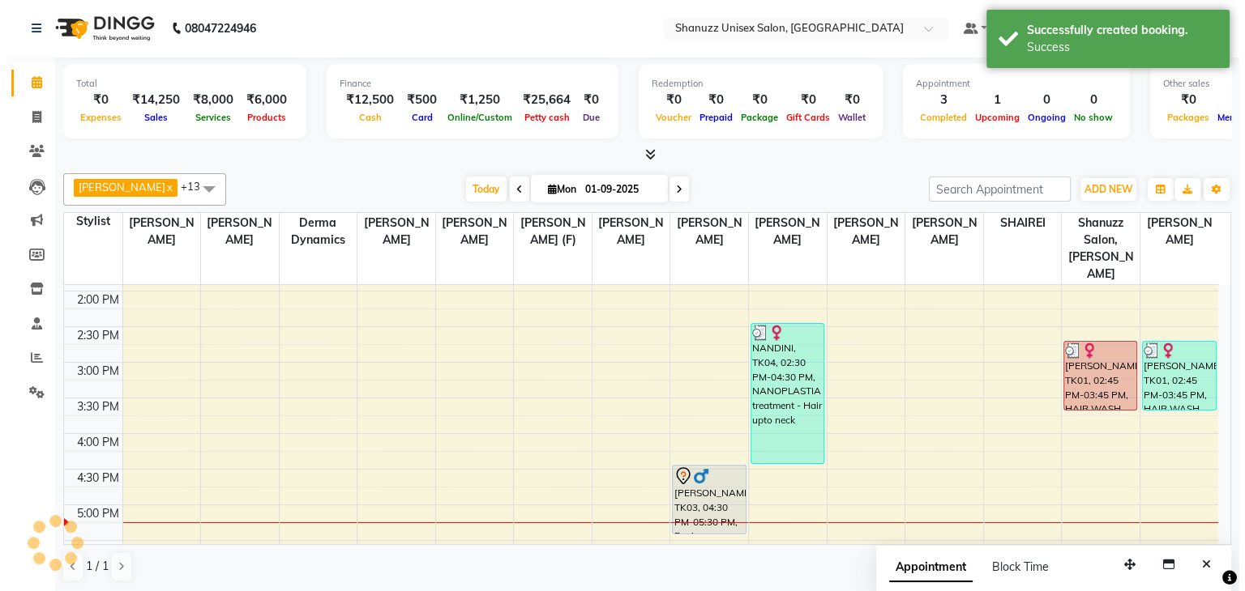
scroll to position [0, 0]
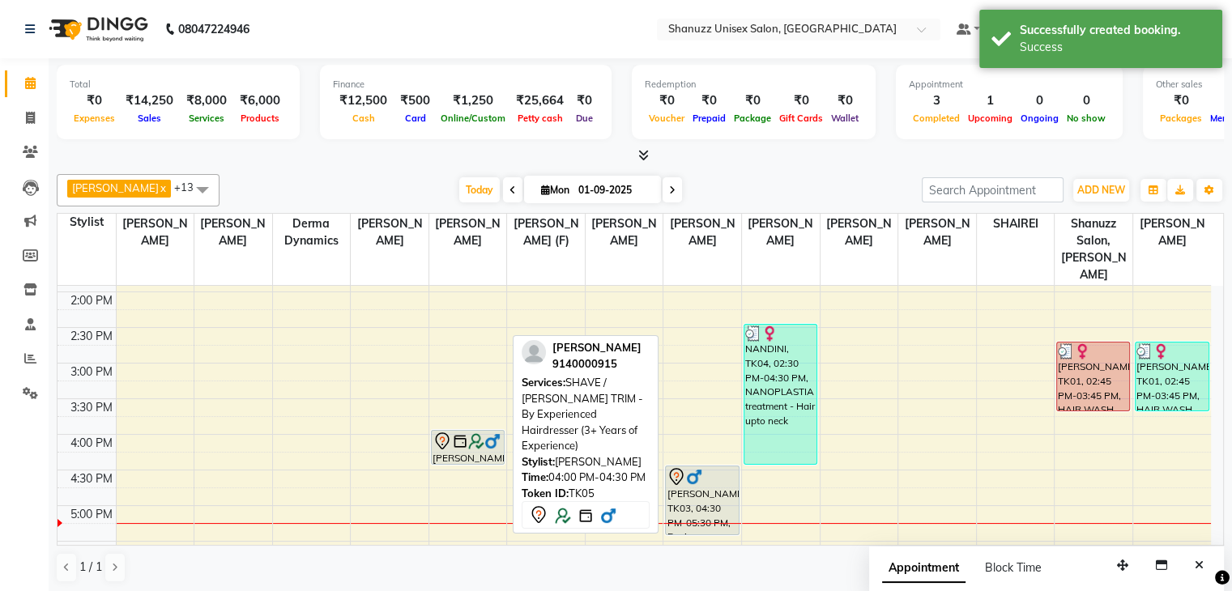
click at [447, 432] on icon at bounding box center [442, 441] width 19 height 19
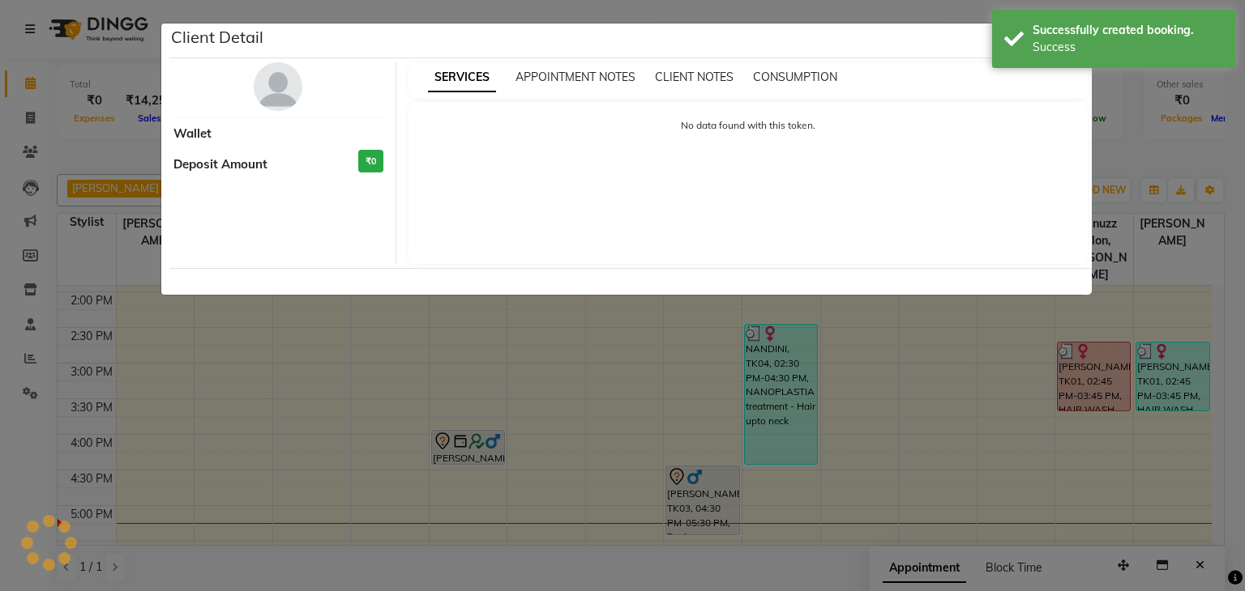
select select "7"
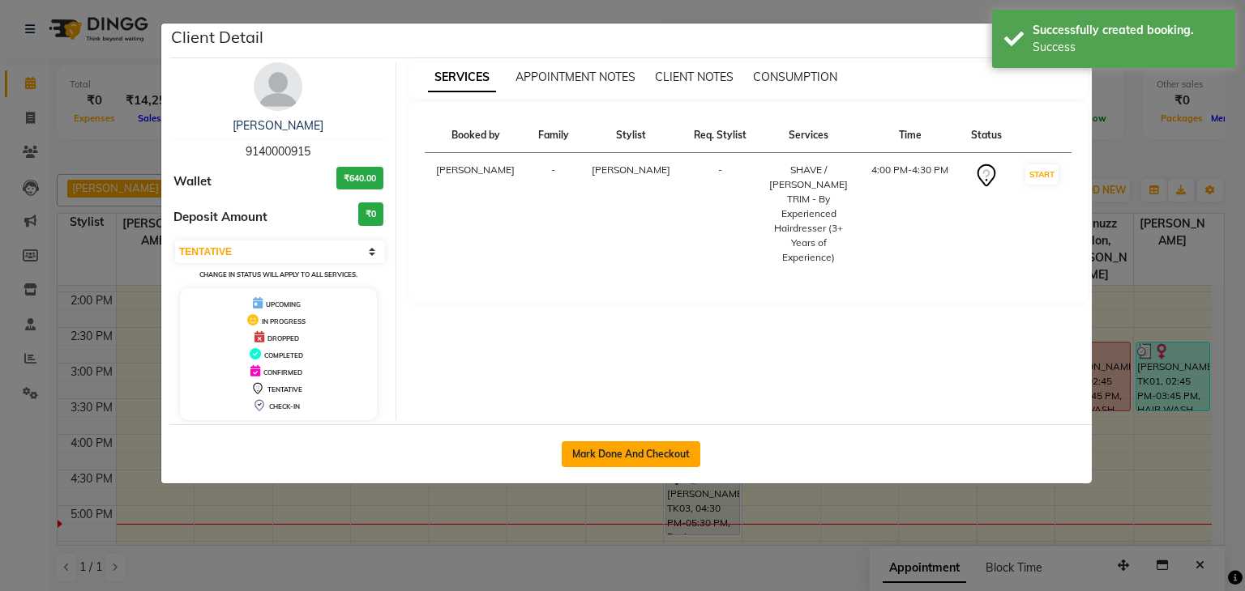
click at [603, 455] on button "Mark Done And Checkout" at bounding box center [630, 455] width 139 height 26
select select "7102"
select select "service"
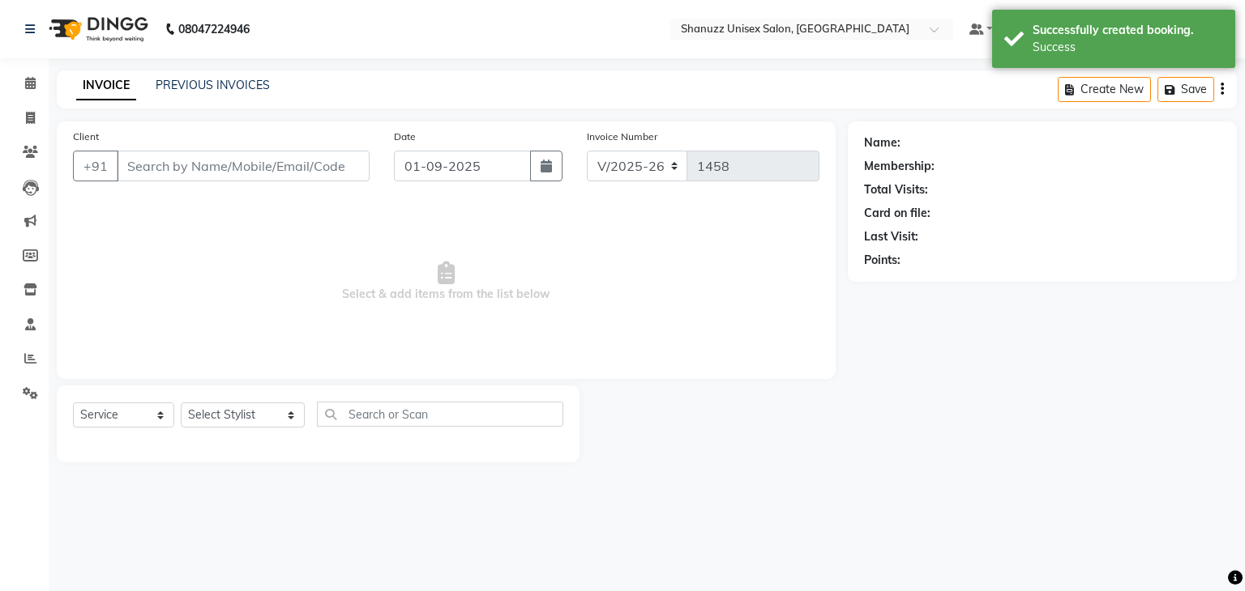
type input "9140000915"
select select "59231"
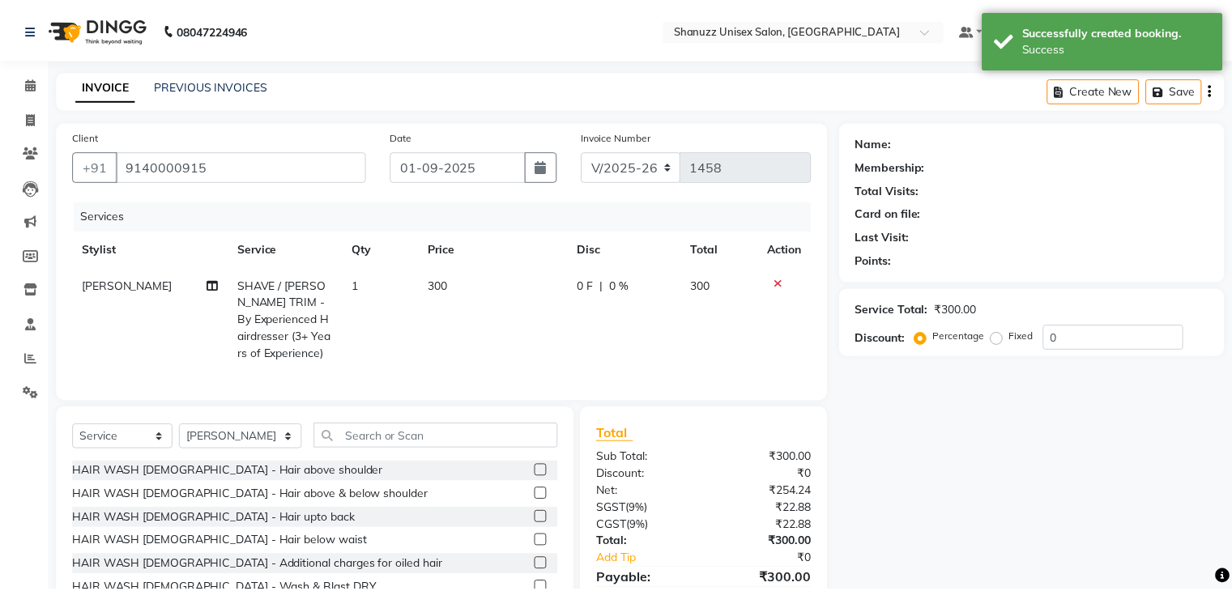
scroll to position [3, 0]
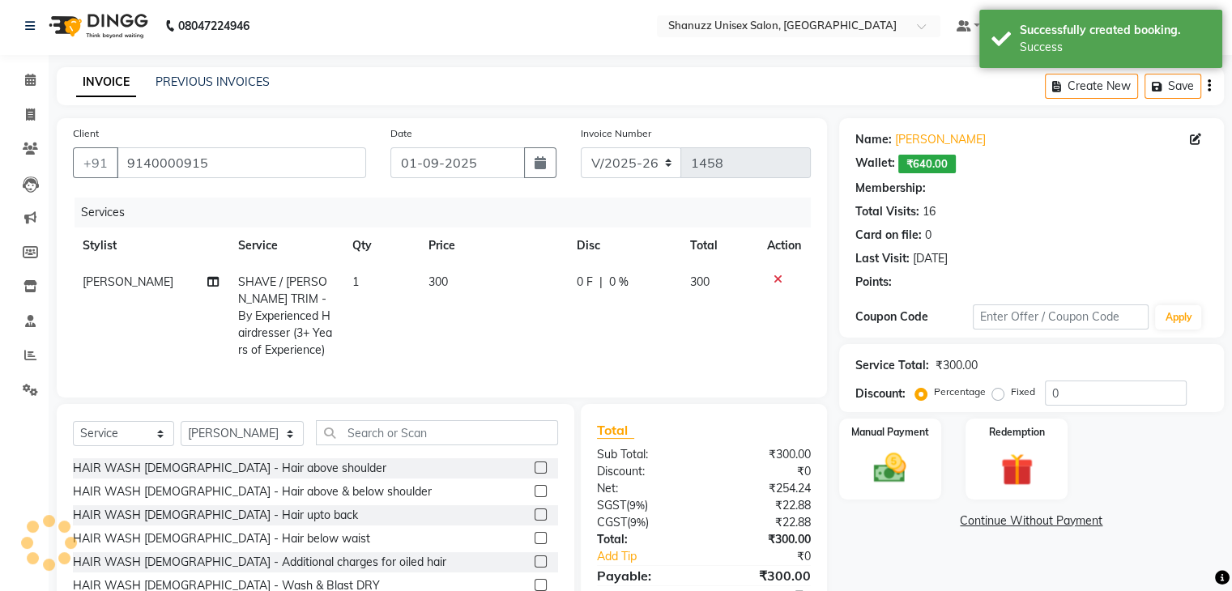
select select "1: Object"
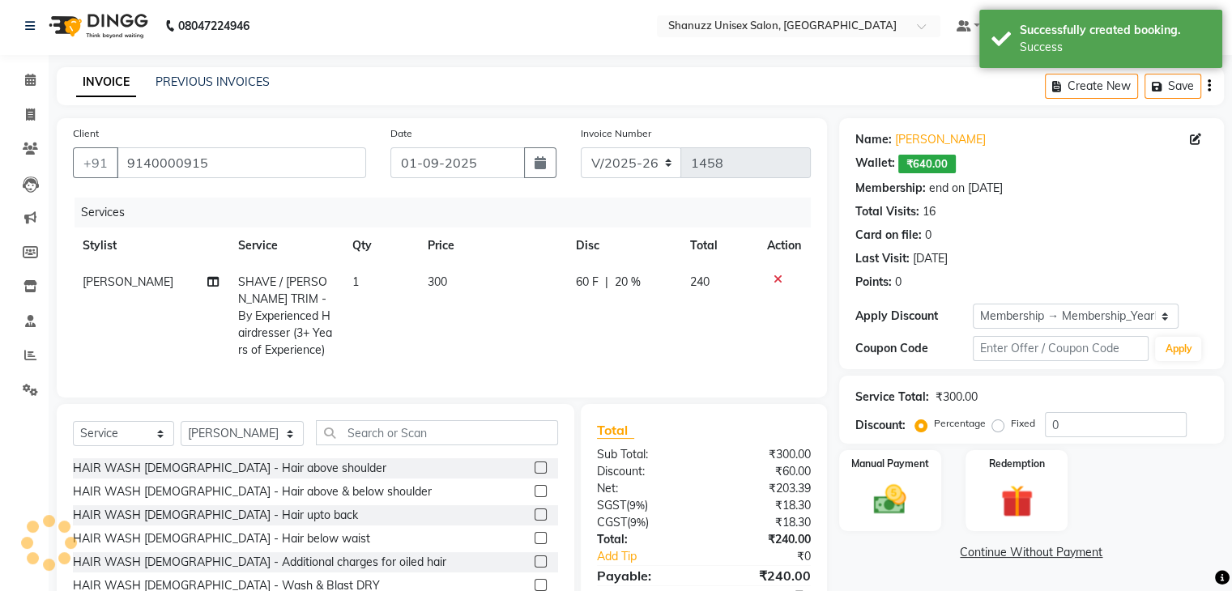
type input "20"
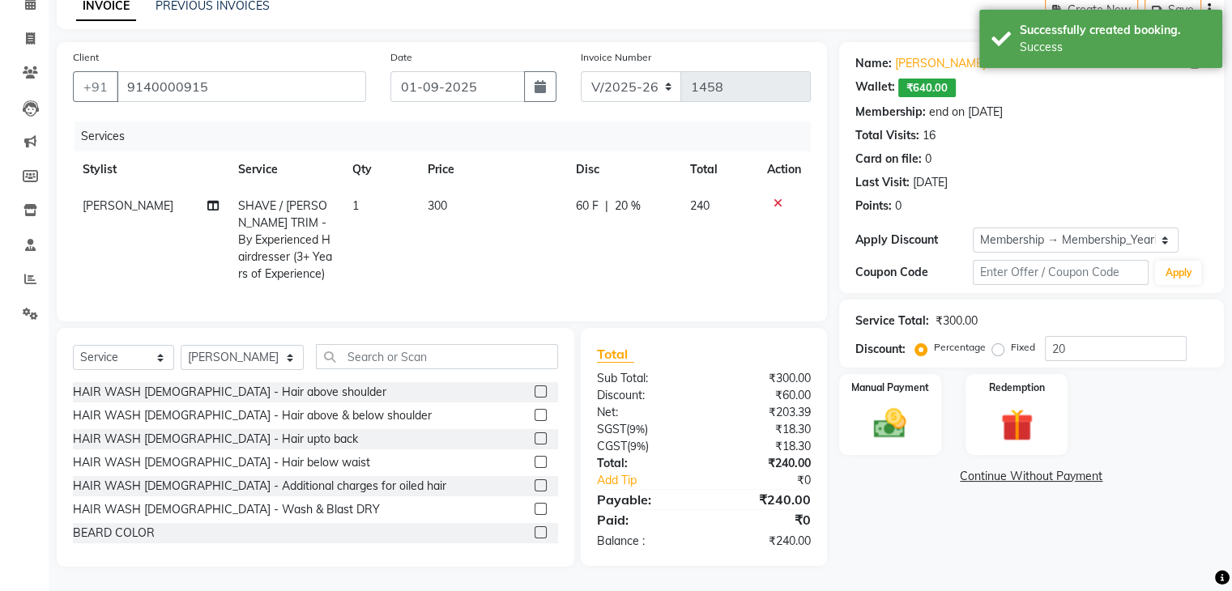
scroll to position [92, 0]
click at [1010, 412] on img at bounding box center [1016, 425] width 54 height 41
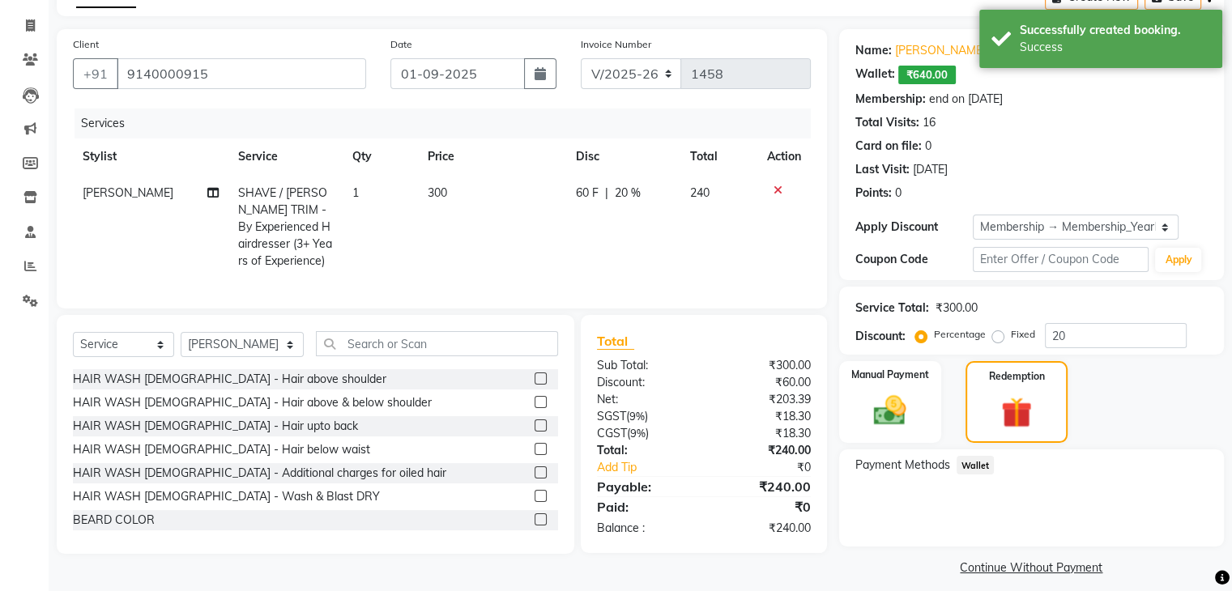
click at [985, 463] on span "Wallet" at bounding box center [976, 465] width 38 height 19
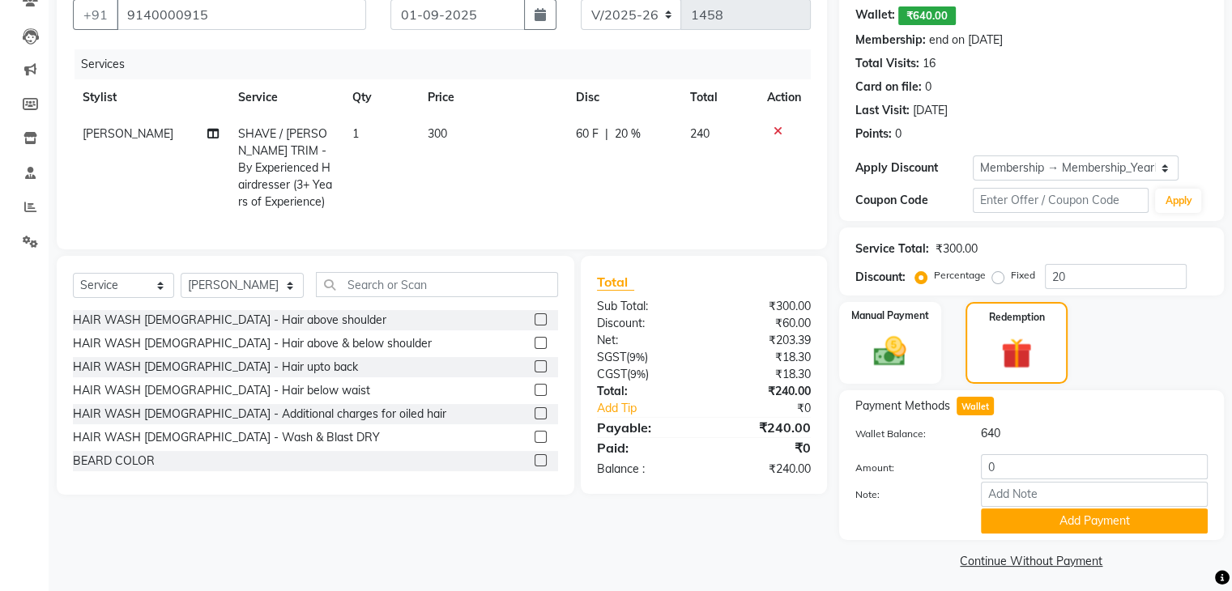
scroll to position [160, 0]
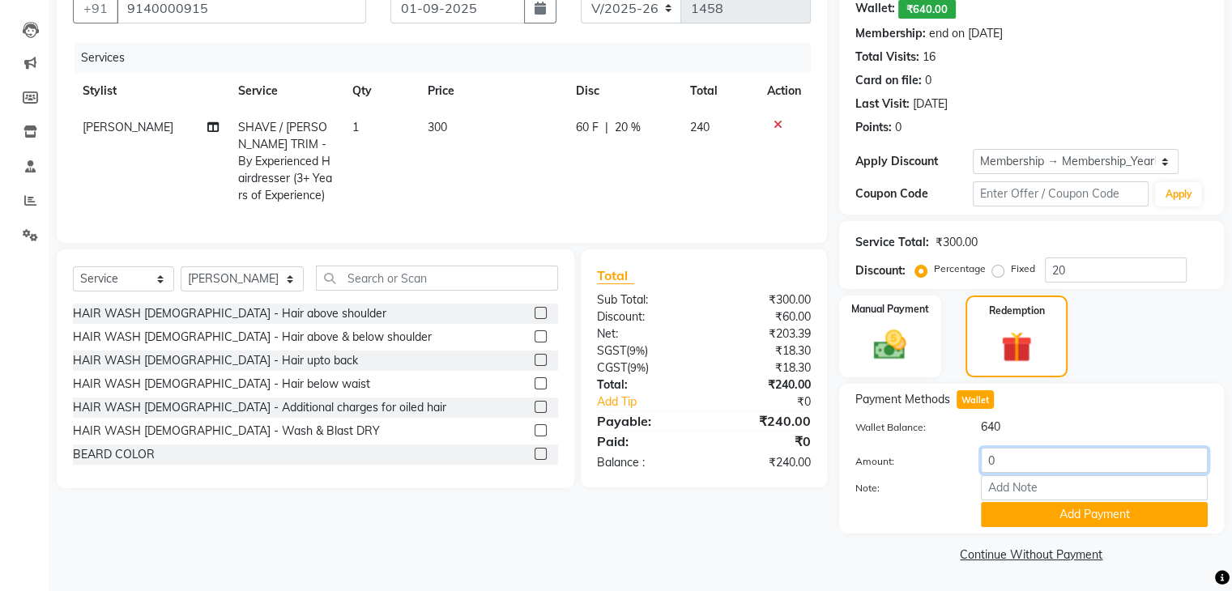
click at [1019, 461] on input "0" at bounding box center [1094, 460] width 227 height 25
type input "240"
click at [1026, 528] on div "Payment Methods Wallet Wallet Balance: 640 Amount: 240 Note: Add Payment" at bounding box center [1031, 459] width 385 height 150
click at [1020, 515] on button "Add Payment" at bounding box center [1094, 514] width 227 height 25
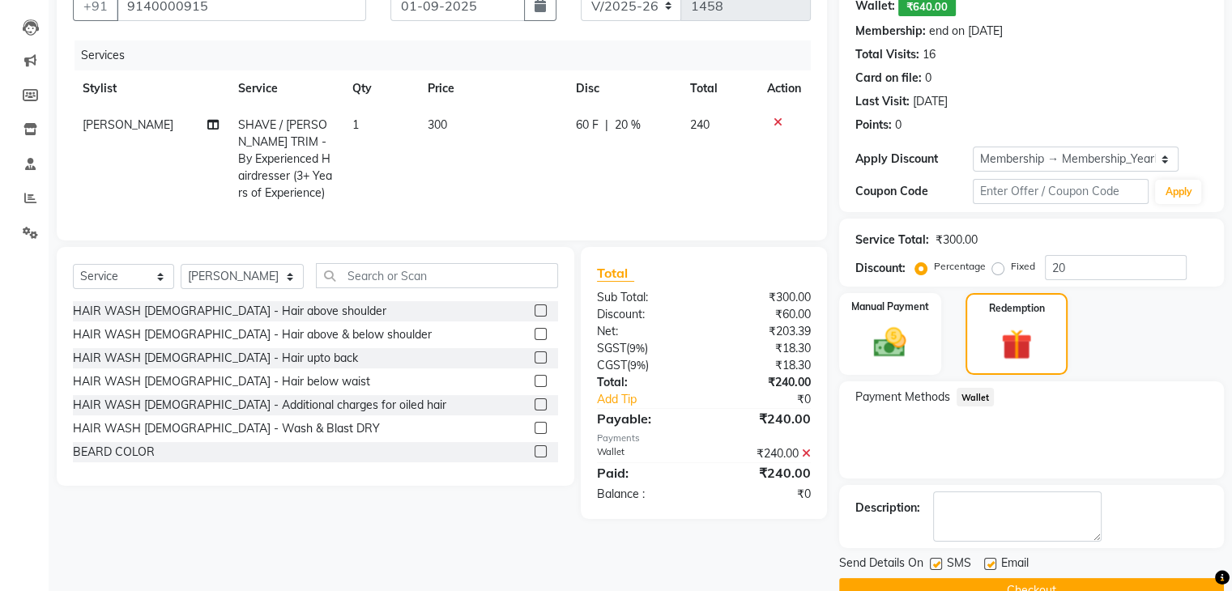
scroll to position [196, 0]
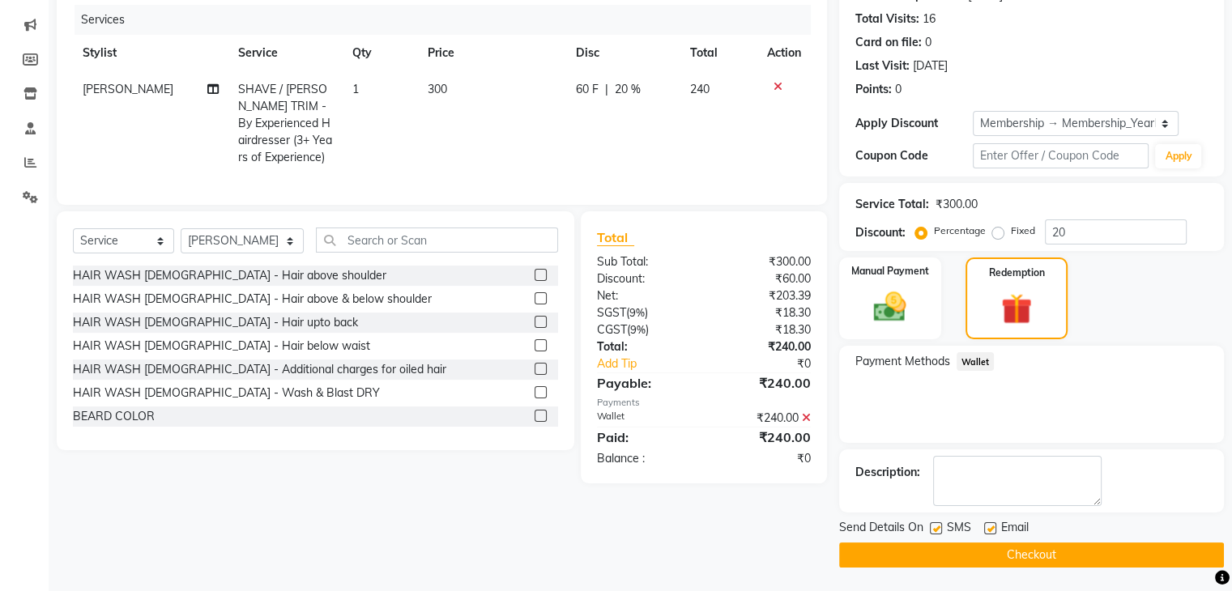
click at [937, 523] on label at bounding box center [936, 529] width 12 height 12
click at [937, 524] on input "checkbox" at bounding box center [935, 529] width 11 height 11
checkbox input "false"
click at [948, 550] on button "Checkout" at bounding box center [1031, 555] width 385 height 25
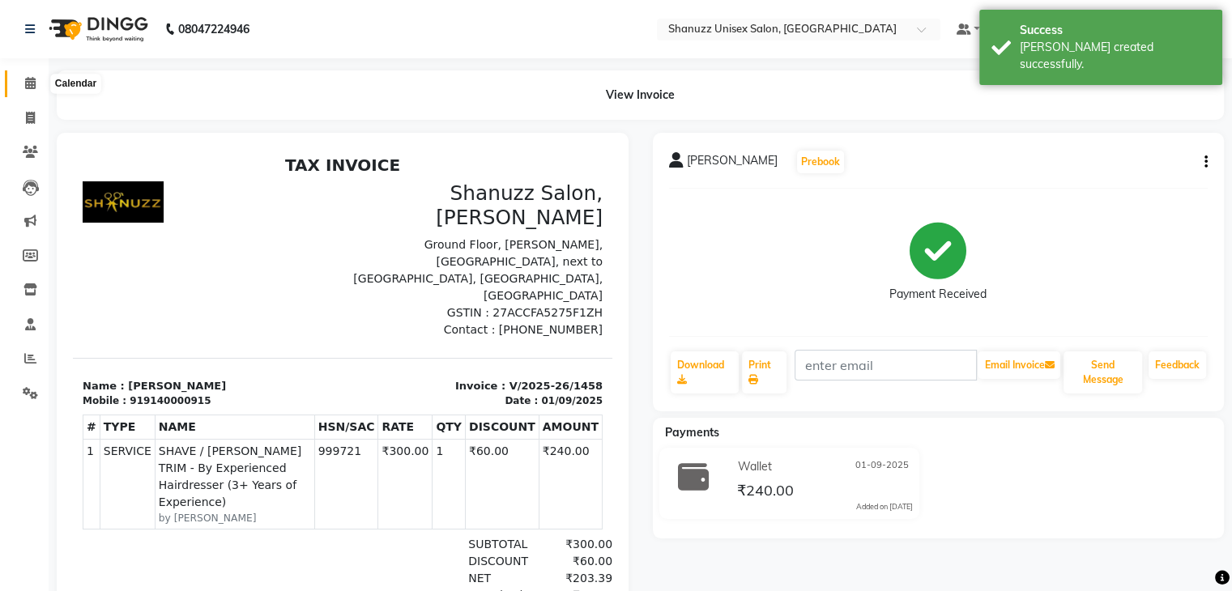
click at [28, 77] on icon at bounding box center [30, 83] width 11 height 12
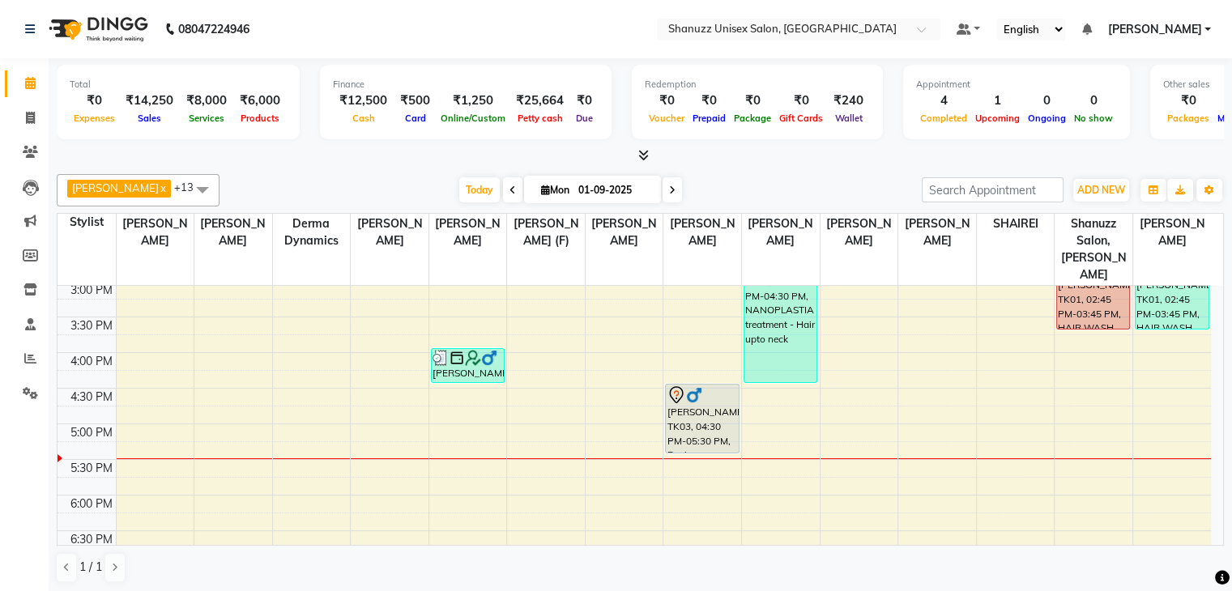
scroll to position [430, 0]
click at [24, 292] on icon at bounding box center [30, 290] width 14 height 12
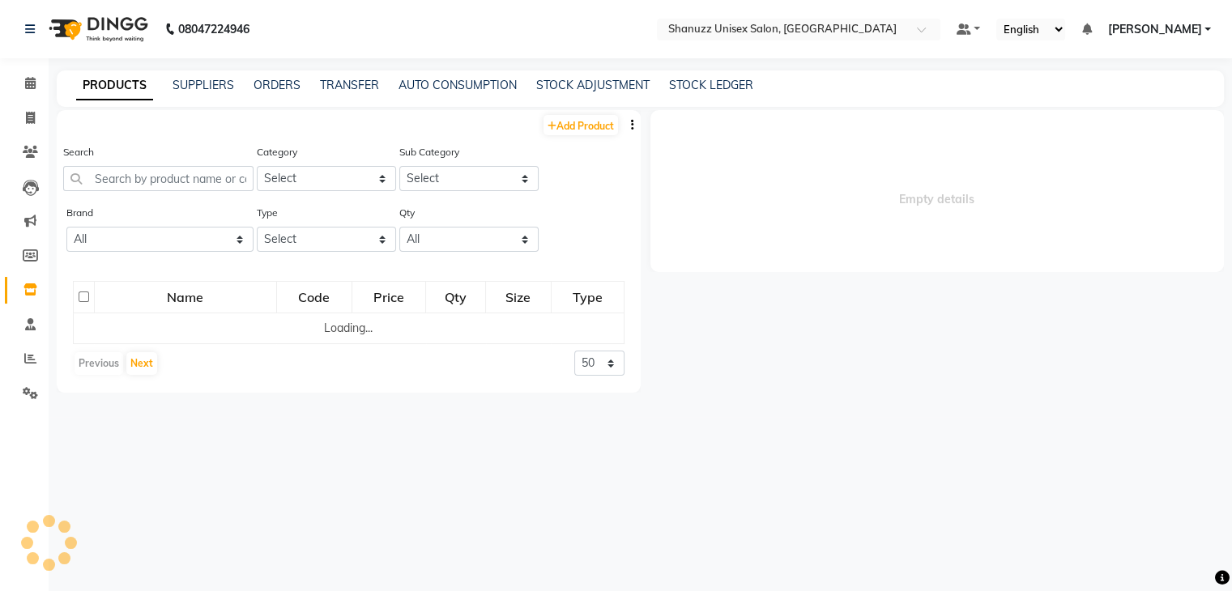
select select
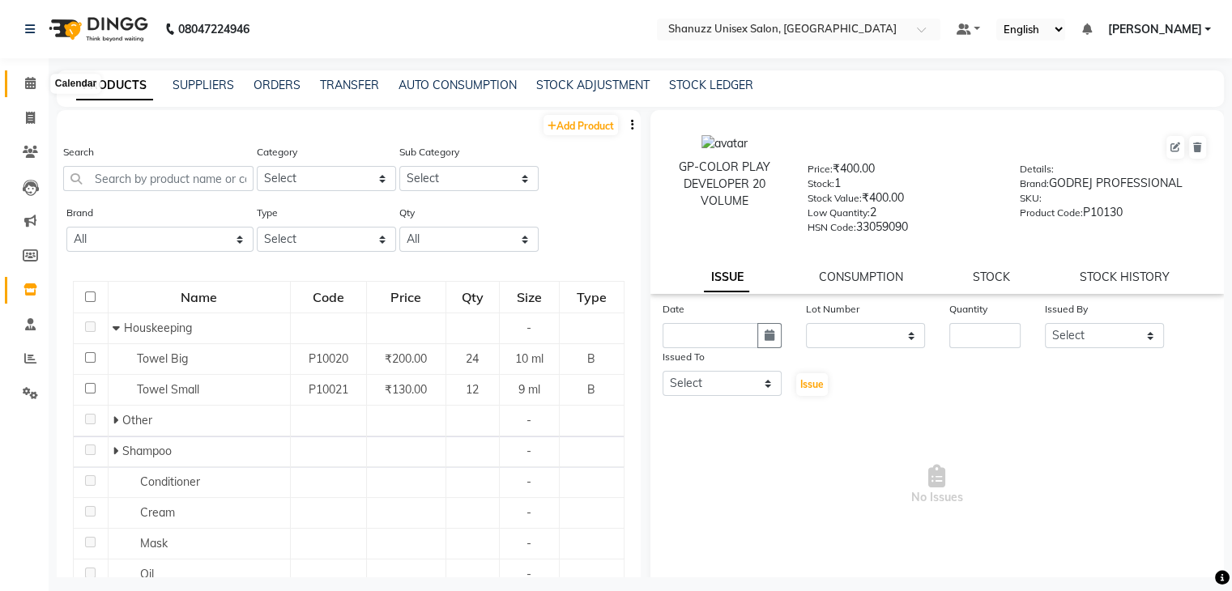
click at [23, 75] on span at bounding box center [30, 84] width 28 height 19
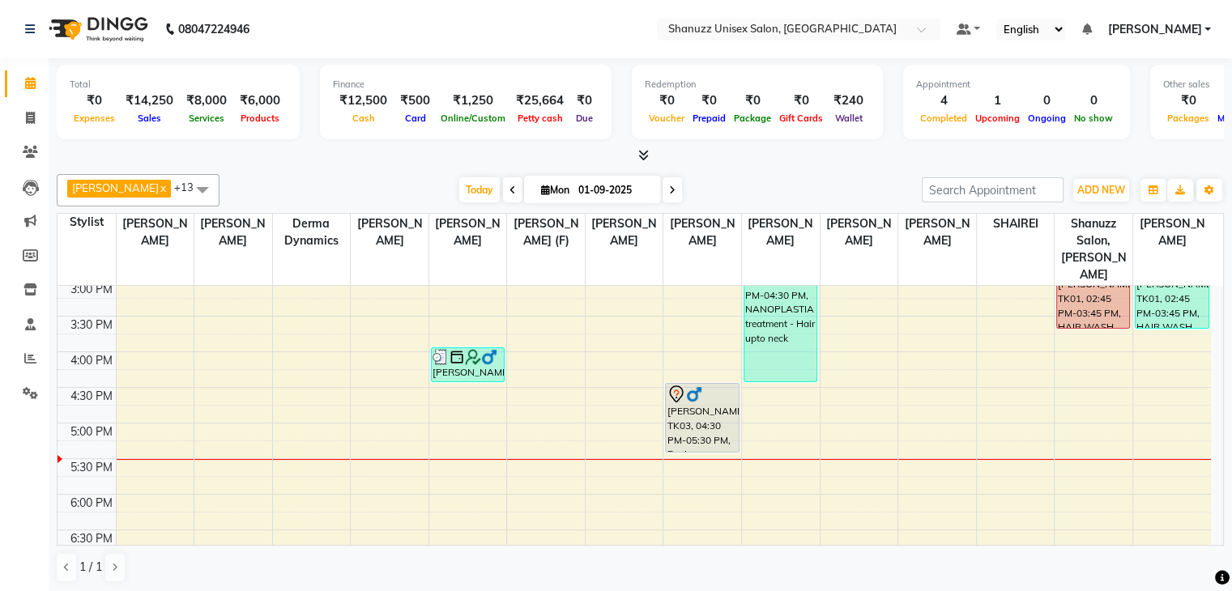
scroll to position [434, 0]
click at [671, 192] on icon at bounding box center [672, 191] width 6 height 10
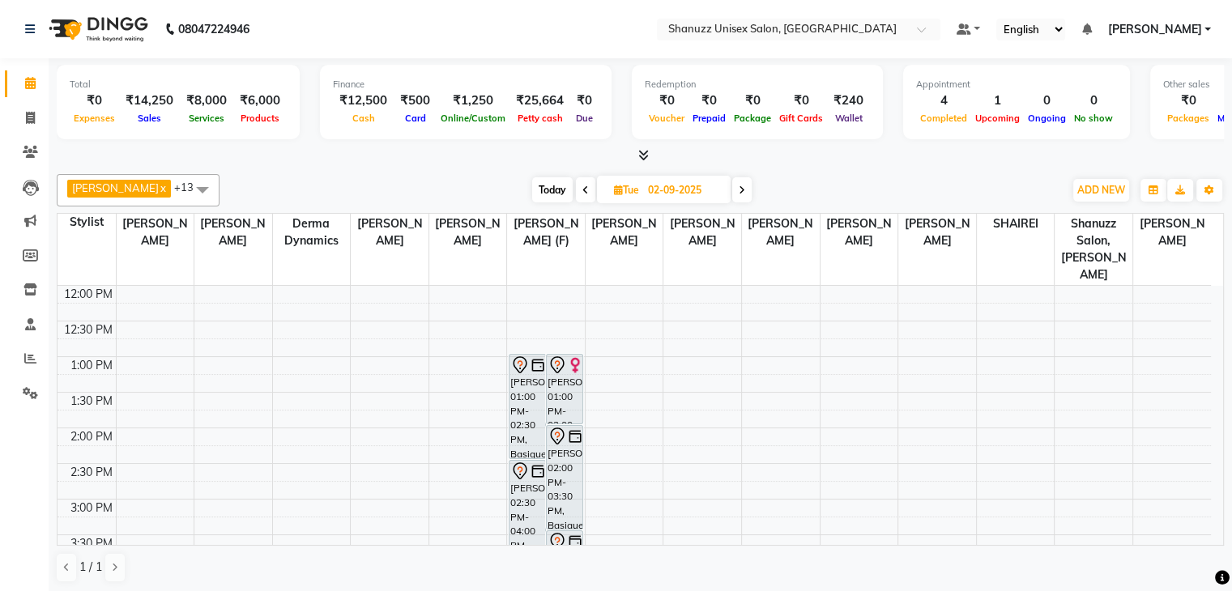
scroll to position [216, 0]
click at [549, 183] on span "Today" at bounding box center [552, 189] width 41 height 25
type input "01-09-2025"
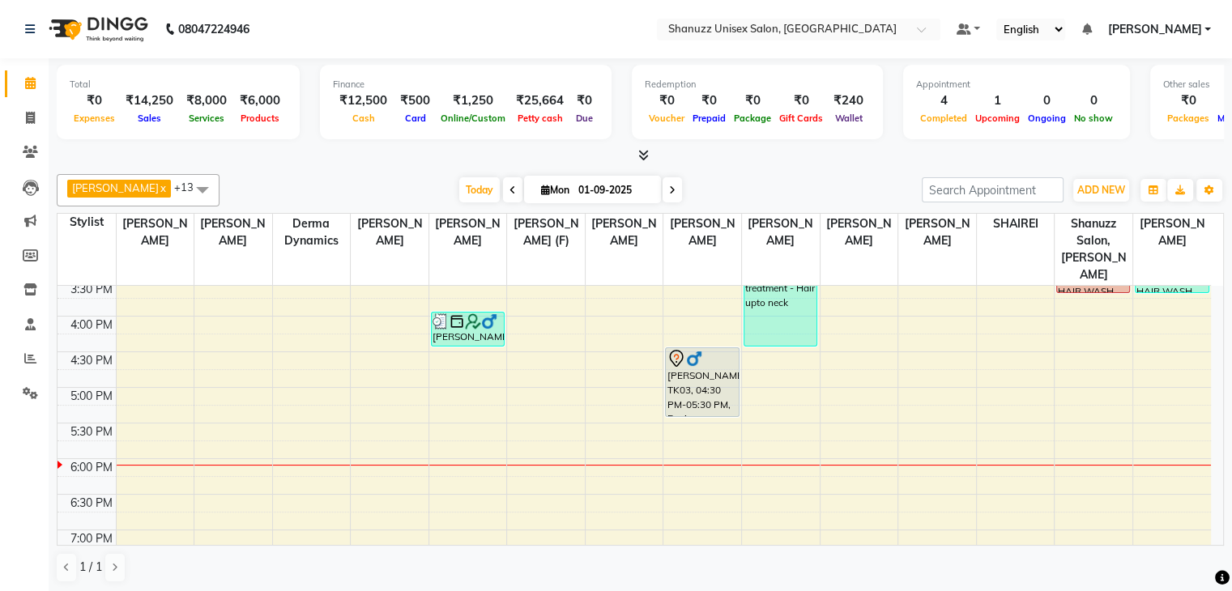
scroll to position [468, 0]
click at [484, 285] on div "9:00 AM 9:30 AM 10:00 AM 10:30 AM 11:00 AM 11:30 AM 12:00 PM 12:30 PM 1:00 PM 1…" at bounding box center [635, 246] width 1154 height 855
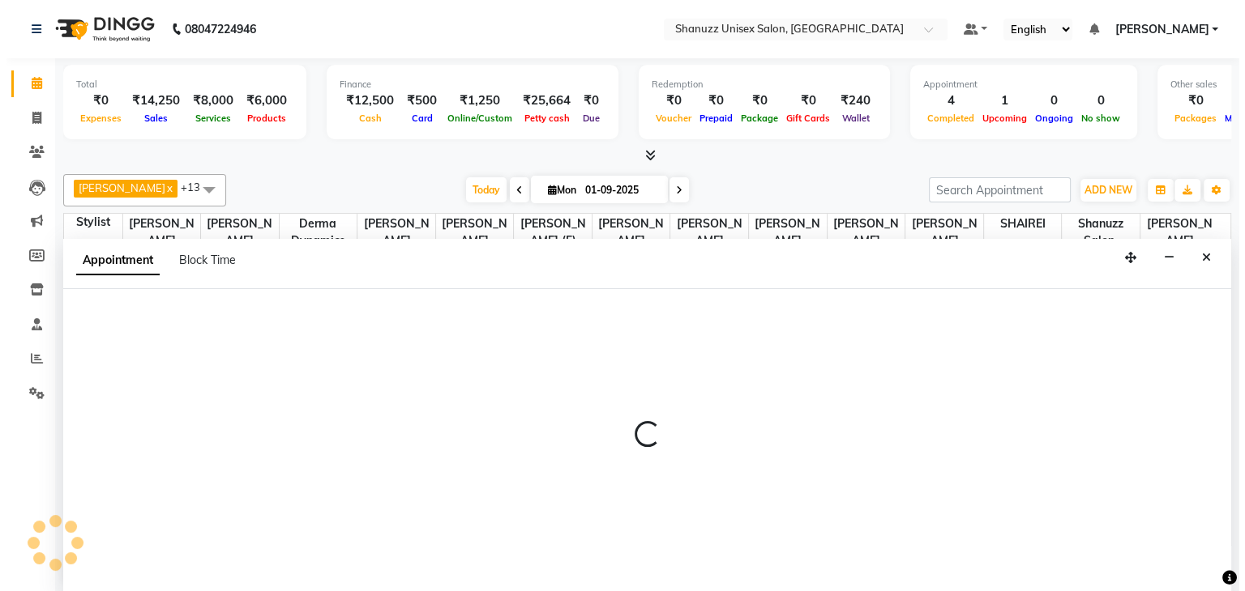
scroll to position [1, 0]
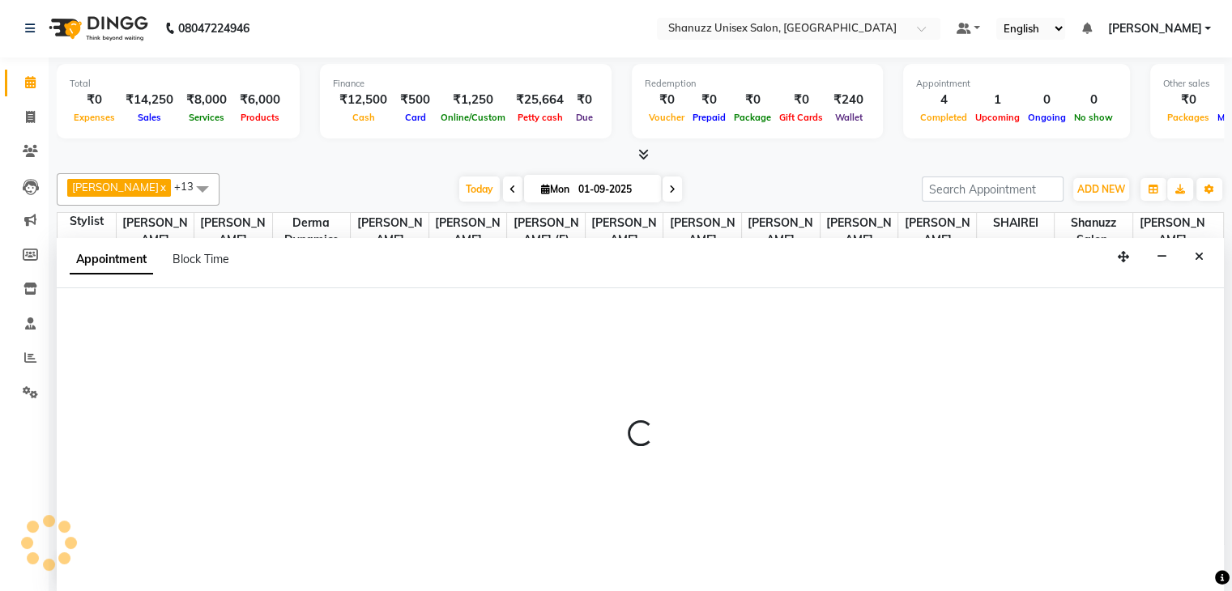
select select "59231"
select select "tentative"
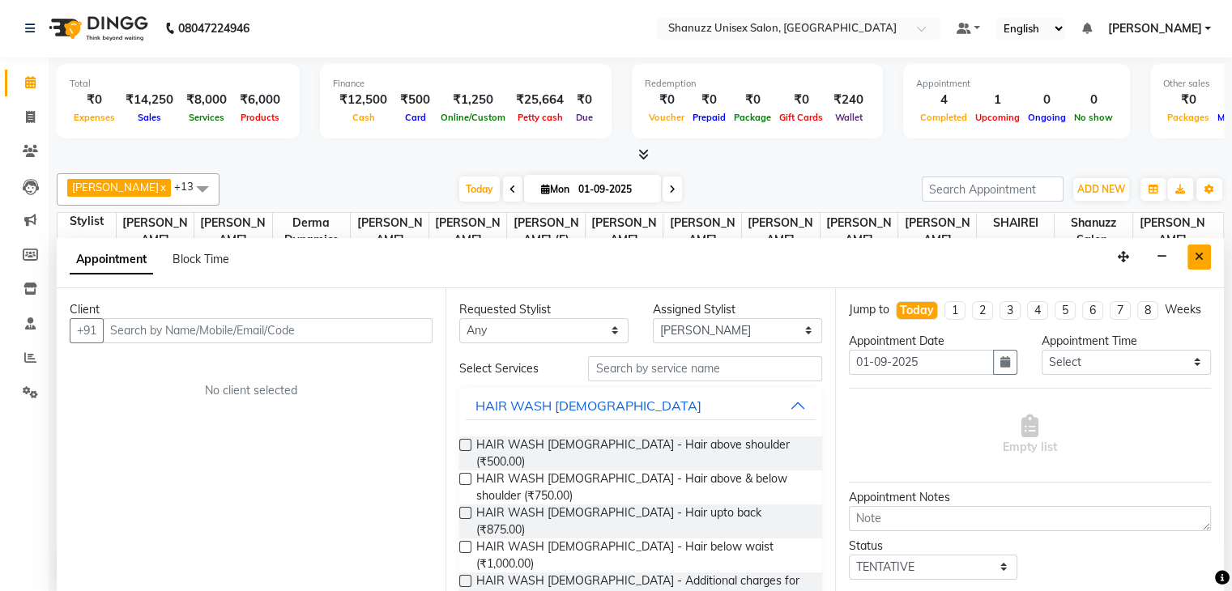
click at [1193, 256] on button "Close" at bounding box center [1199, 257] width 23 height 25
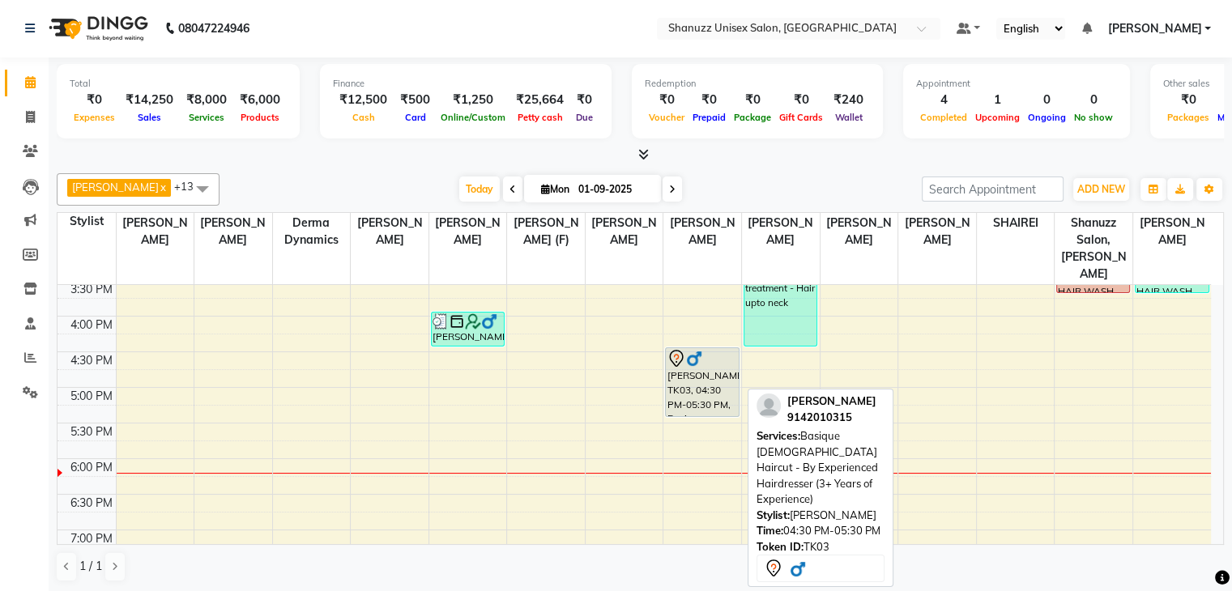
click at [708, 369] on div "[PERSON_NAME], TK03, 04:30 PM-05:30 PM, Basique [DEMOGRAPHIC_DATA] Haircut - By…" at bounding box center [702, 382] width 72 height 68
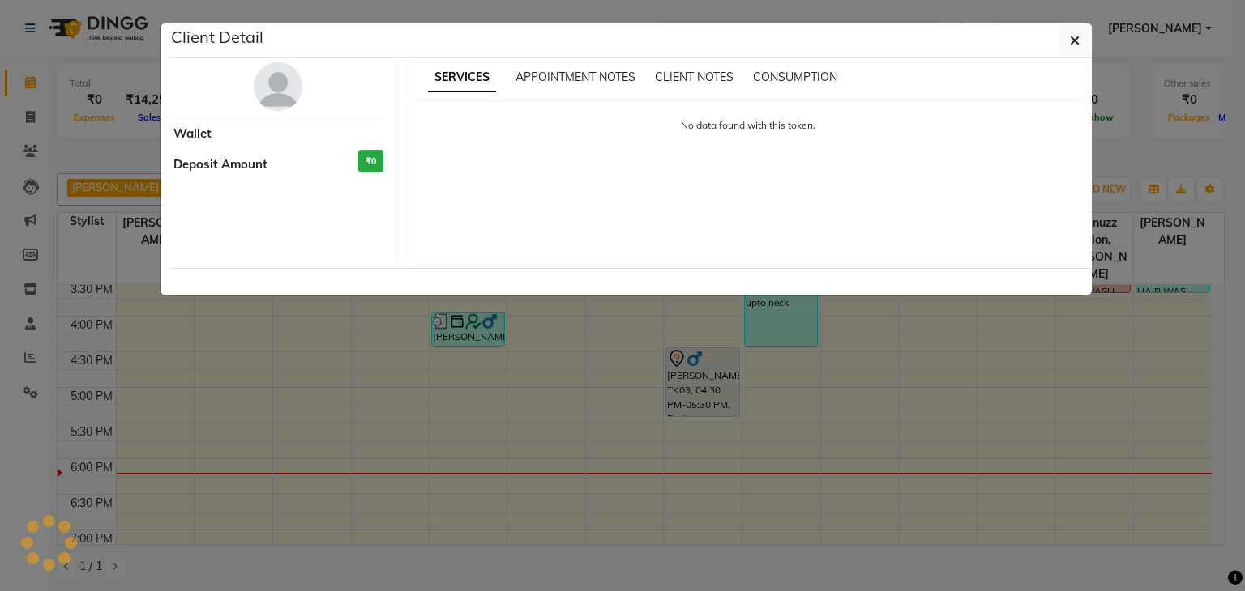
select select "7"
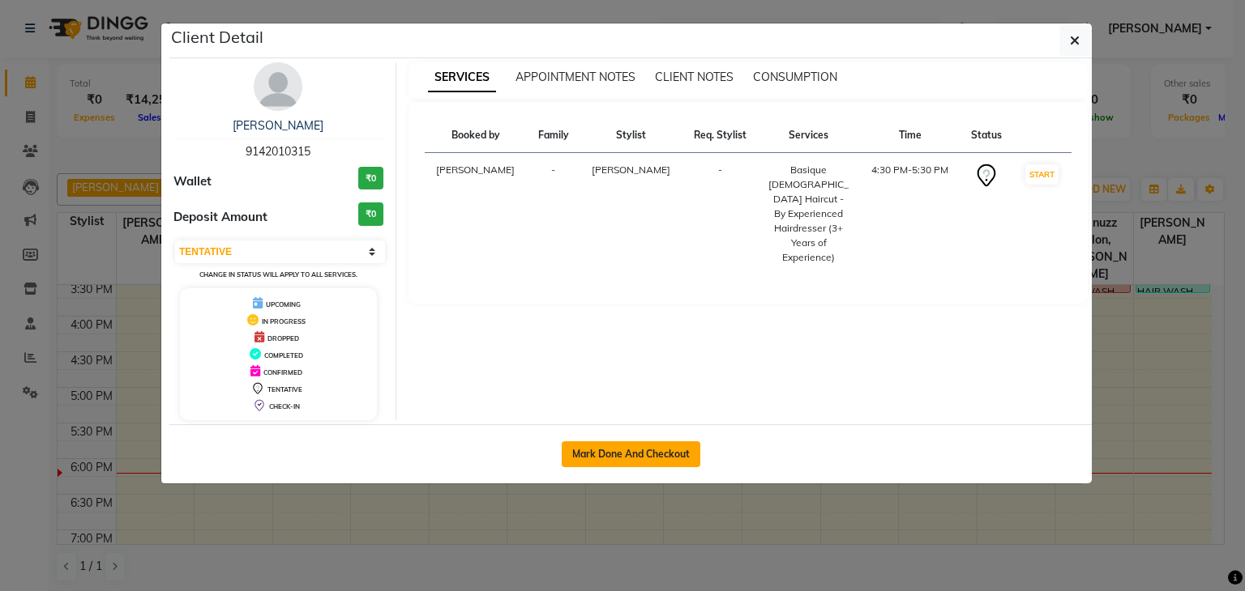
click at [655, 442] on button "Mark Done And Checkout" at bounding box center [630, 455] width 139 height 26
select select "service"
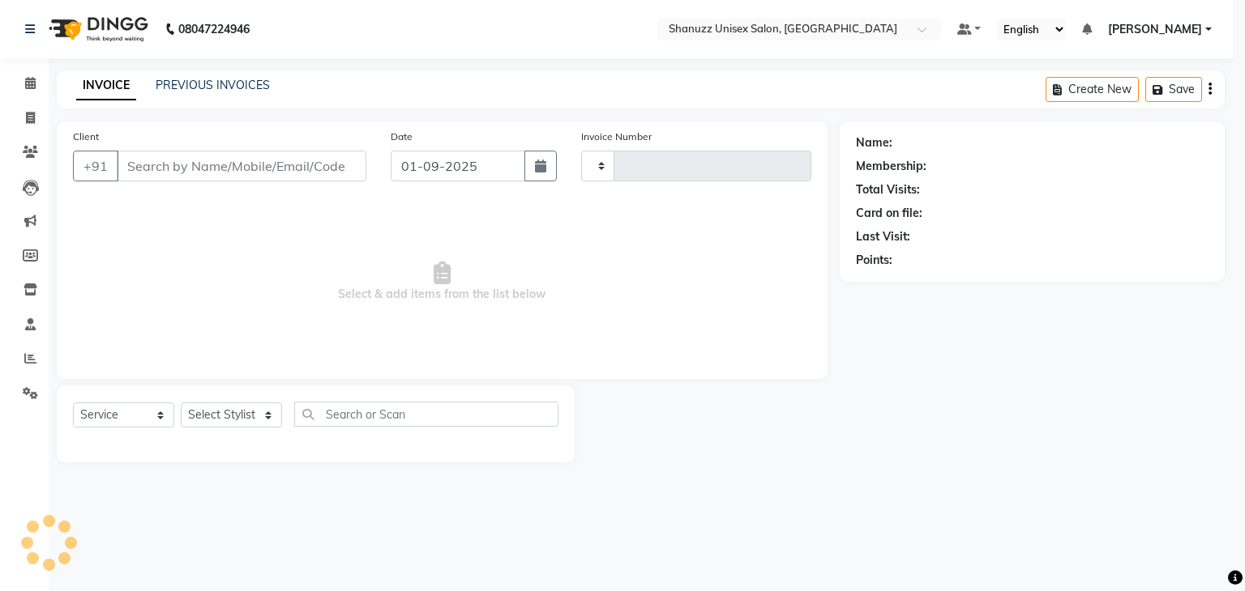
type input "1459"
select select "7102"
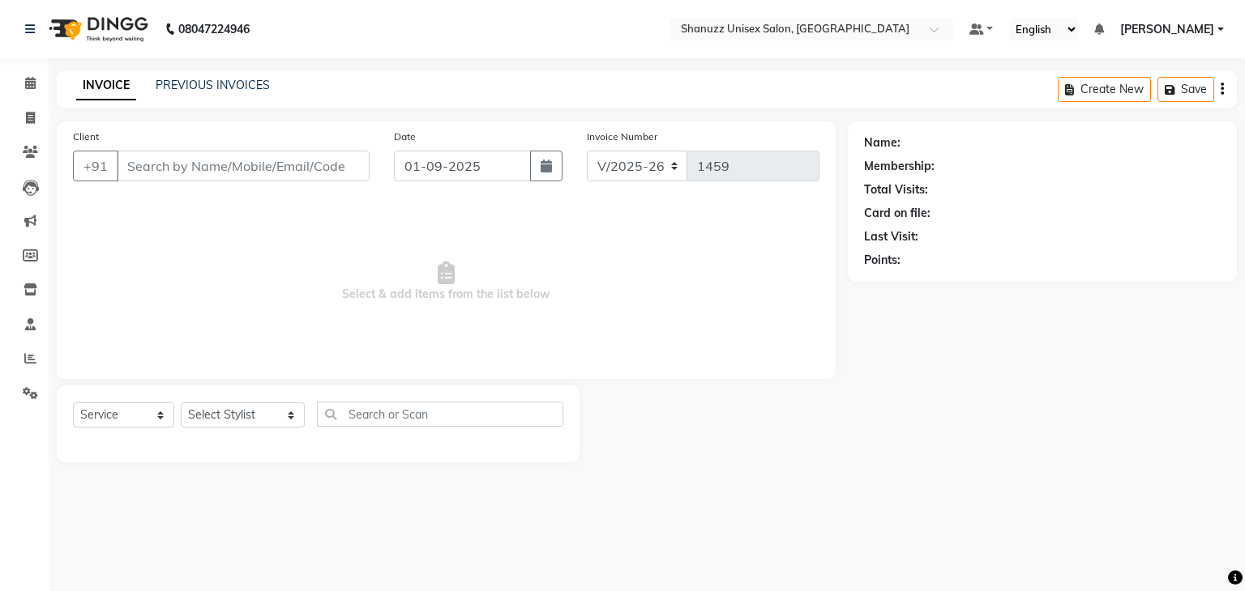
type input "9142010315"
select select "85364"
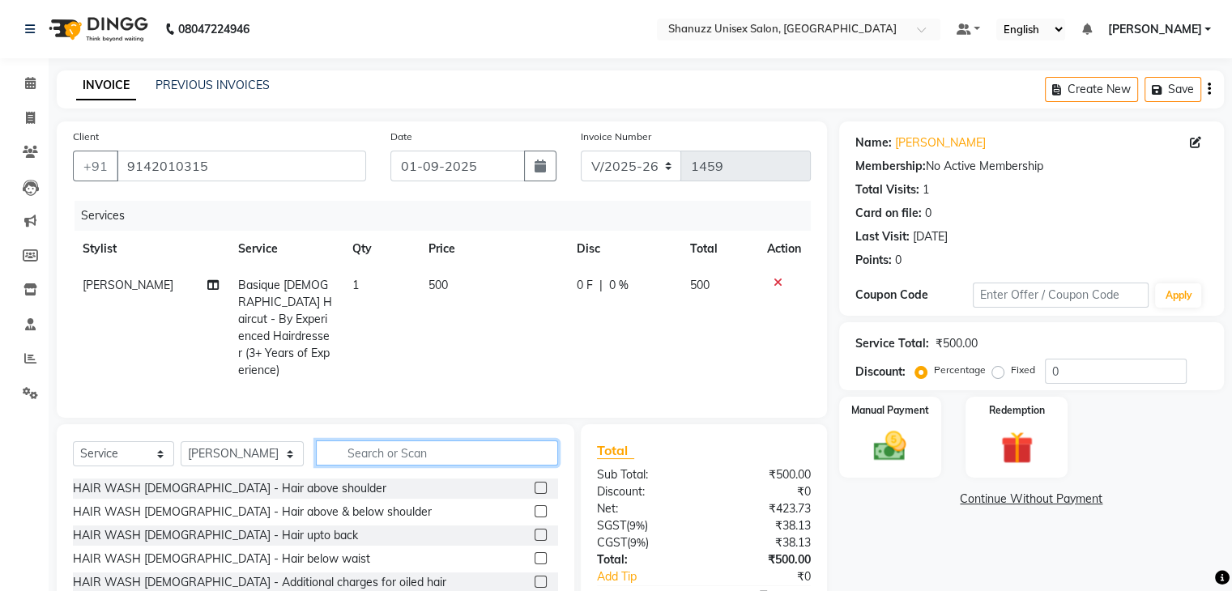
click at [412, 446] on input "text" at bounding box center [437, 453] width 242 height 25
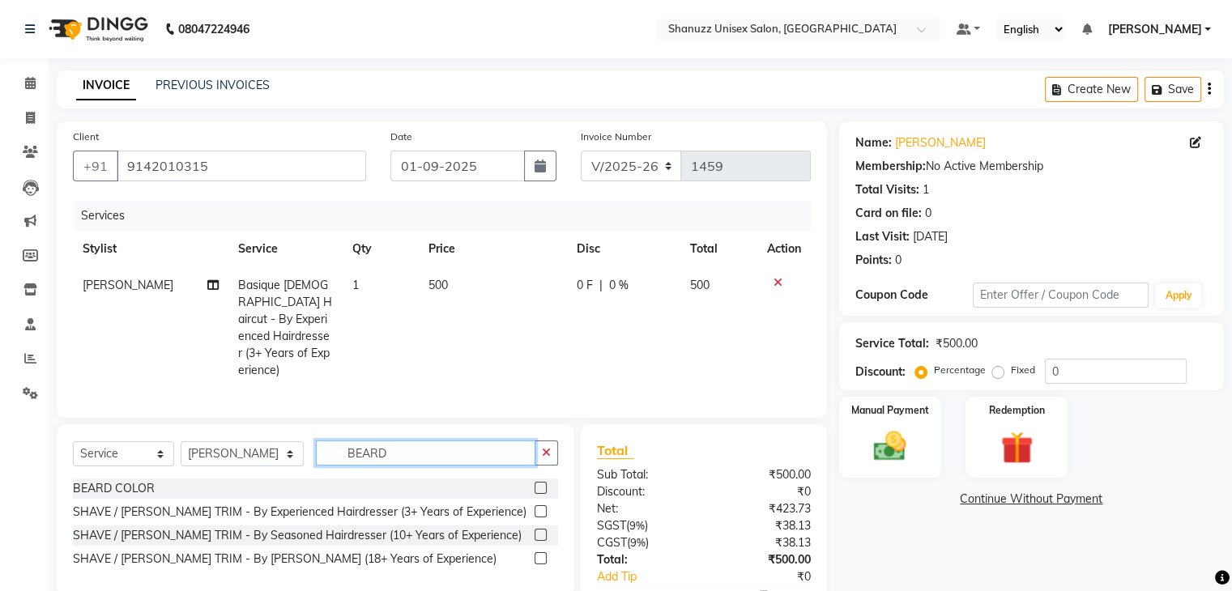
type input "BEARD"
click at [539, 506] on label at bounding box center [541, 512] width 12 height 12
click at [539, 507] on input "checkbox" at bounding box center [540, 512] width 11 height 11
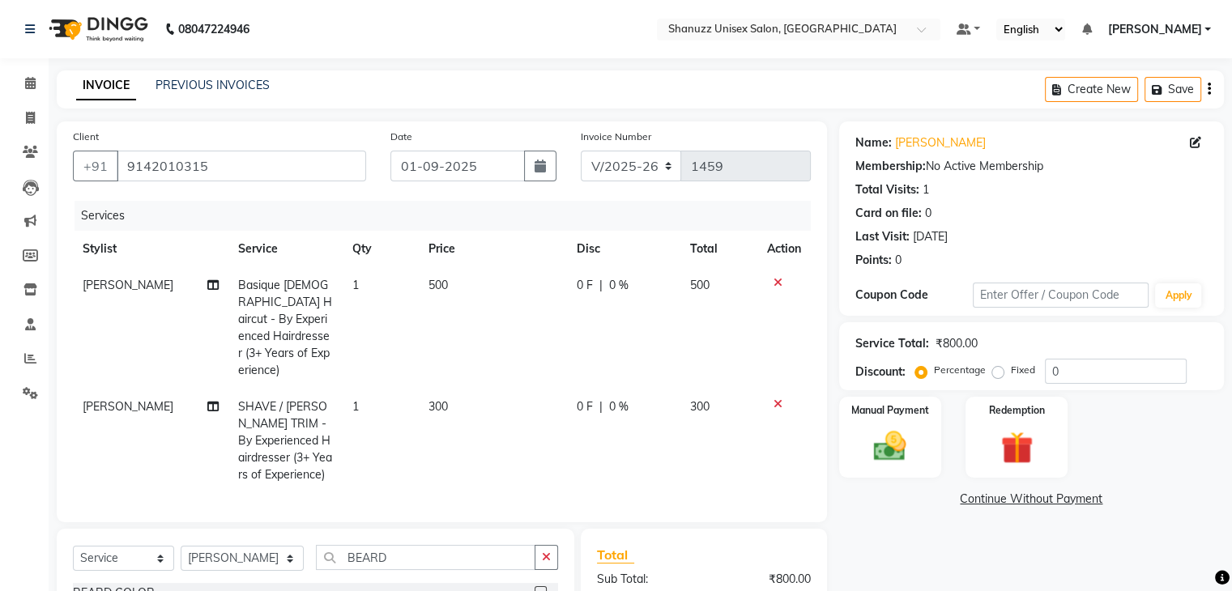
checkbox input "false"
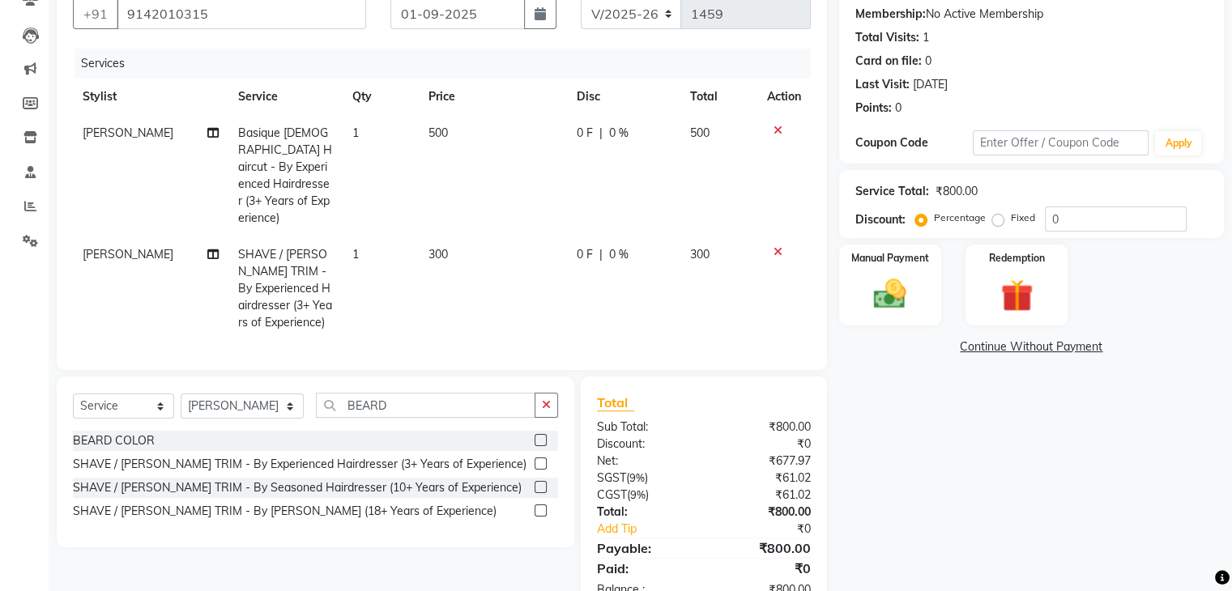
scroll to position [196, 0]
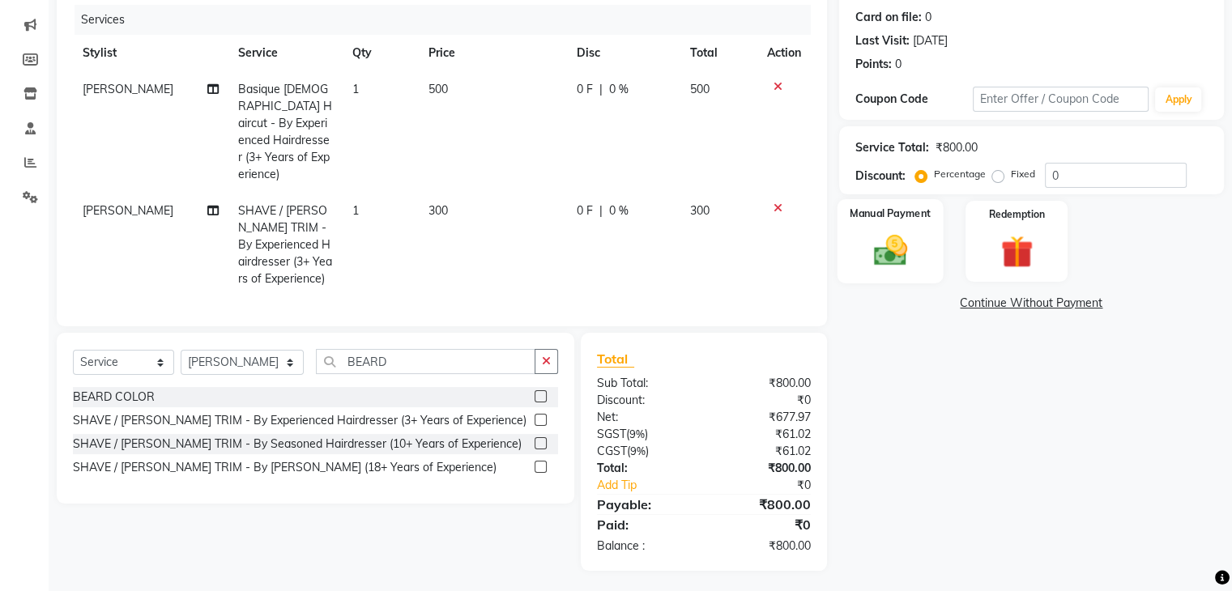
click at [920, 218] on label "Manual Payment" at bounding box center [890, 213] width 81 height 15
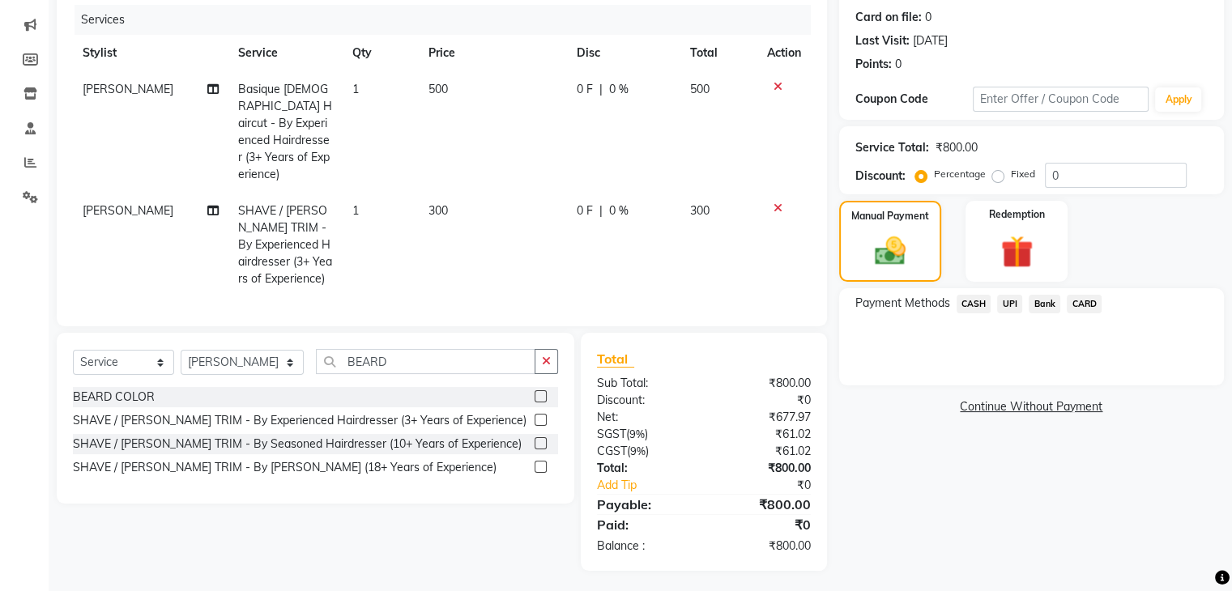
click at [1011, 305] on span "UPI" at bounding box center [1009, 304] width 25 height 19
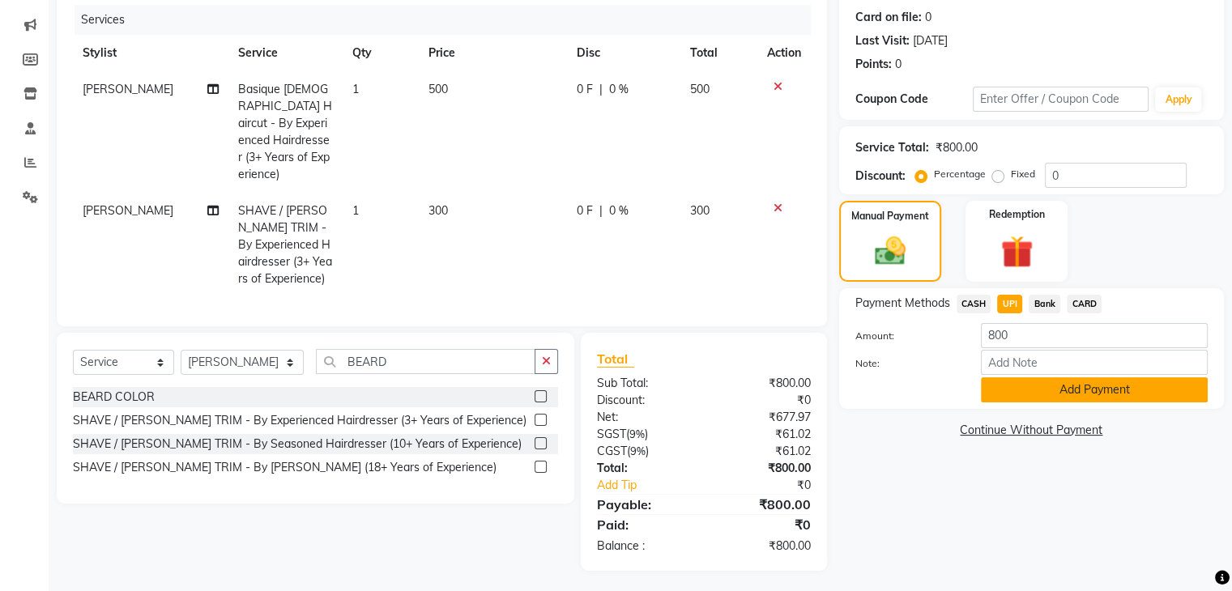
click at [1017, 390] on button "Add Payment" at bounding box center [1094, 390] width 227 height 25
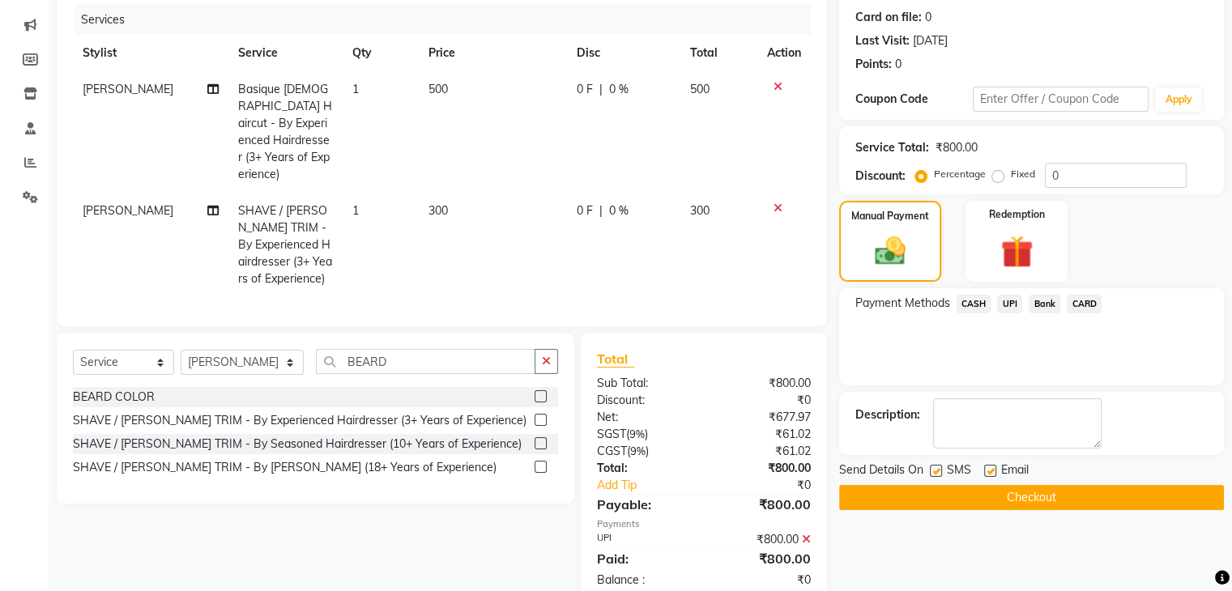
scroll to position [230, 0]
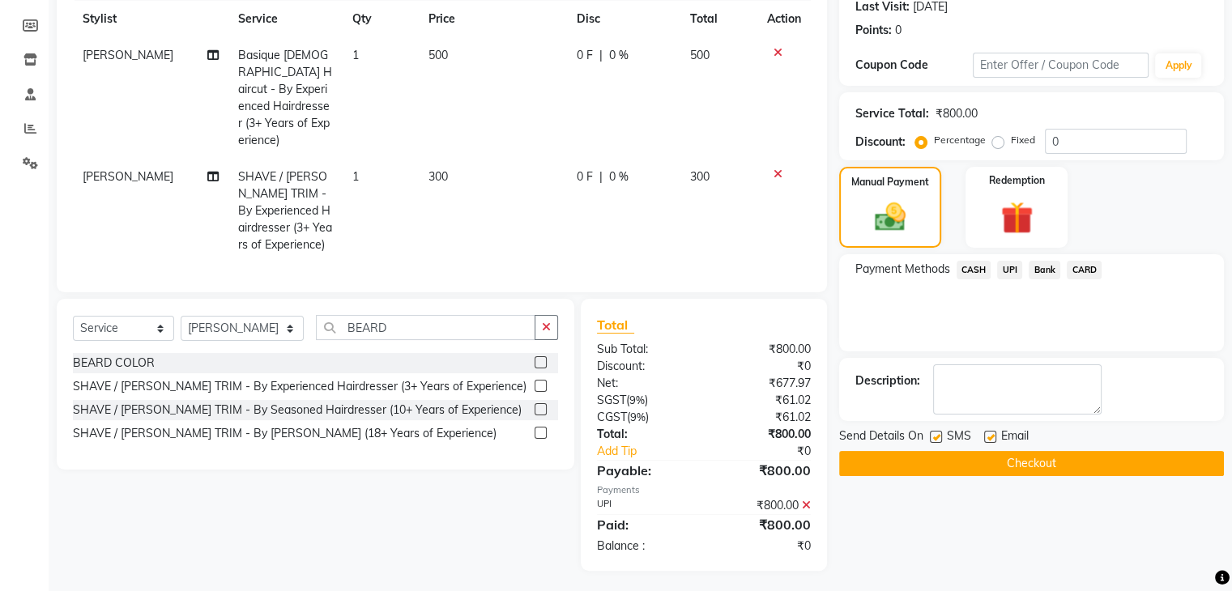
click at [933, 438] on label at bounding box center [936, 437] width 12 height 12
click at [933, 438] on input "checkbox" at bounding box center [935, 438] width 11 height 11
checkbox input "false"
click at [933, 453] on button "Checkout" at bounding box center [1031, 463] width 385 height 25
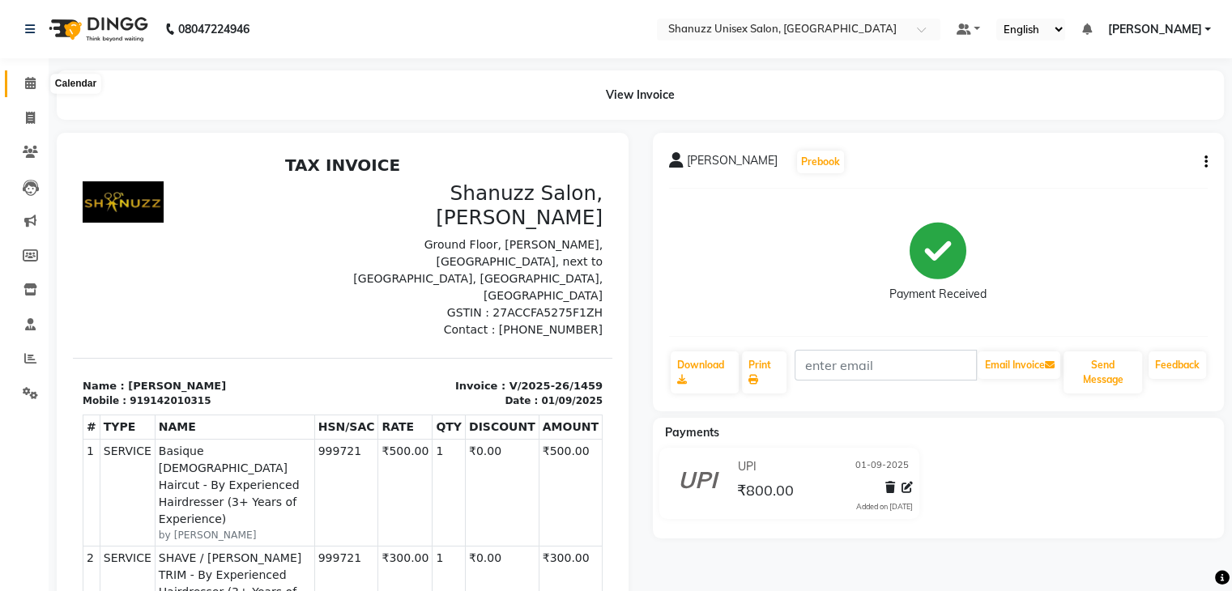
click at [31, 81] on icon at bounding box center [30, 83] width 11 height 12
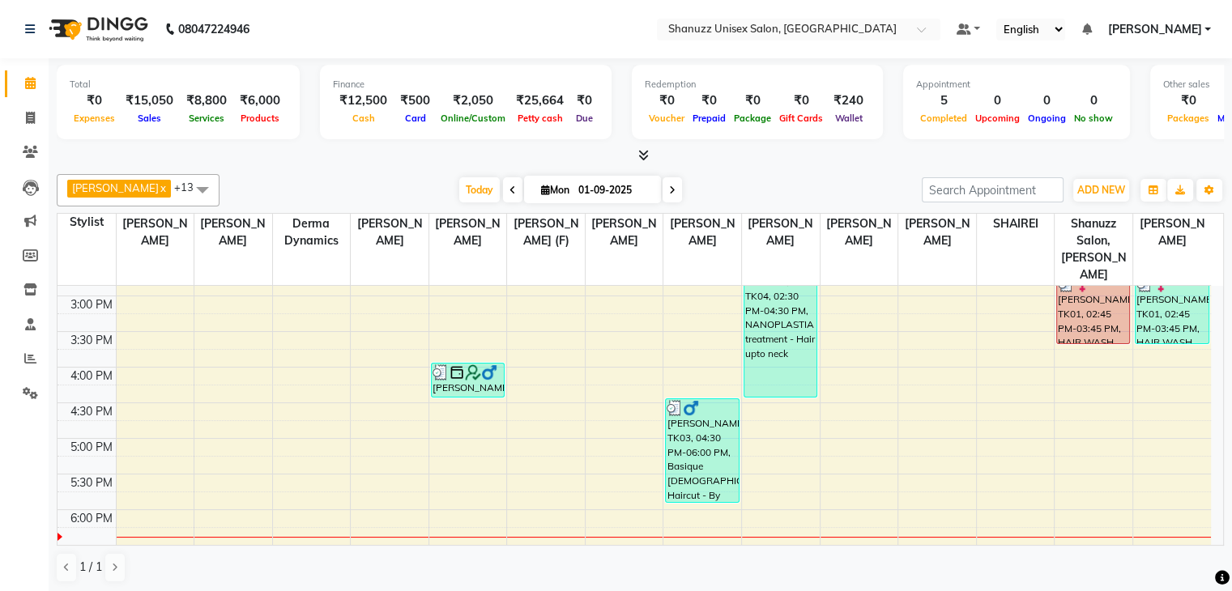
scroll to position [423, 0]
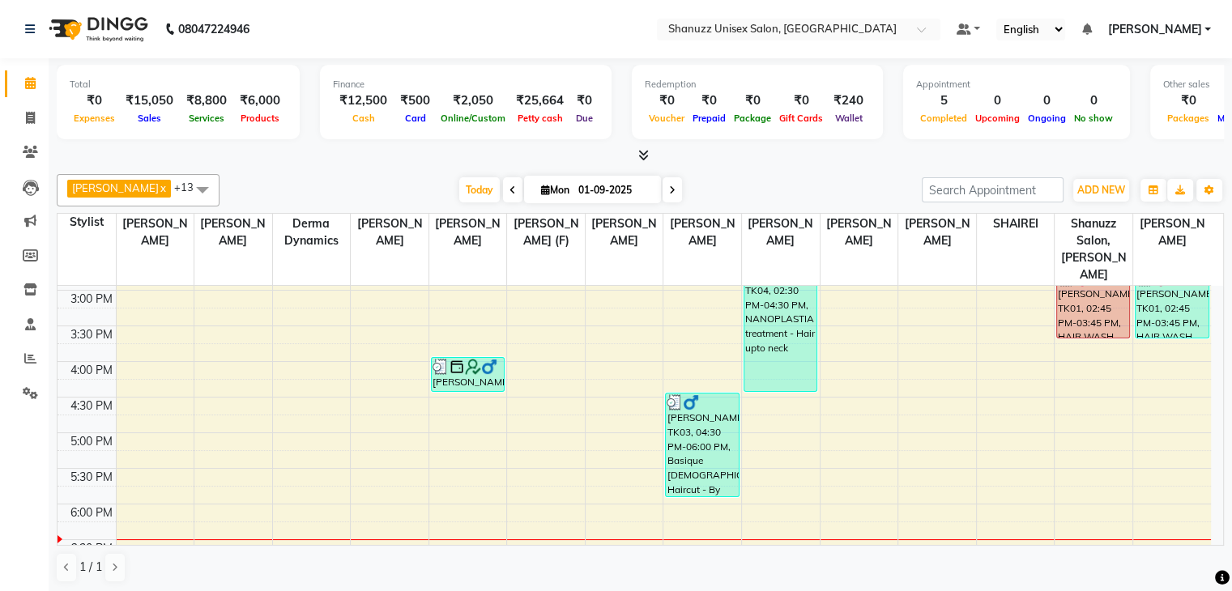
click at [669, 186] on icon at bounding box center [672, 191] width 6 height 10
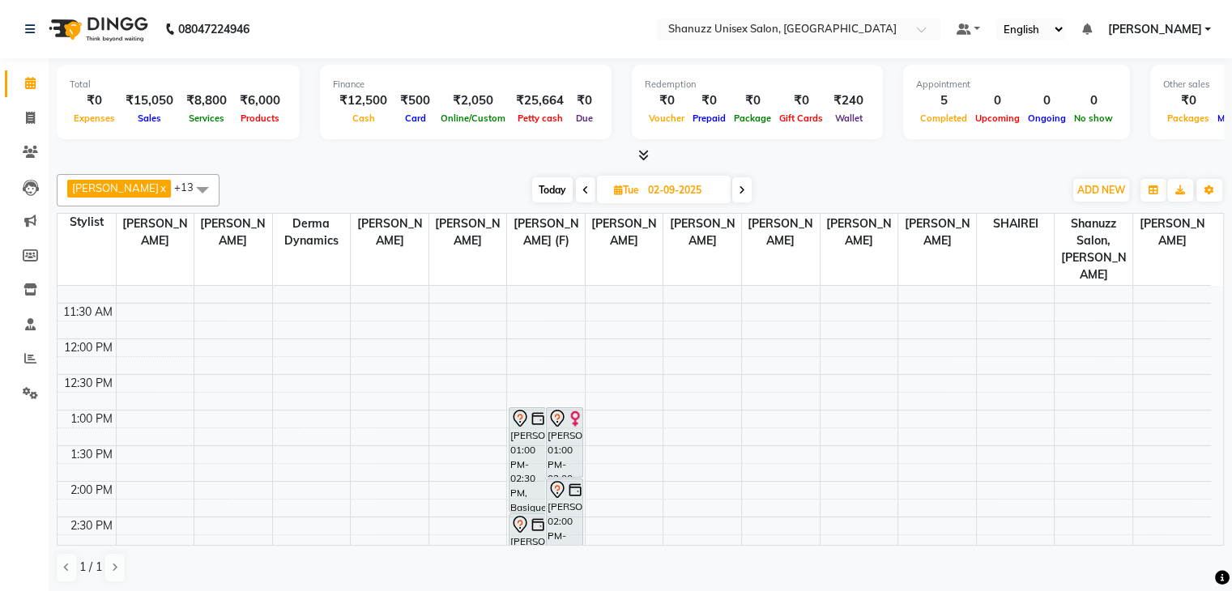
scroll to position [153, 0]
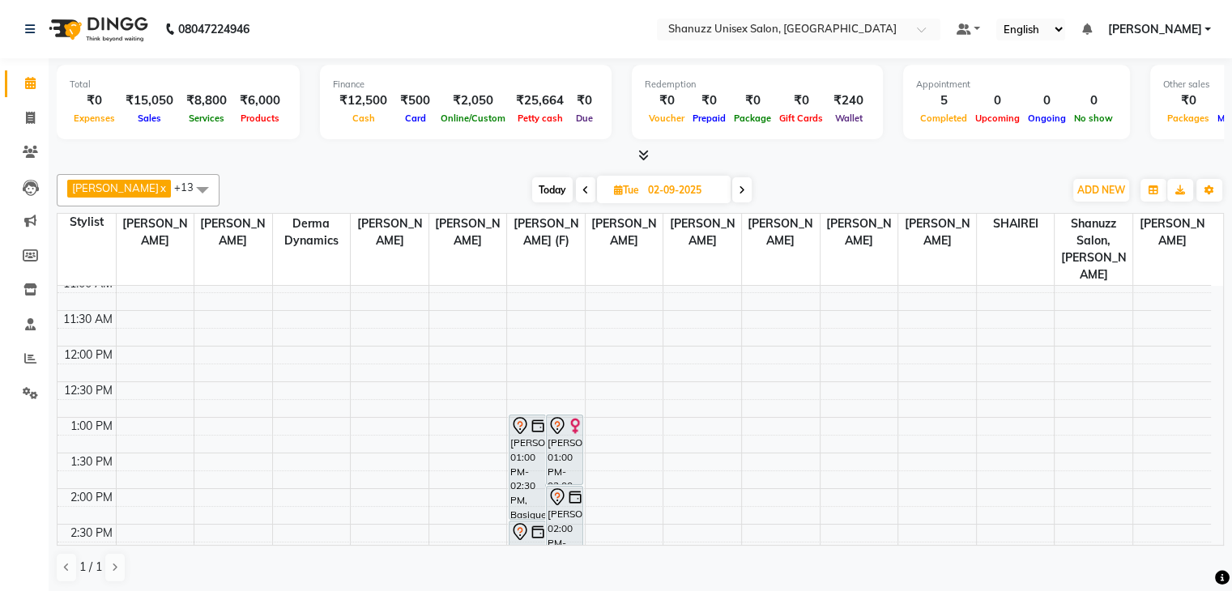
click at [583, 188] on icon at bounding box center [586, 191] width 6 height 10
type input "01-09-2025"
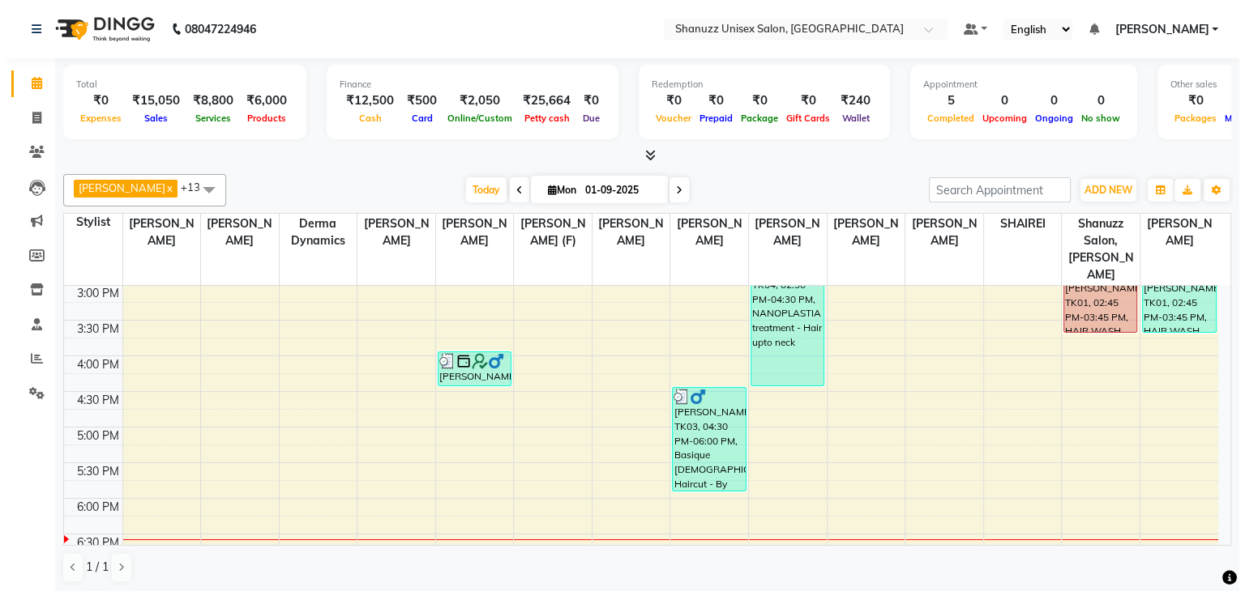
scroll to position [435, 0]
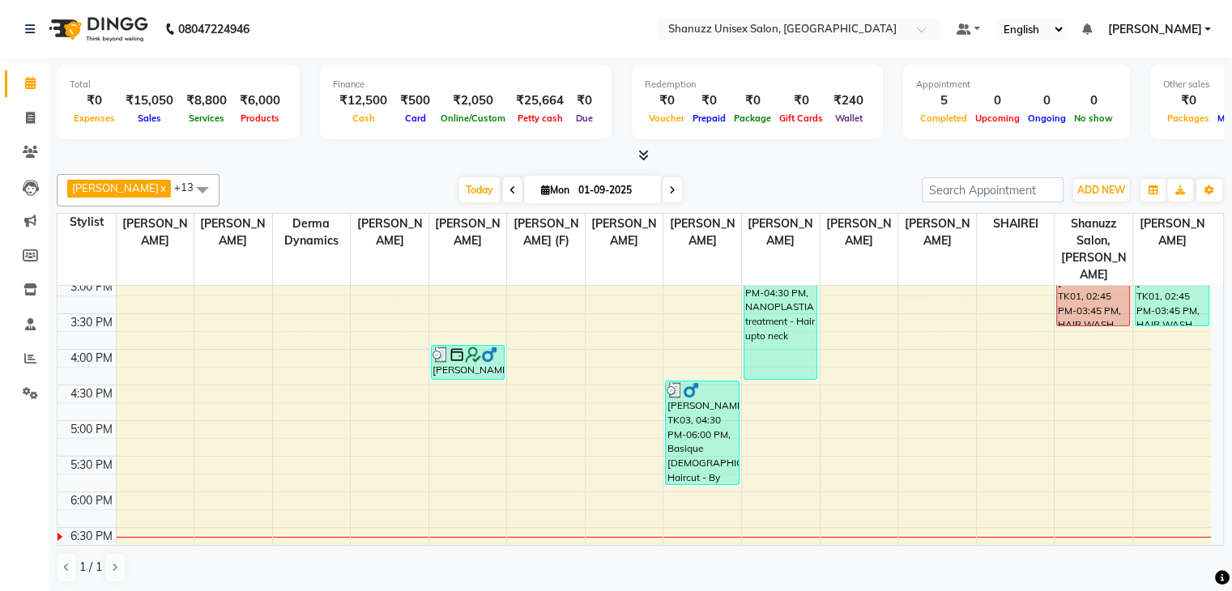
click at [1199, 32] on span "[PERSON_NAME]" at bounding box center [1155, 29] width 94 height 17
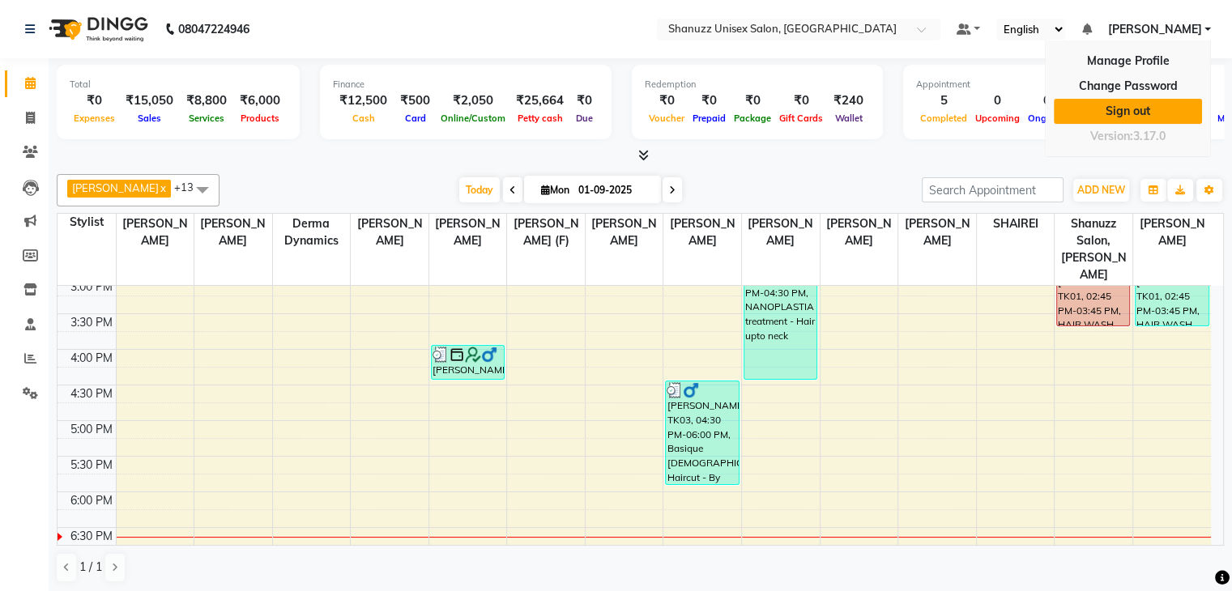
click at [1159, 107] on link "Sign out" at bounding box center [1128, 111] width 148 height 25
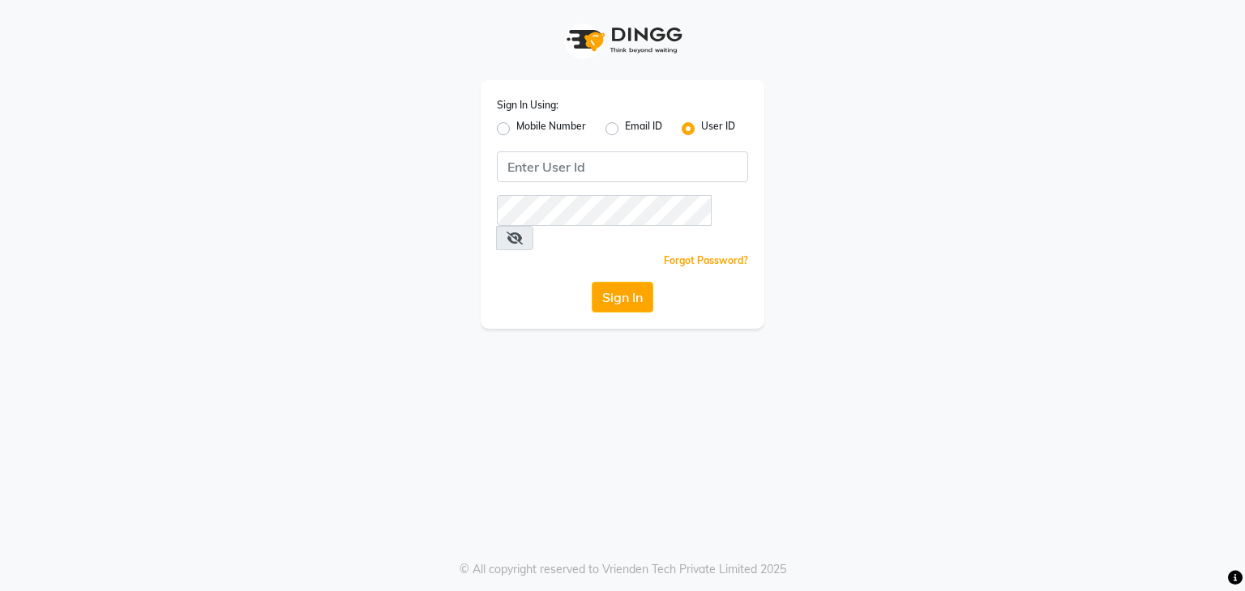
click at [516, 130] on label "Mobile Number" at bounding box center [551, 128] width 70 height 19
click at [516, 130] on input "Mobile Number" at bounding box center [521, 124] width 11 height 11
radio input "true"
radio input "false"
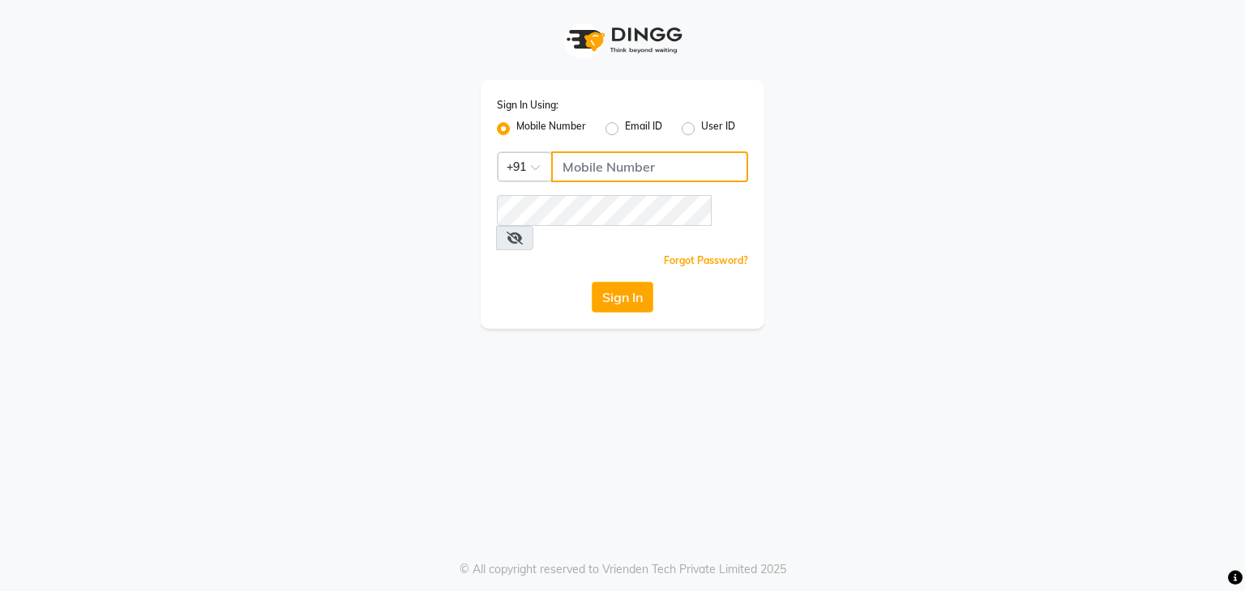
click at [596, 166] on input "Username" at bounding box center [649, 167] width 197 height 31
click at [581, 173] on input "Username" at bounding box center [649, 167] width 197 height 31
